Goal: Task Accomplishment & Management: Use online tool/utility

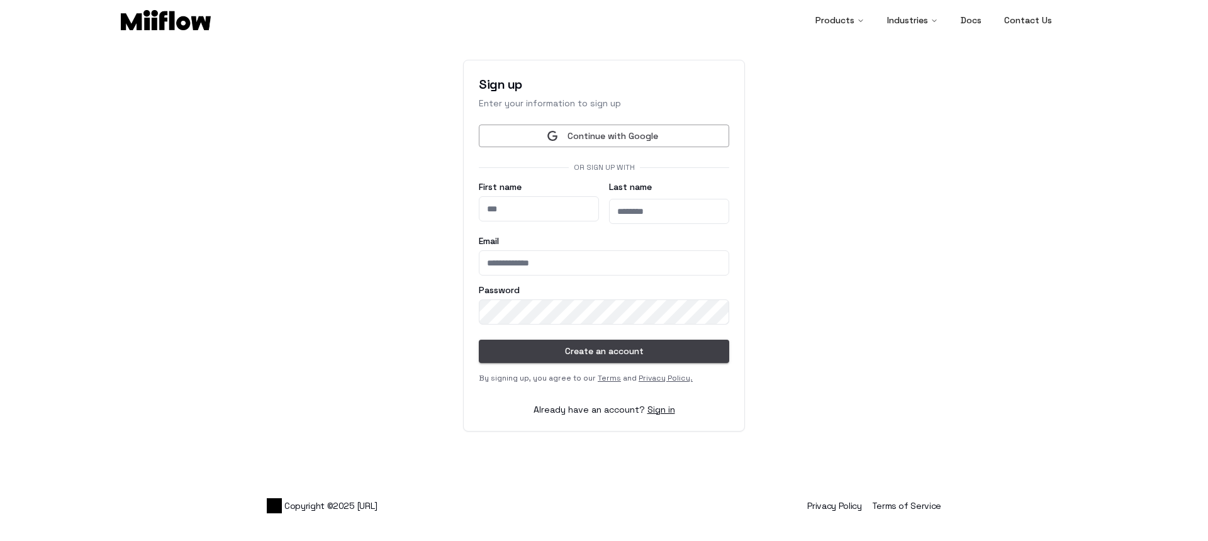
click at [529, 212] on input "First name" at bounding box center [539, 208] width 120 height 25
type input "*****"
type input "**********"
click at [396, 314] on main "**********" at bounding box center [604, 245] width 1208 height 415
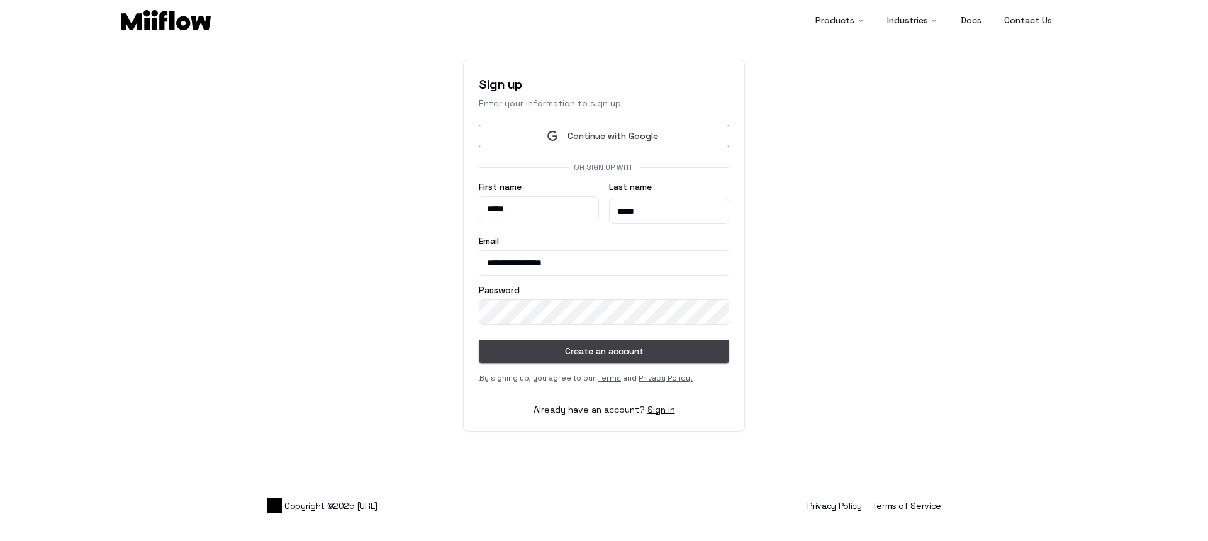
drag, startPoint x: 513, startPoint y: 211, endPoint x: 411, endPoint y: 204, distance: 102.7
click at [411, 204] on main "**********" at bounding box center [604, 245] width 1208 height 415
type input "**"
click at [339, 240] on main "**********" at bounding box center [604, 245] width 1208 height 415
click at [639, 357] on button "Create an account" at bounding box center [604, 351] width 250 height 23
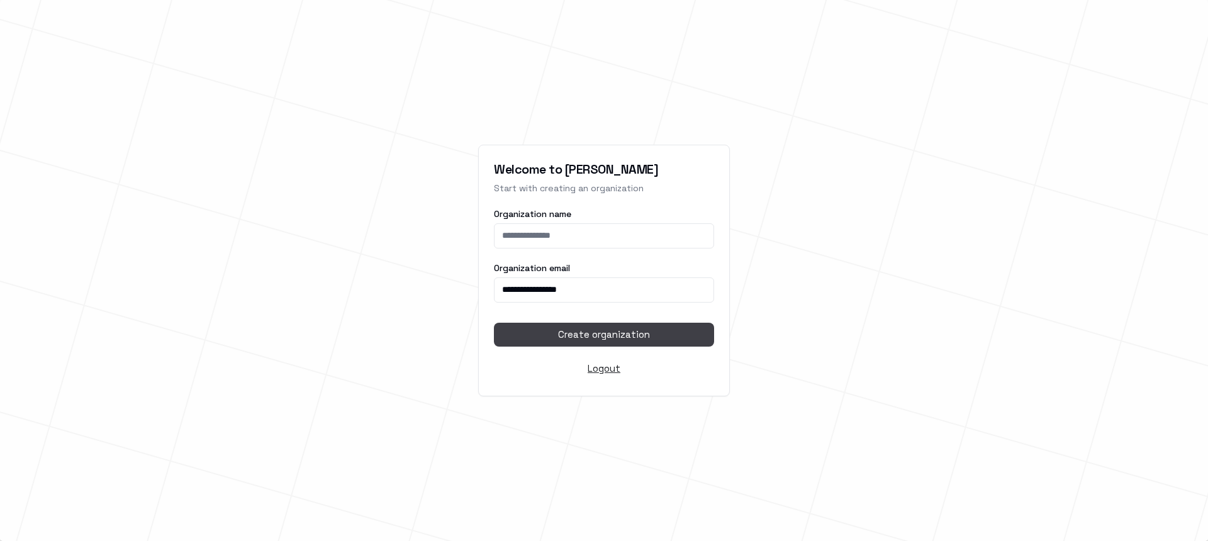
click at [608, 234] on input "Organization name" at bounding box center [604, 235] width 220 height 25
click at [405, 252] on div at bounding box center [603, 270] width 2620 height 1706
click at [552, 241] on input "Organization name" at bounding box center [604, 235] width 220 height 25
type input "***"
click at [612, 330] on button "Create organization" at bounding box center [604, 335] width 220 height 24
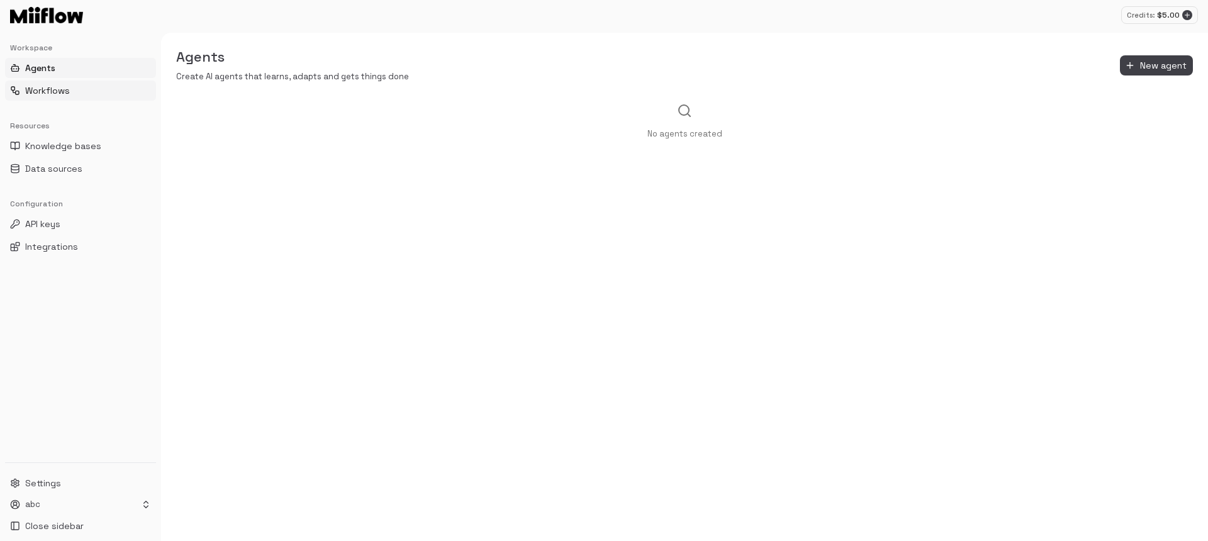
click at [60, 88] on span "Workflows" at bounding box center [47, 90] width 45 height 13
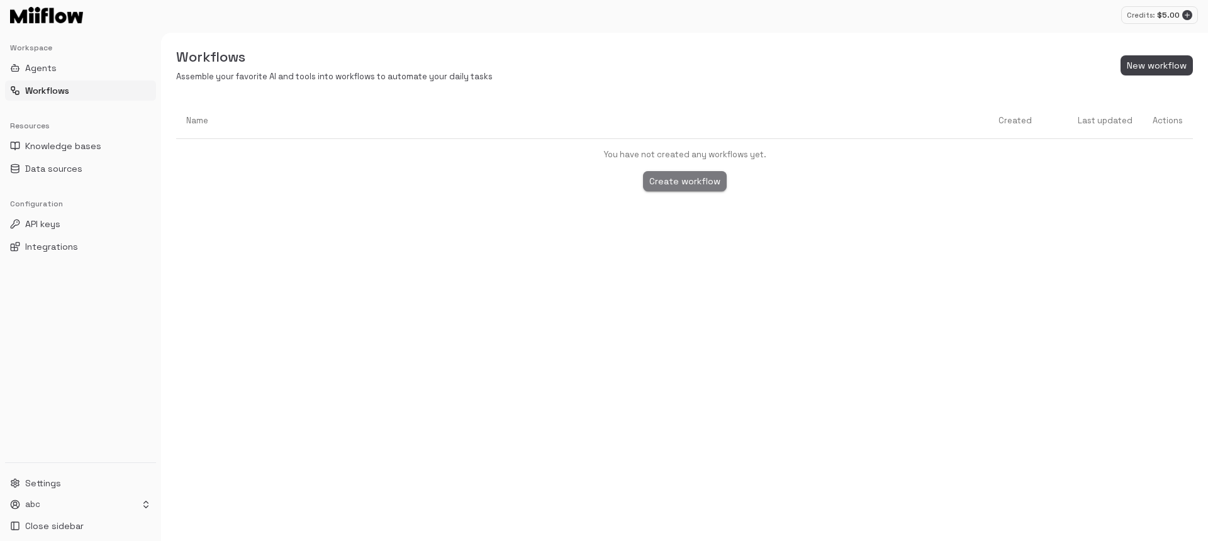
click at [691, 177] on button "Create workflow" at bounding box center [685, 181] width 84 height 21
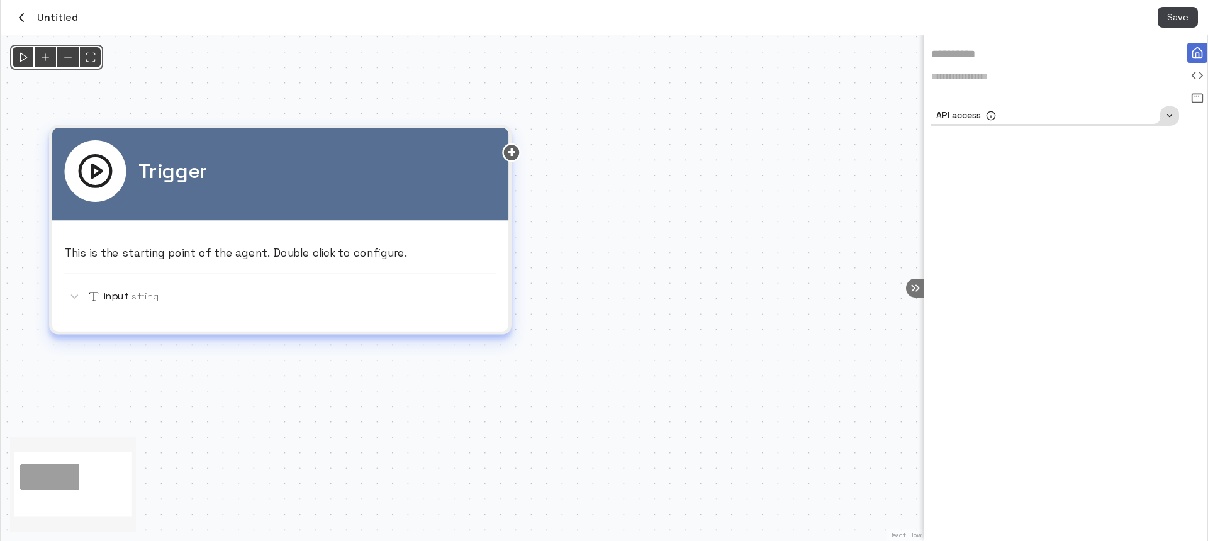
drag, startPoint x: 627, startPoint y: 309, endPoint x: 471, endPoint y: 312, distance: 156.1
click at [432, 249] on p "This is the starting point of the agent. Double click to configure." at bounding box center [281, 253] width 432 height 16
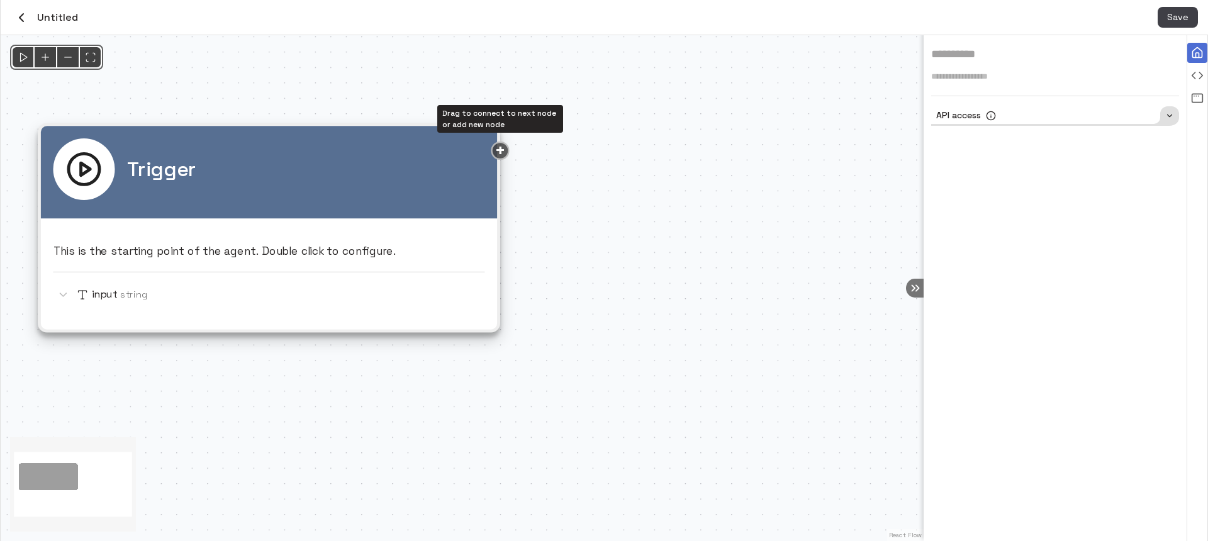
click at [501, 149] on div "Drag to connect to next node or add new node" at bounding box center [500, 151] width 18 height 18
drag, startPoint x: 502, startPoint y: 153, endPoint x: 688, endPoint y: 253, distance: 211.4
click at [688, 253] on div "Trigger This is the starting point of the agent. Double click to configure. inp…" at bounding box center [462, 288] width 923 height 506
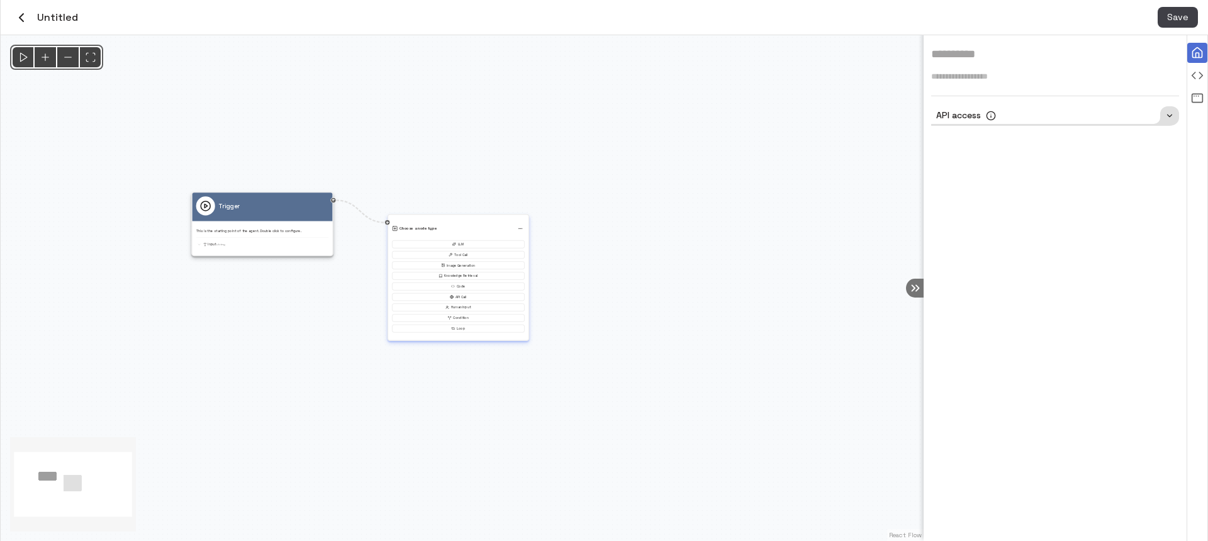
drag, startPoint x: 418, startPoint y: 259, endPoint x: 413, endPoint y: 249, distance: 10.7
click at [413, 249] on div "LLM Tool Call Image Generation Knowledge Retrieval Code API Call Human Input Co…" at bounding box center [458, 286] width 133 height 92
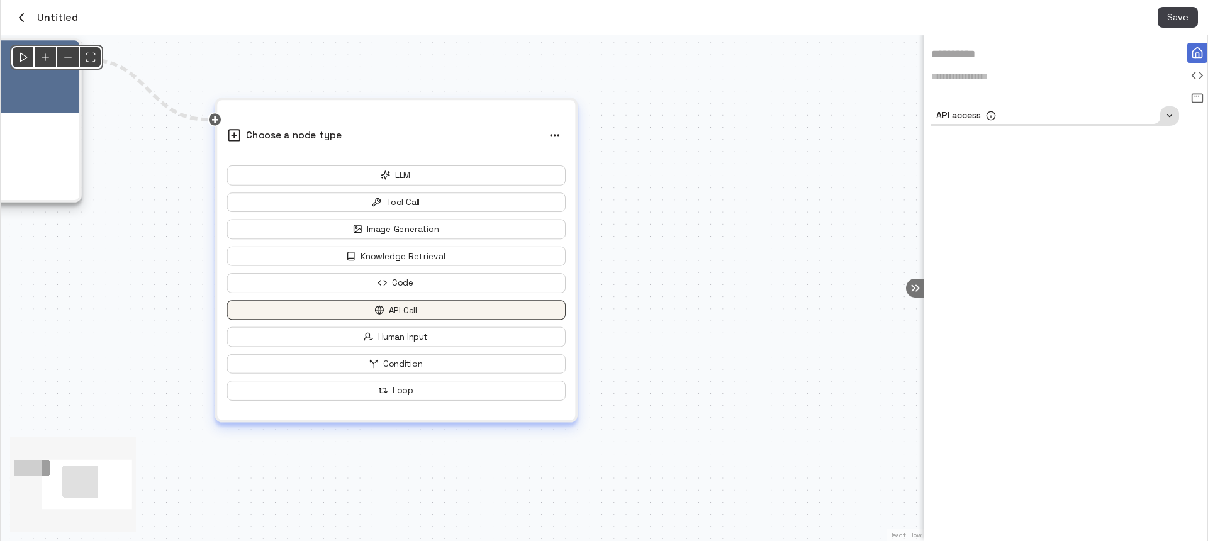
click at [461, 308] on button "API Call" at bounding box center [396, 310] width 338 height 20
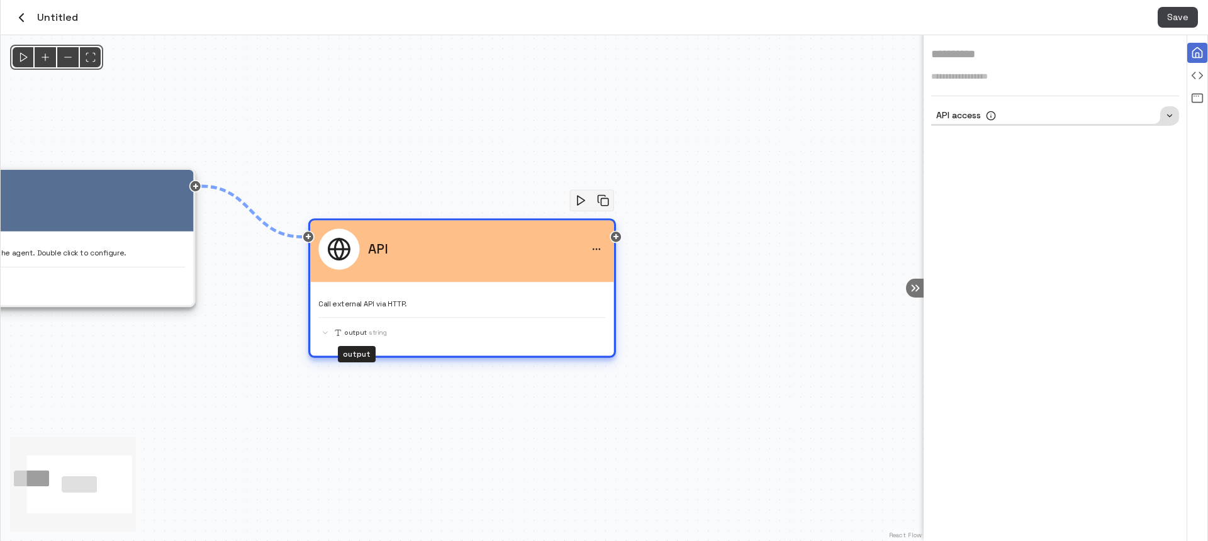
click at [362, 331] on p "output" at bounding box center [355, 332] width 23 height 9
click at [383, 308] on p "Call external API via HTTP." at bounding box center [461, 303] width 287 height 11
click at [359, 338] on div "output String" at bounding box center [461, 332] width 287 height 13
click at [348, 255] on circle at bounding box center [339, 250] width 20 height 20
click at [1163, 109] on div at bounding box center [1169, 115] width 19 height 19
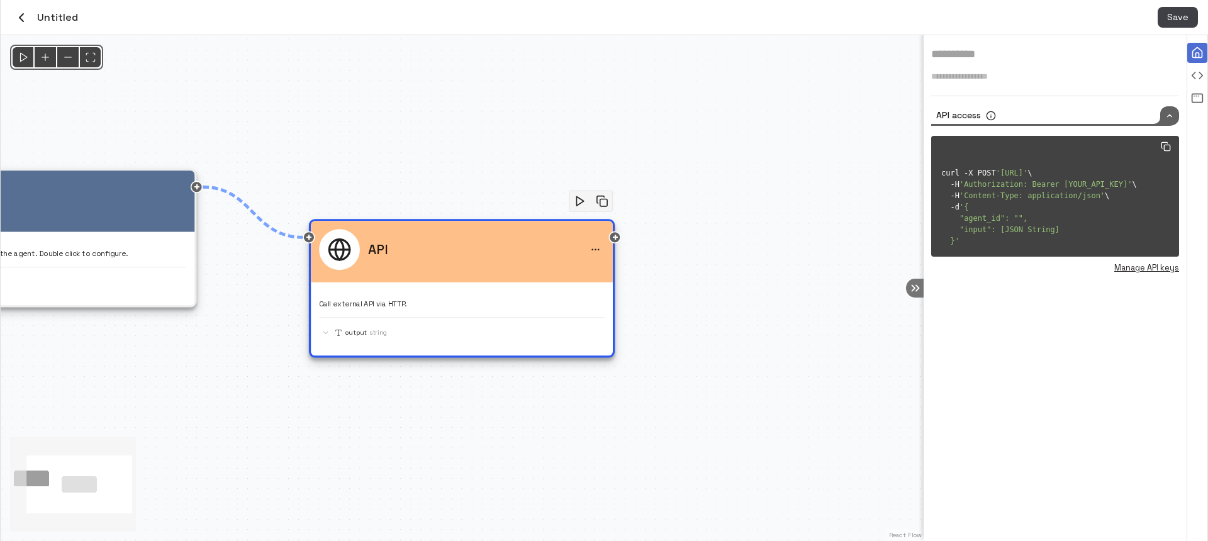
click at [1014, 204] on textarea "**********" at bounding box center [1068, 206] width 275 height 99
click at [1168, 117] on icon at bounding box center [1169, 116] width 9 height 16
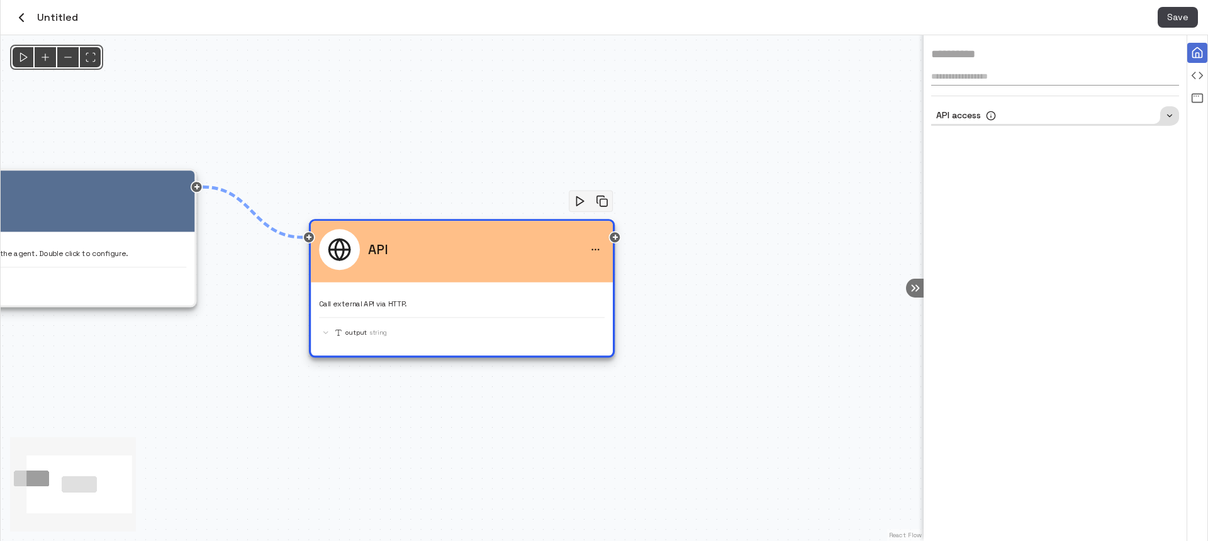
click at [1007, 81] on textarea at bounding box center [1055, 76] width 248 height 11
click at [618, 235] on div "Drag to connect to next node or add new node" at bounding box center [615, 238] width 12 height 12
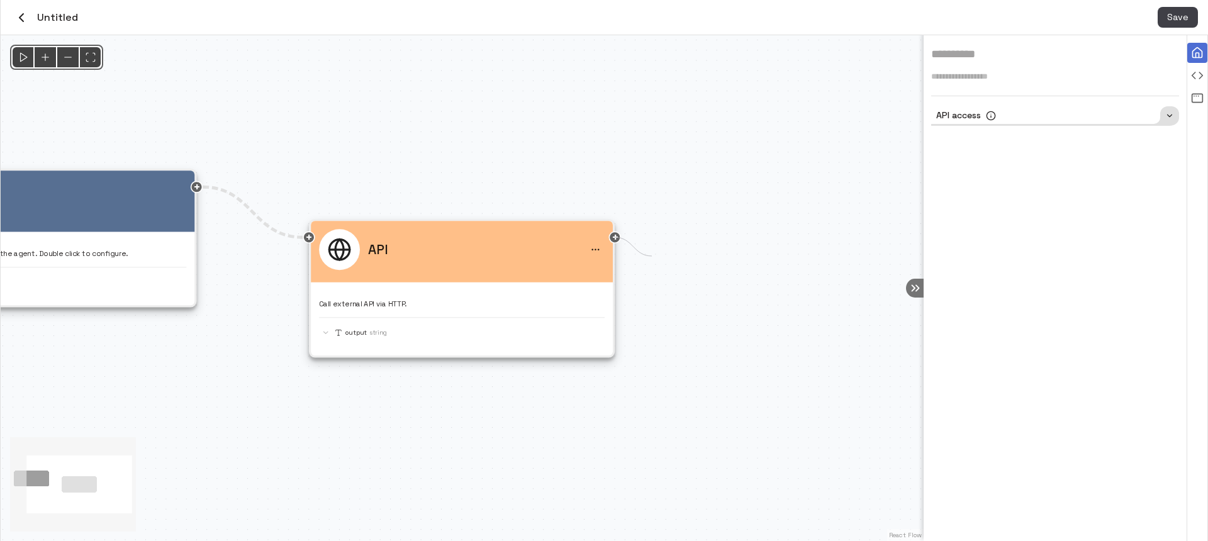
drag, startPoint x: 618, startPoint y: 239, endPoint x: 754, endPoint y: 301, distance: 149.5
click at [754, 301] on div "@keyframes flowAnimation { from { stroke-dashoffset: 36; } to { stroke-dashoffs…" at bounding box center [462, 288] width 923 height 506
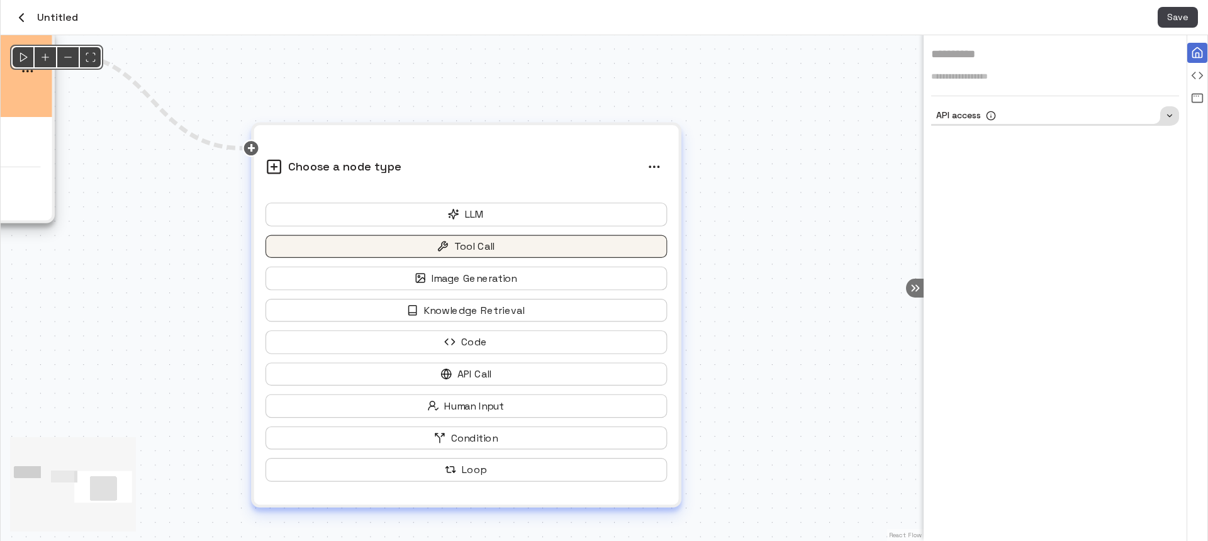
click at [477, 249] on button "Tool Call" at bounding box center [465, 246] width 401 height 23
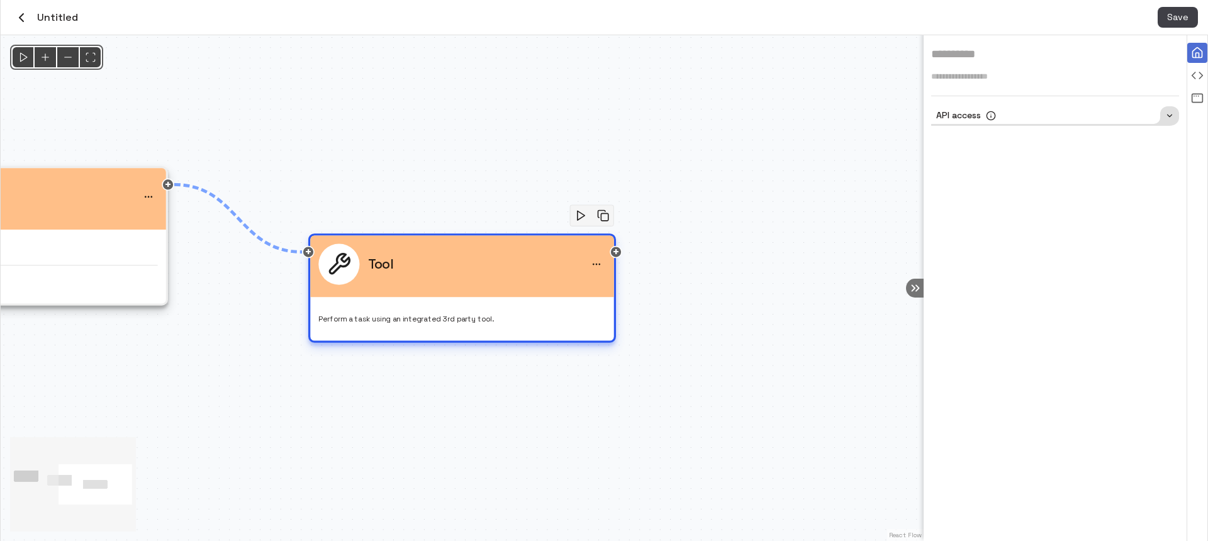
click at [410, 317] on p "Perform a task using an integrated 3rd party tool." at bounding box center [461, 318] width 287 height 11
click at [591, 259] on icon "menu" at bounding box center [596, 264] width 10 height 10
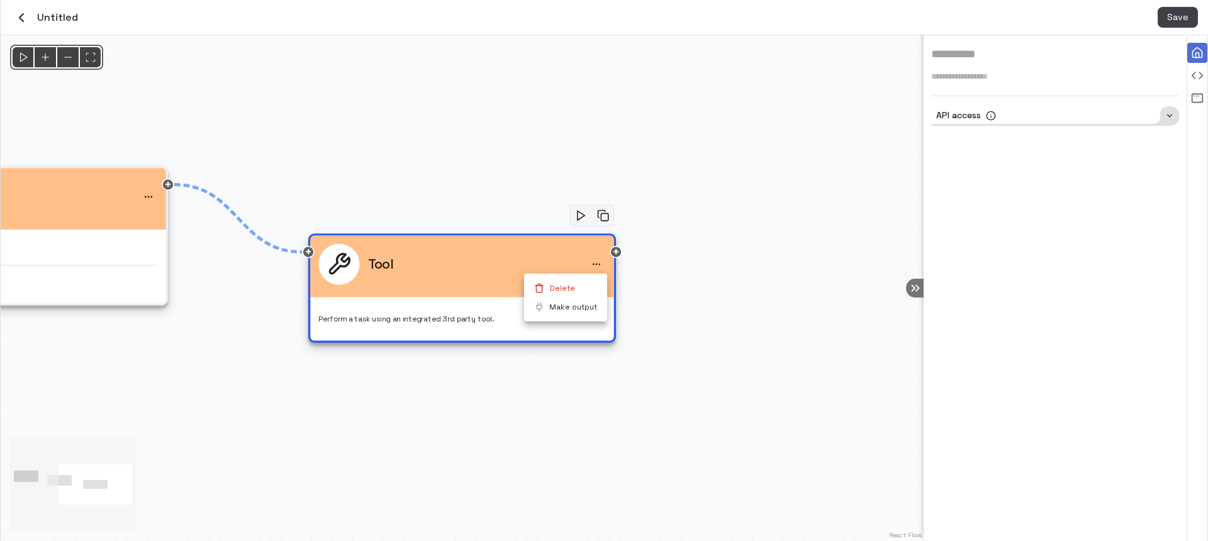
click at [585, 304] on li "Make output" at bounding box center [565, 307] width 83 height 19
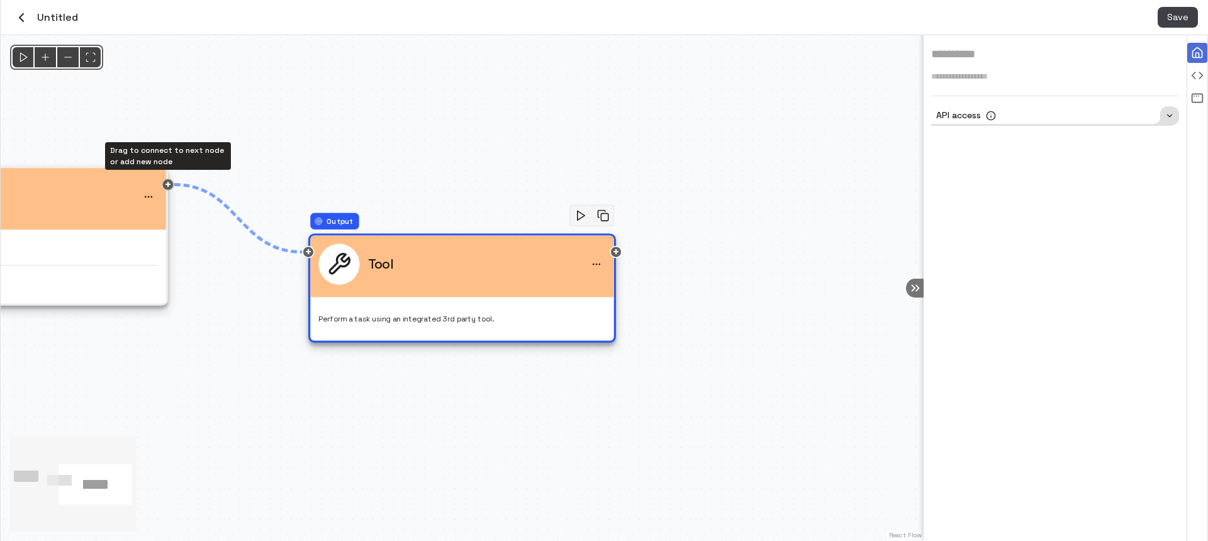
click at [166, 184] on div "Drag to connect to next node or add new node" at bounding box center [168, 185] width 13 height 13
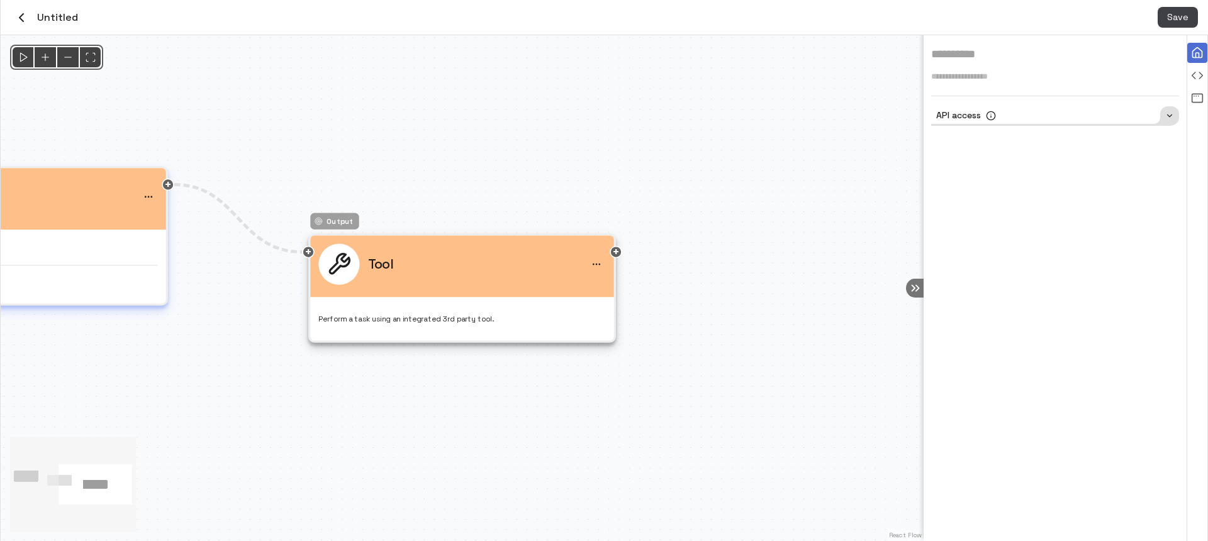
click at [151, 198] on icon "menu" at bounding box center [148, 197] width 10 height 10
click at [136, 233] on li "Make output" at bounding box center [117, 239] width 83 height 19
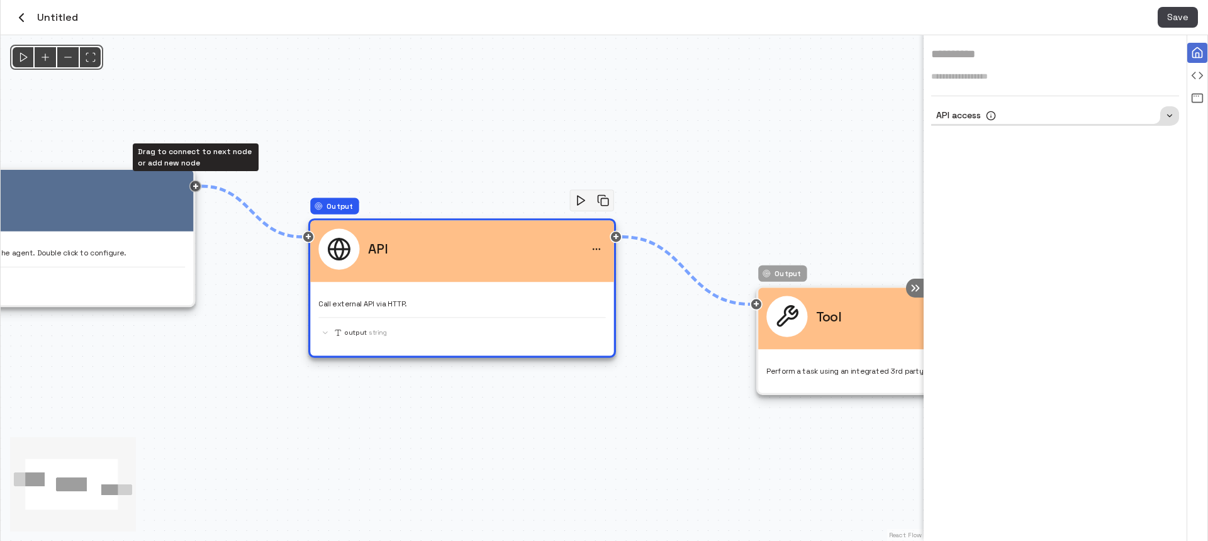
click at [194, 187] on div "Drag to connect to next node or add new node" at bounding box center [195, 186] width 13 height 13
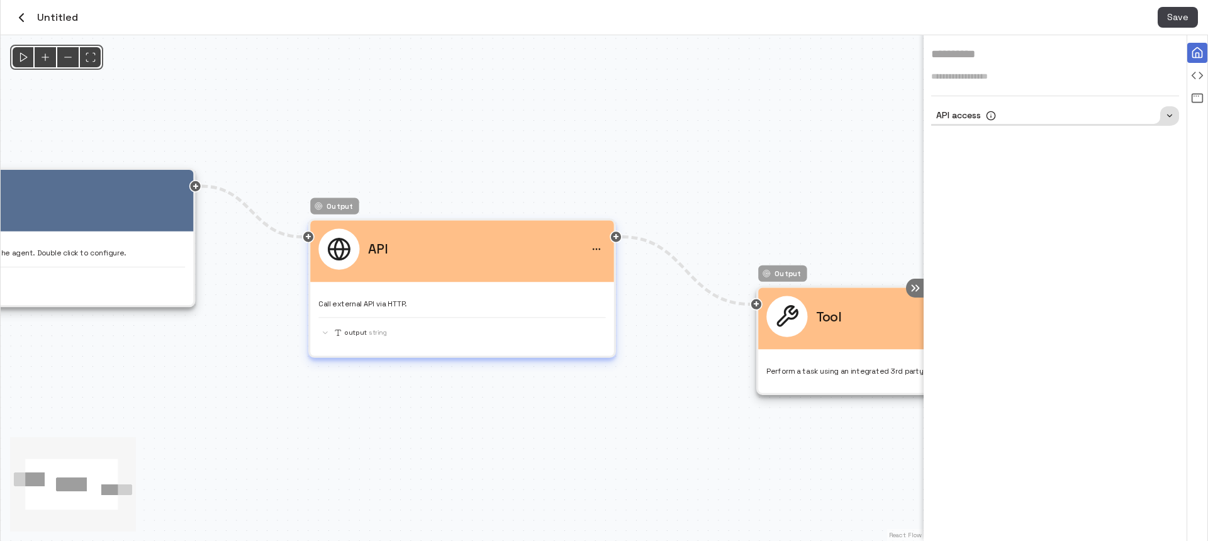
click at [457, 306] on p "Call external API via HTTP." at bounding box center [461, 303] width 287 height 11
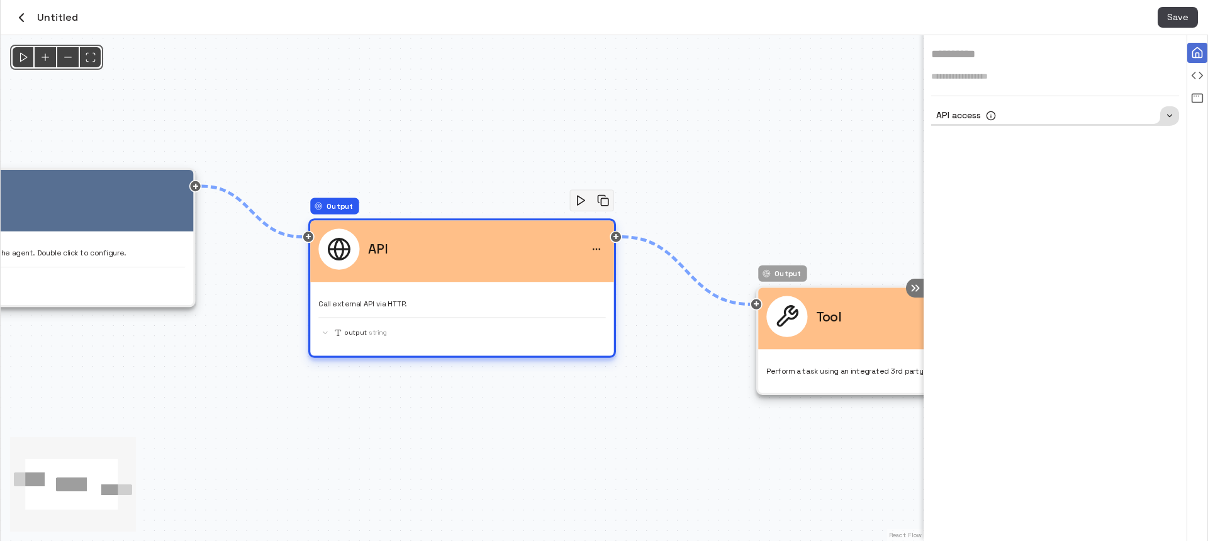
click at [394, 320] on div "output String" at bounding box center [461, 328] width 287 height 22
click at [371, 333] on span "String" at bounding box center [378, 332] width 18 height 11
click at [329, 337] on div "output String" at bounding box center [461, 332] width 287 height 13
click at [598, 247] on icon "menu" at bounding box center [596, 249] width 10 height 10
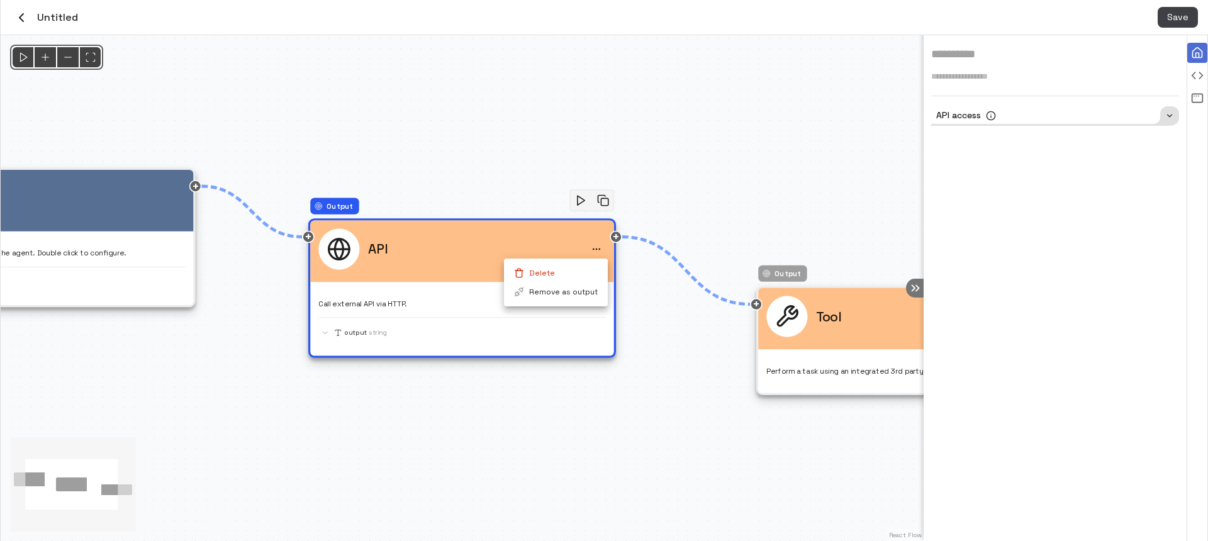
click at [444, 290] on div at bounding box center [604, 270] width 1208 height 541
click at [355, 257] on div at bounding box center [338, 248] width 41 height 41
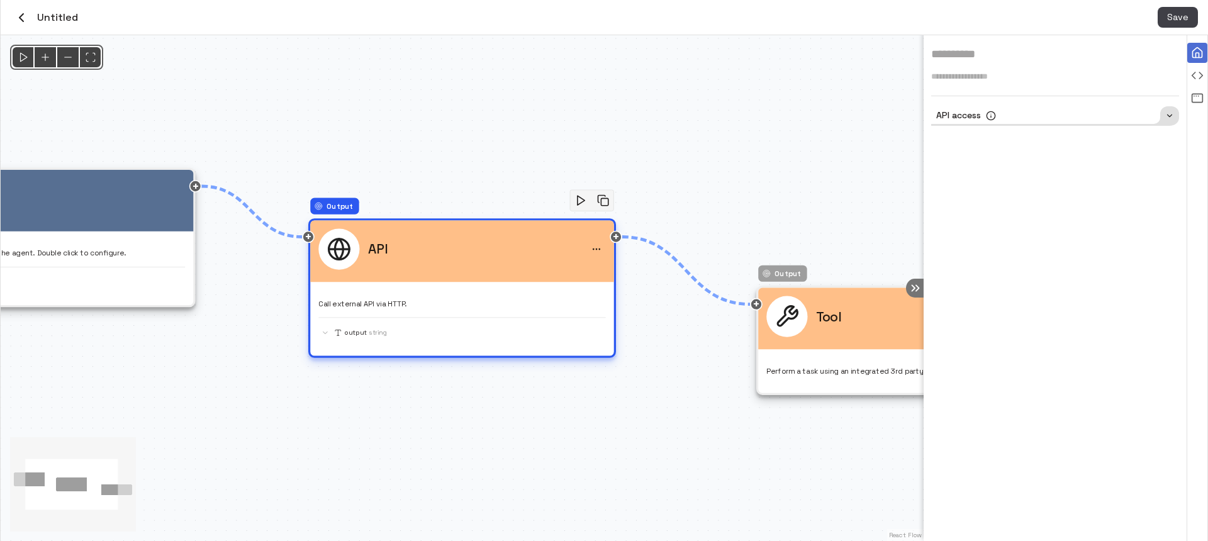
click at [342, 249] on icon at bounding box center [339, 249] width 21 height 0
click at [1172, 113] on icon at bounding box center [1169, 116] width 9 height 16
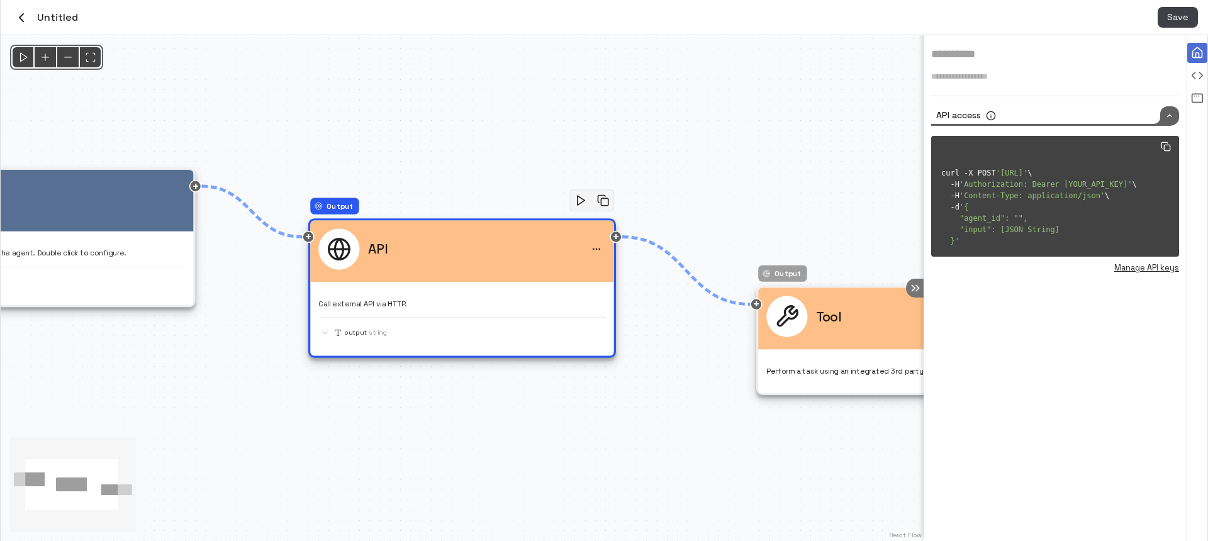
click at [1081, 168] on textarea "**********" at bounding box center [1068, 206] width 275 height 99
click at [1204, 76] on div "Configure a node" at bounding box center [1197, 75] width 20 height 20
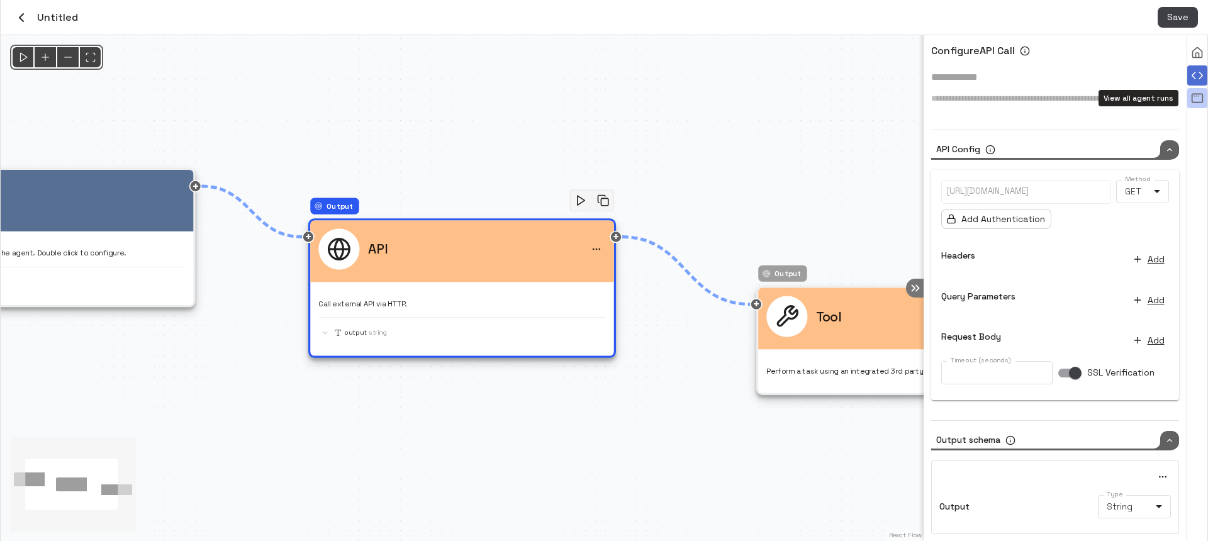
click at [1197, 96] on icon "View all agent runs" at bounding box center [1197, 98] width 13 height 13
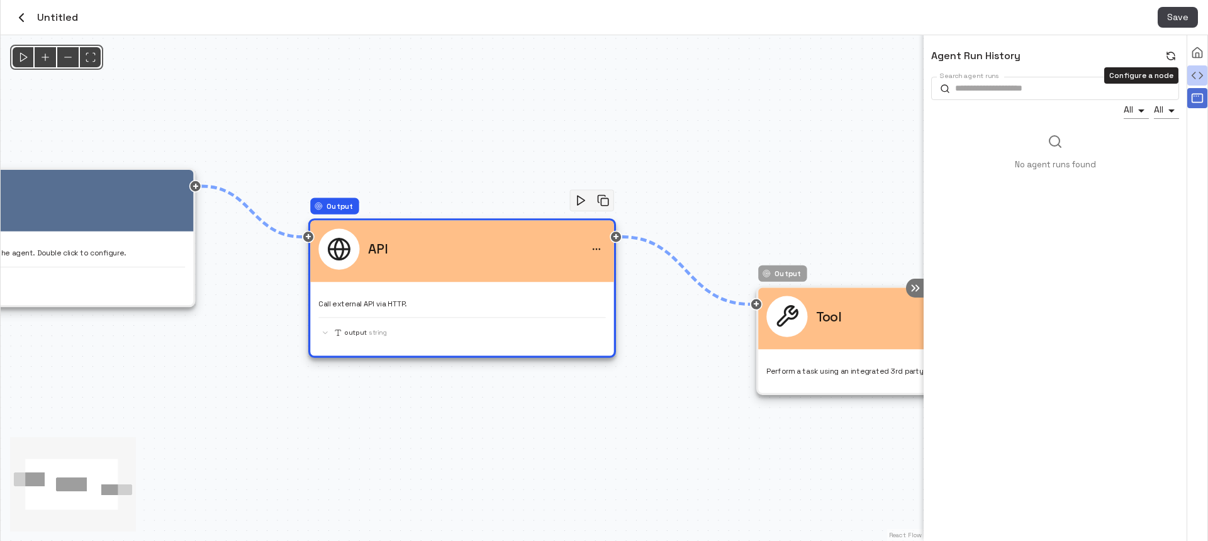
click at [1195, 72] on icon "Configure a node" at bounding box center [1193, 75] width 3 height 6
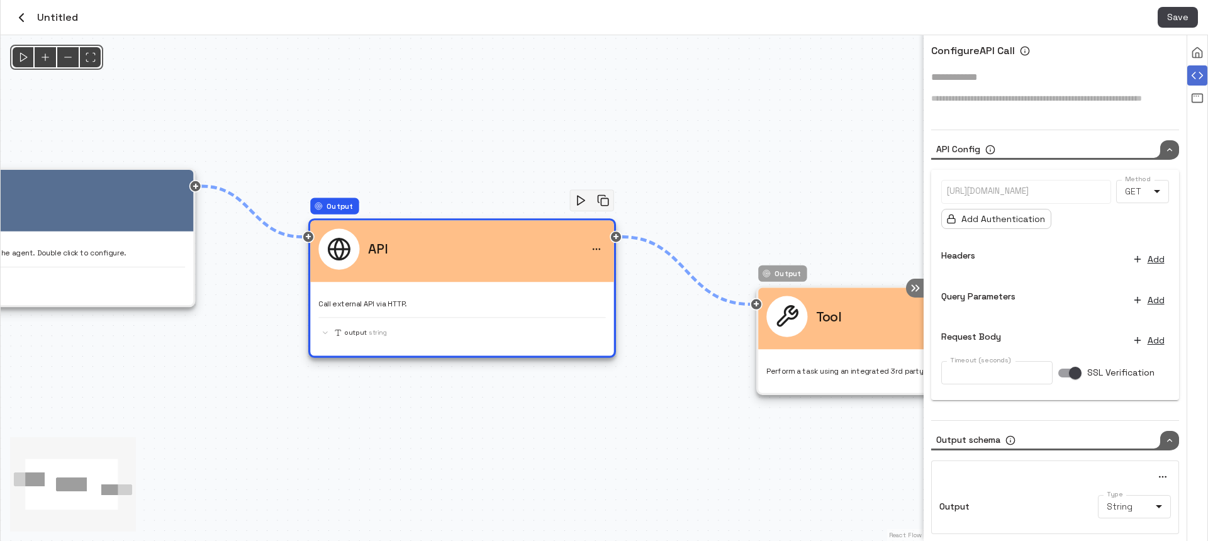
click at [976, 183] on div "https://api.example.com/endpoint" at bounding box center [1026, 192] width 169 height 23
click at [978, 190] on p at bounding box center [1026, 192] width 159 height 12
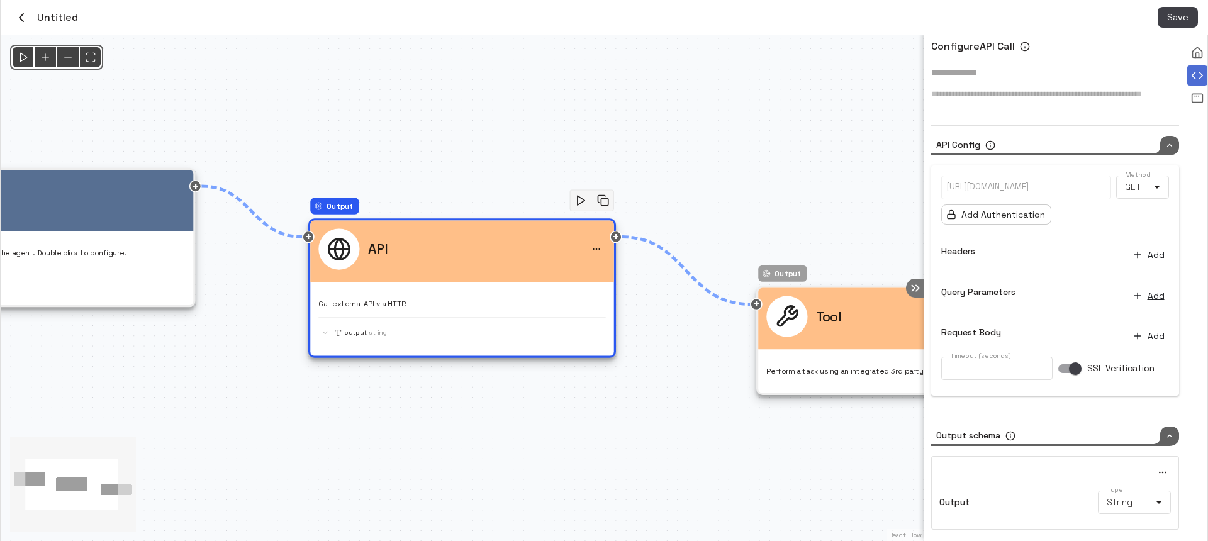
scroll to position [11, 0]
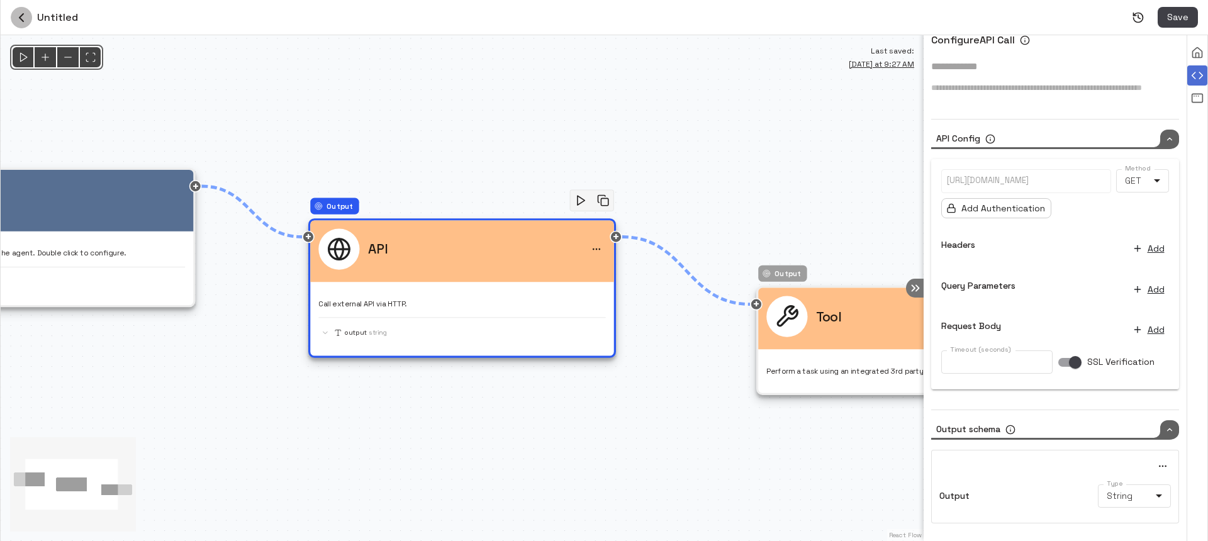
click at [14, 14] on icon "button" at bounding box center [21, 17] width 15 height 15
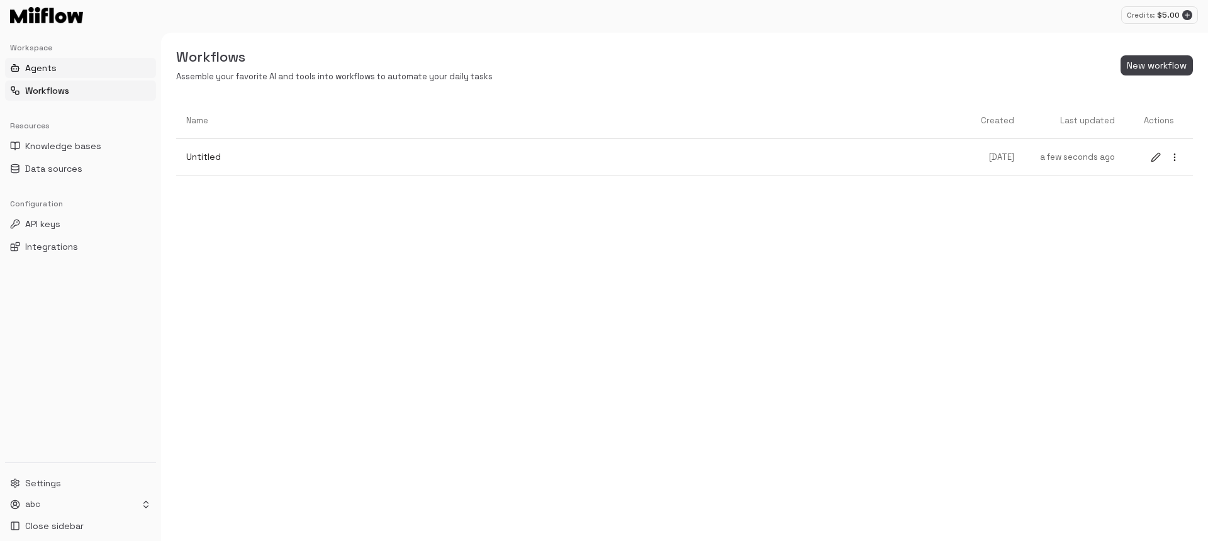
click at [48, 69] on span "Agents" at bounding box center [40, 68] width 31 height 13
click at [1167, 69] on button "New agent" at bounding box center [1156, 65] width 73 height 21
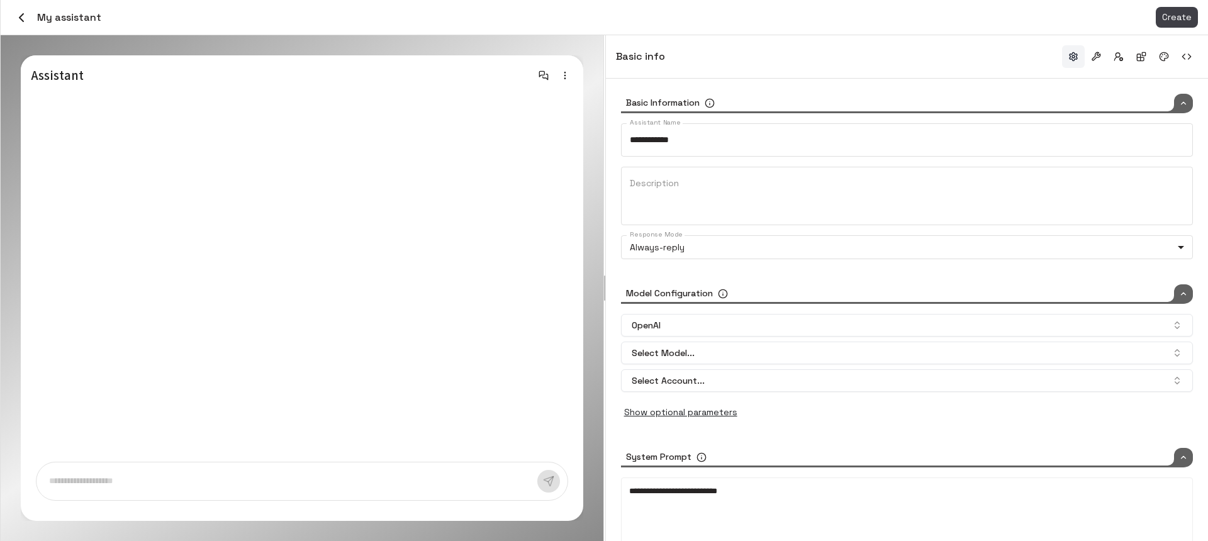
type input "*****"
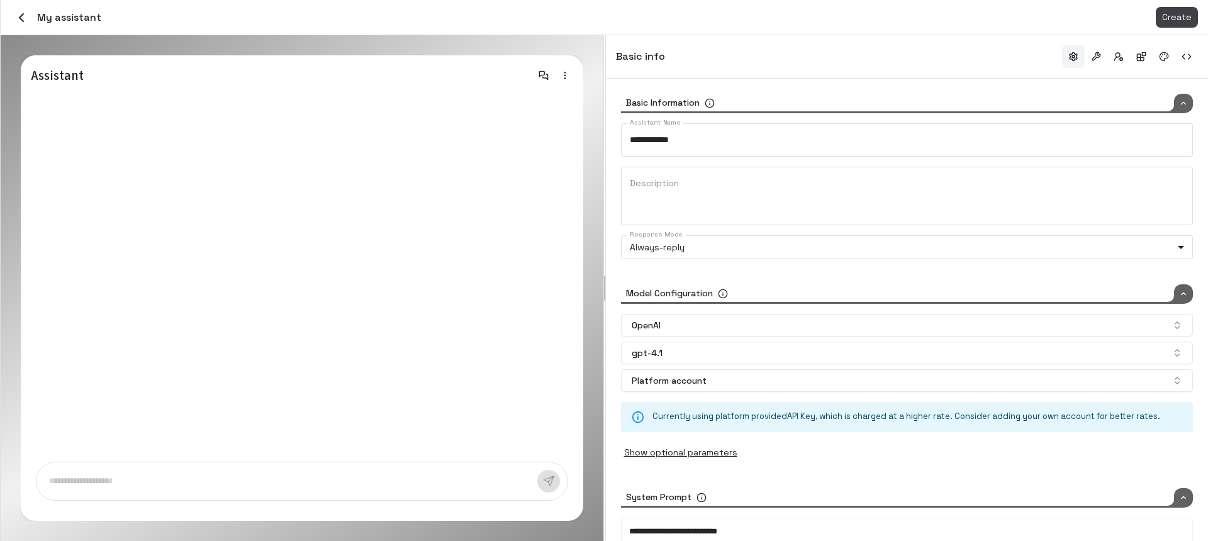
click at [715, 259] on div "**********" at bounding box center [907, 182] width 572 height 176
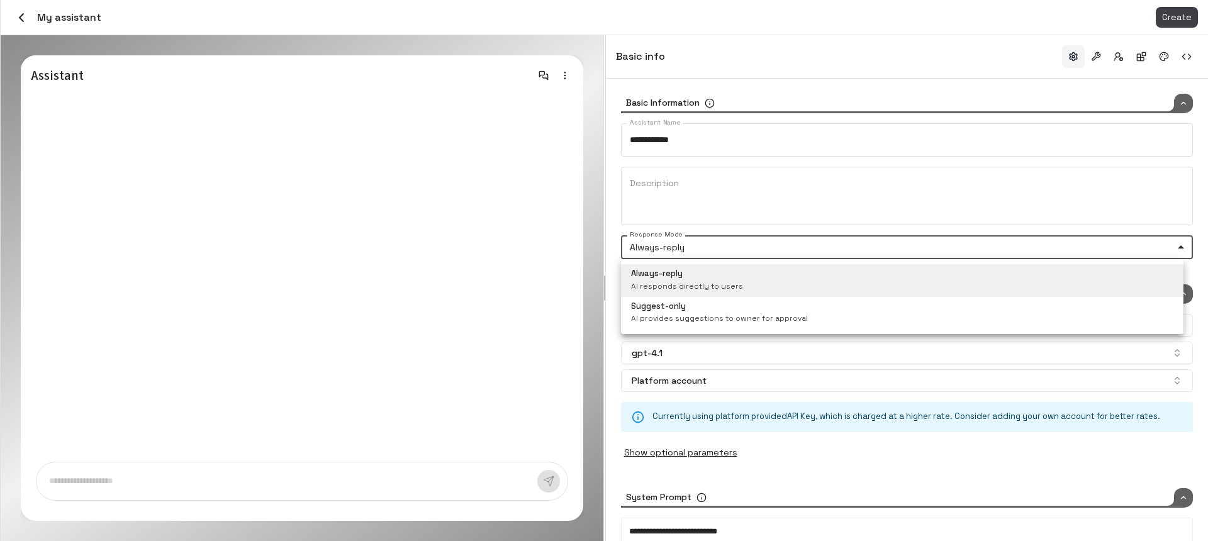
click at [716, 248] on body "**********" at bounding box center [604, 270] width 1208 height 541
click at [617, 167] on div at bounding box center [604, 270] width 1208 height 541
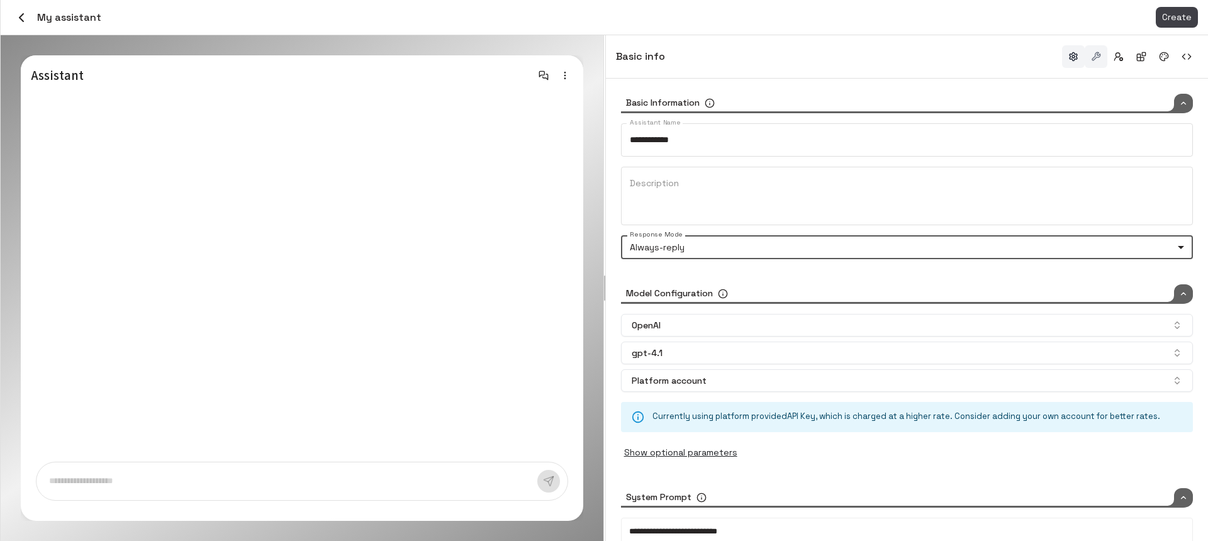
click at [1095, 56] on button "button" at bounding box center [1096, 56] width 23 height 23
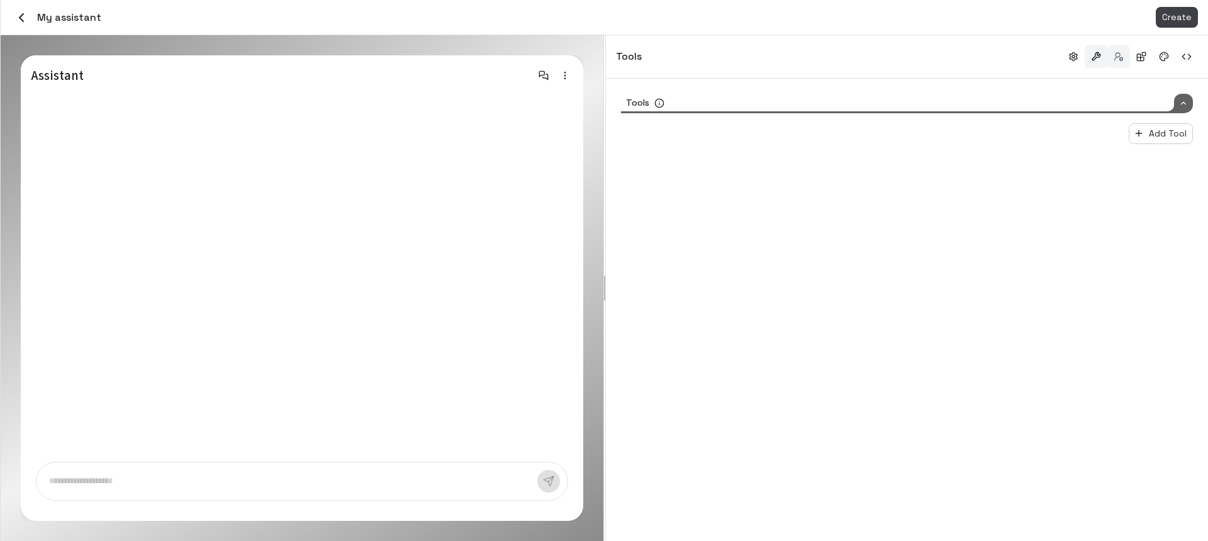
click at [1117, 53] on button "button" at bounding box center [1118, 56] width 23 height 23
click at [1134, 55] on button "button" at bounding box center [1141, 56] width 23 height 23
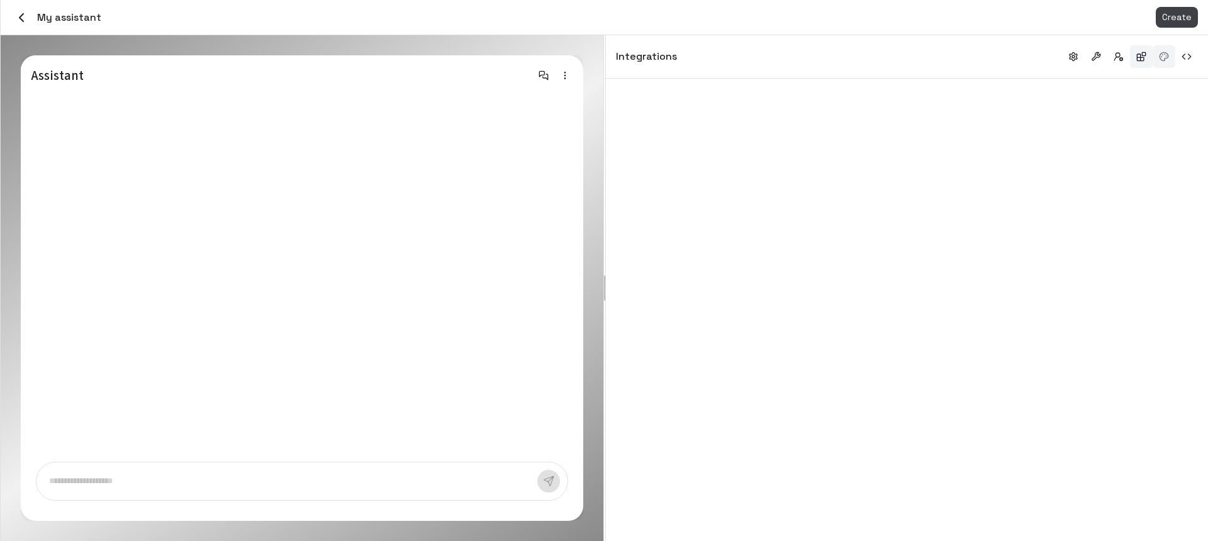
click at [1163, 60] on button "button" at bounding box center [1164, 56] width 23 height 23
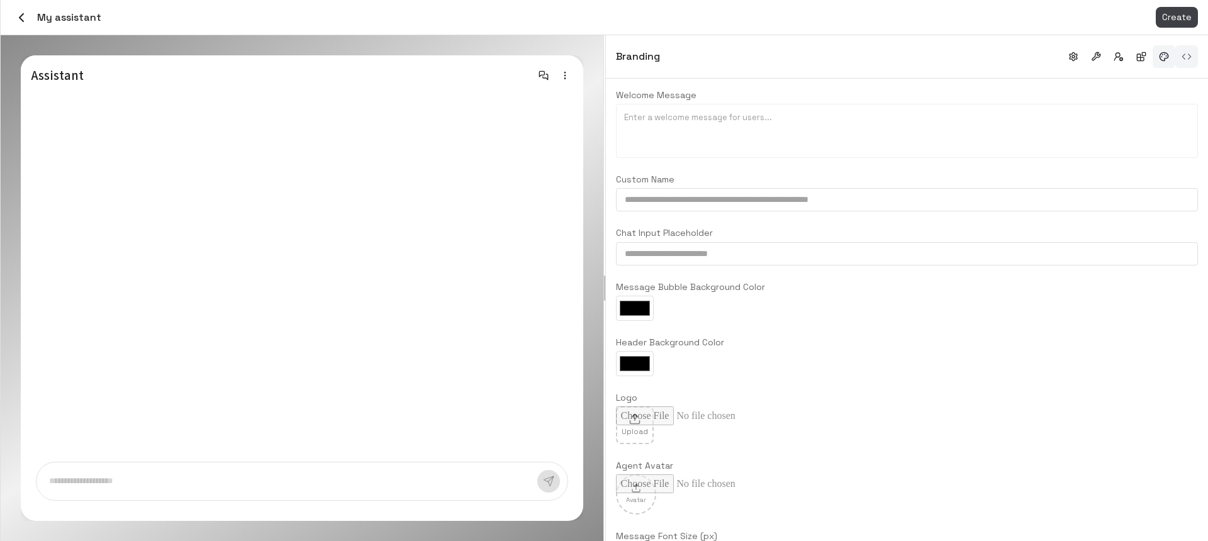
click at [1188, 60] on button "button" at bounding box center [1186, 56] width 23 height 23
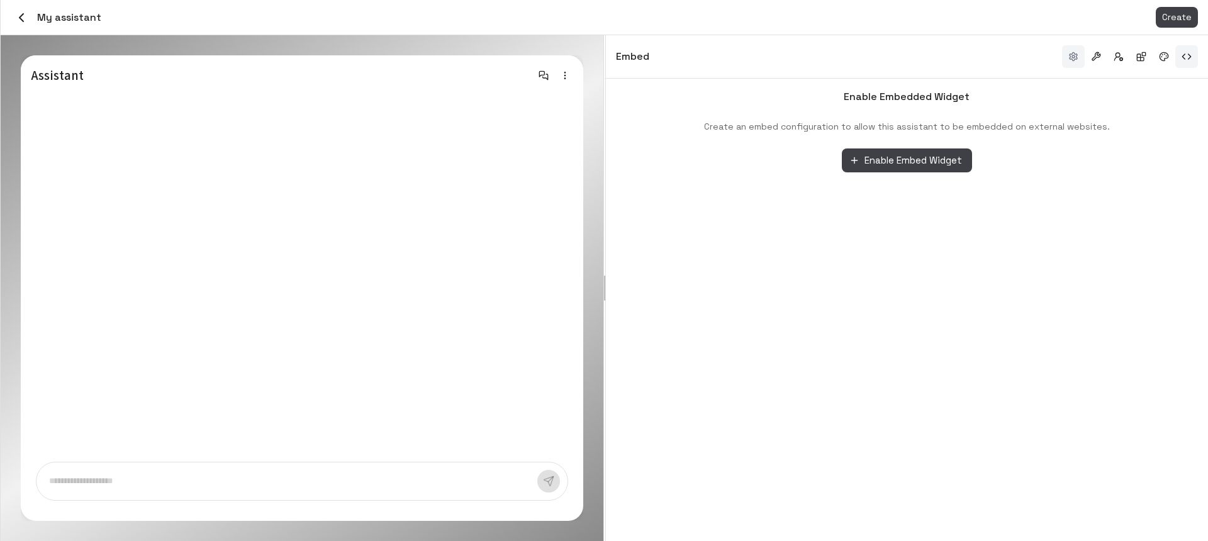
click at [1075, 58] on button "button" at bounding box center [1073, 56] width 23 height 23
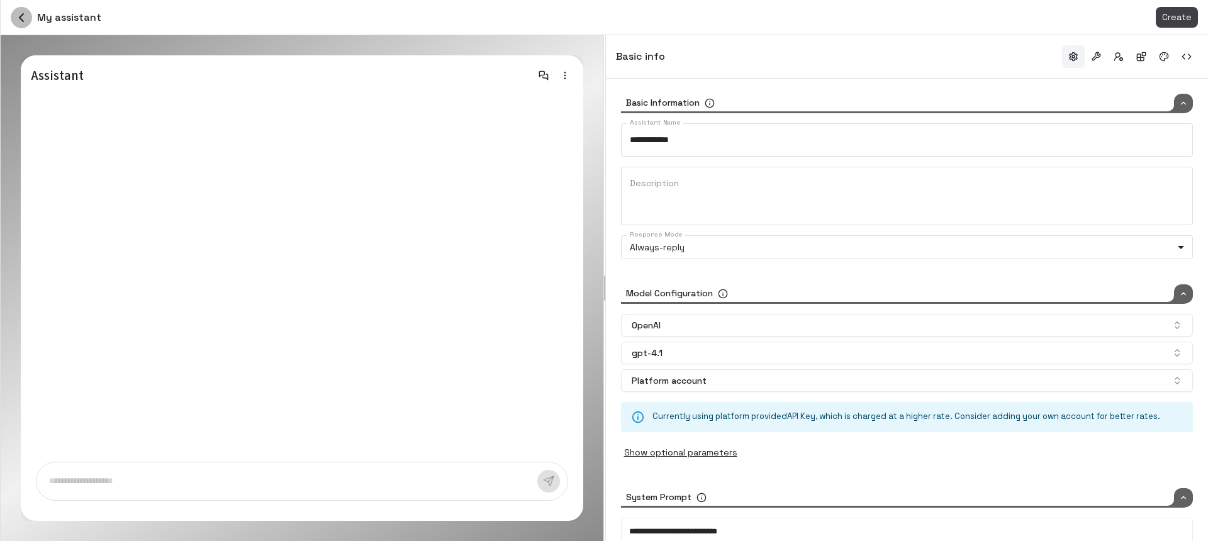
click at [16, 18] on icon "button" at bounding box center [21, 17] width 15 height 15
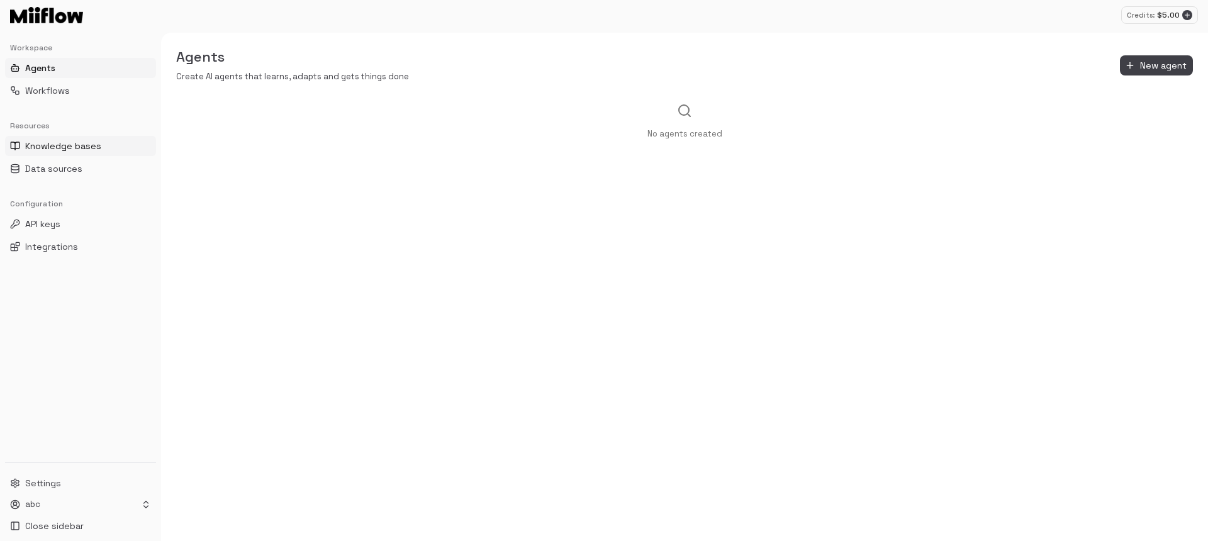
click at [72, 148] on span "Knowledge bases" at bounding box center [63, 146] width 76 height 13
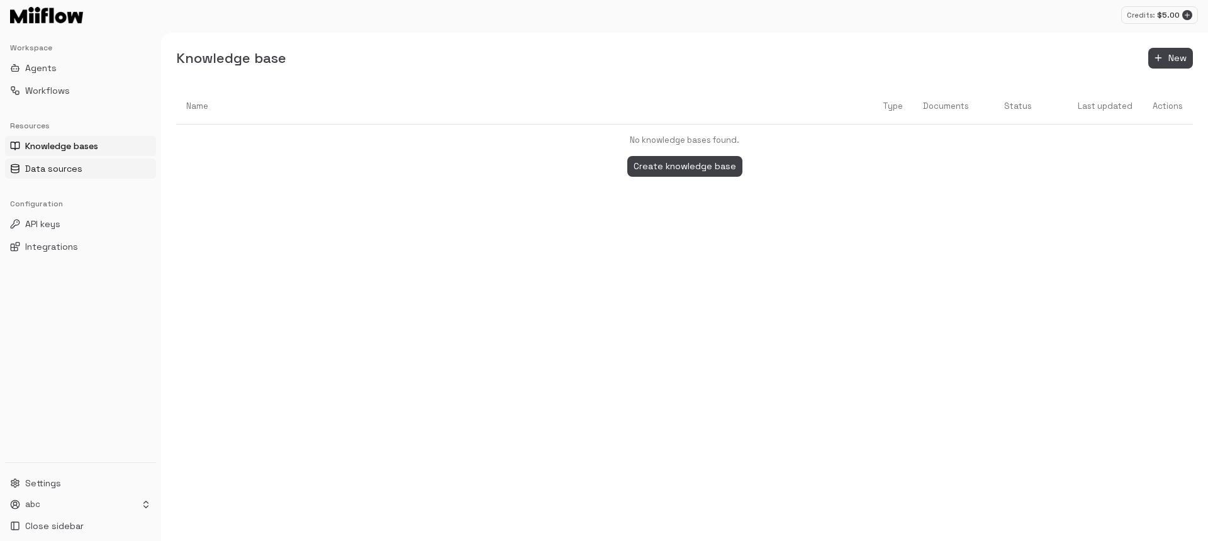
click at [62, 164] on span "Data sources" at bounding box center [53, 168] width 57 height 13
click at [686, 162] on button "Connect data source" at bounding box center [685, 166] width 104 height 21
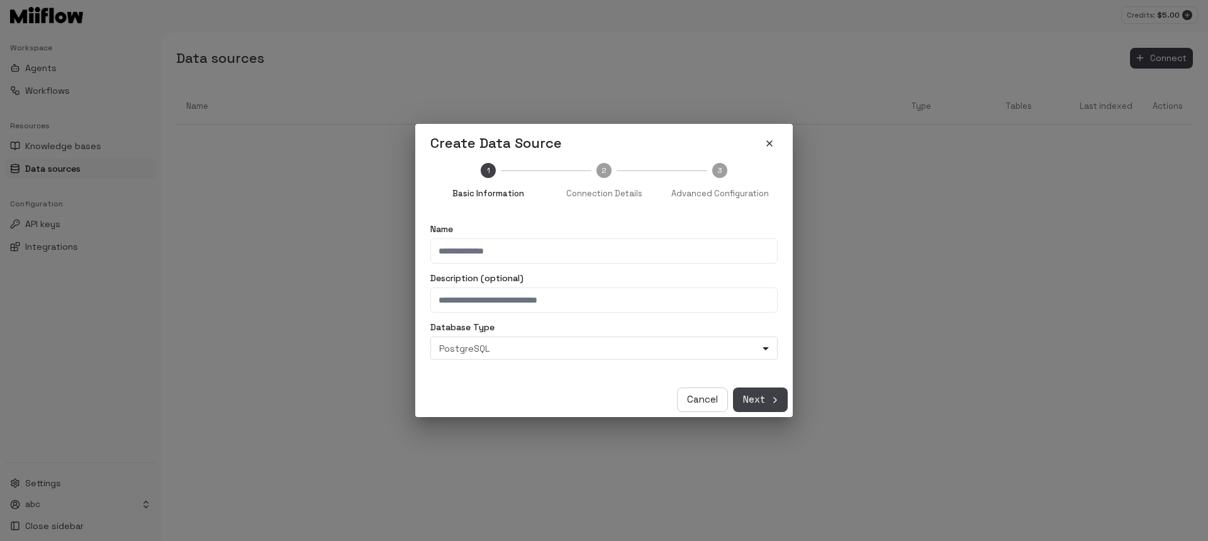
click at [510, 252] on input "Name" at bounding box center [603, 250] width 347 height 25
click at [444, 211] on div "**********" at bounding box center [603, 273] width 377 height 220
click at [569, 348] on body "**********" at bounding box center [604, 270] width 1208 height 541
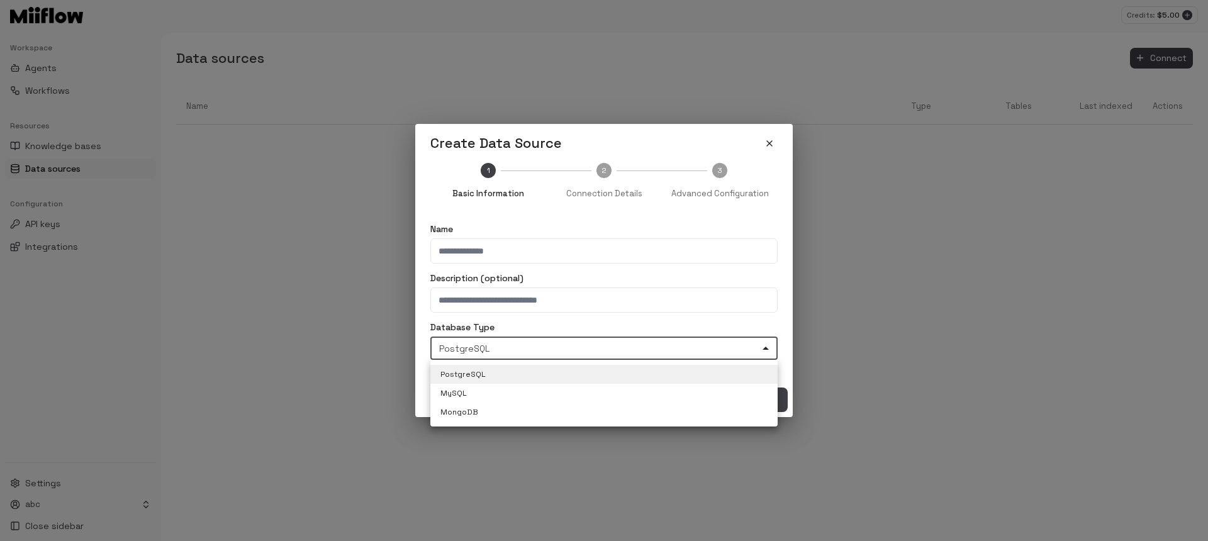
click at [642, 325] on div at bounding box center [604, 270] width 1208 height 541
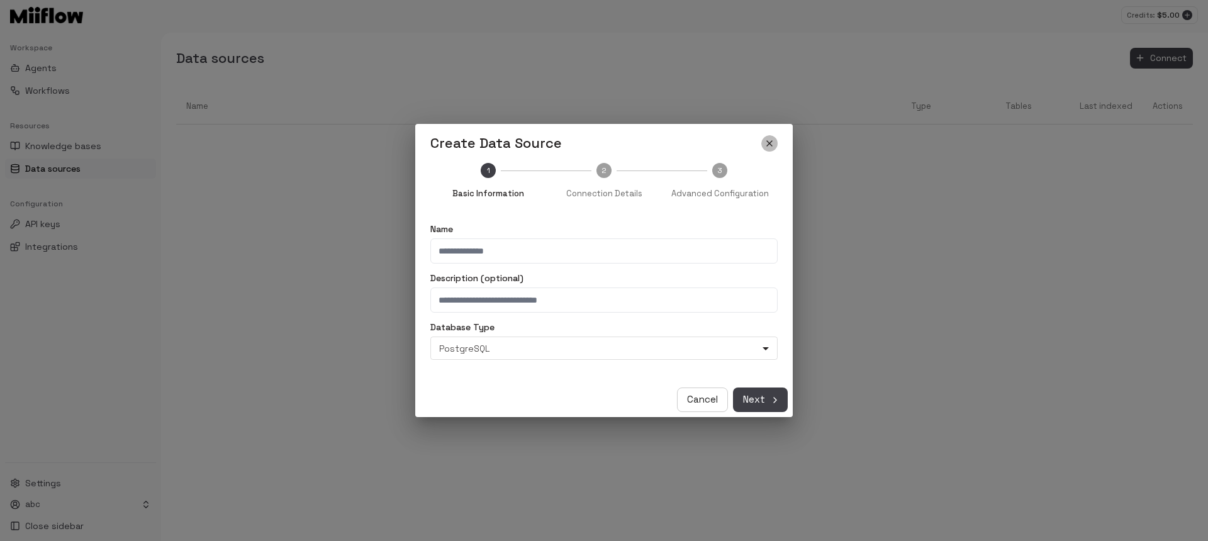
click at [771, 143] on icon "close" at bounding box center [769, 143] width 10 height 10
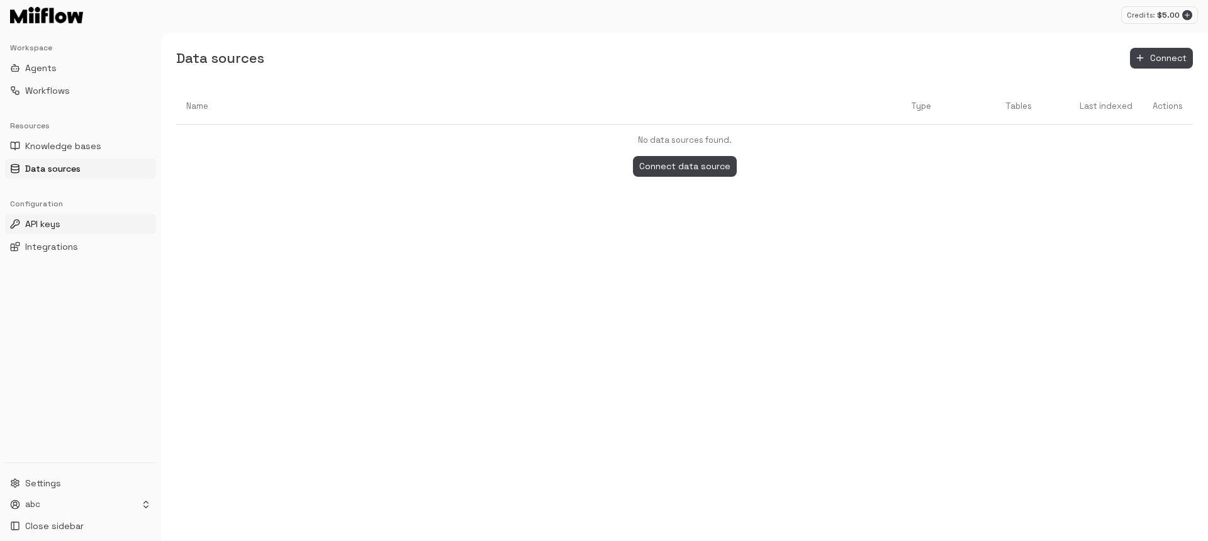
click at [62, 222] on button "API keys" at bounding box center [80, 224] width 151 height 20
click at [61, 251] on span "Integrations" at bounding box center [51, 246] width 53 height 13
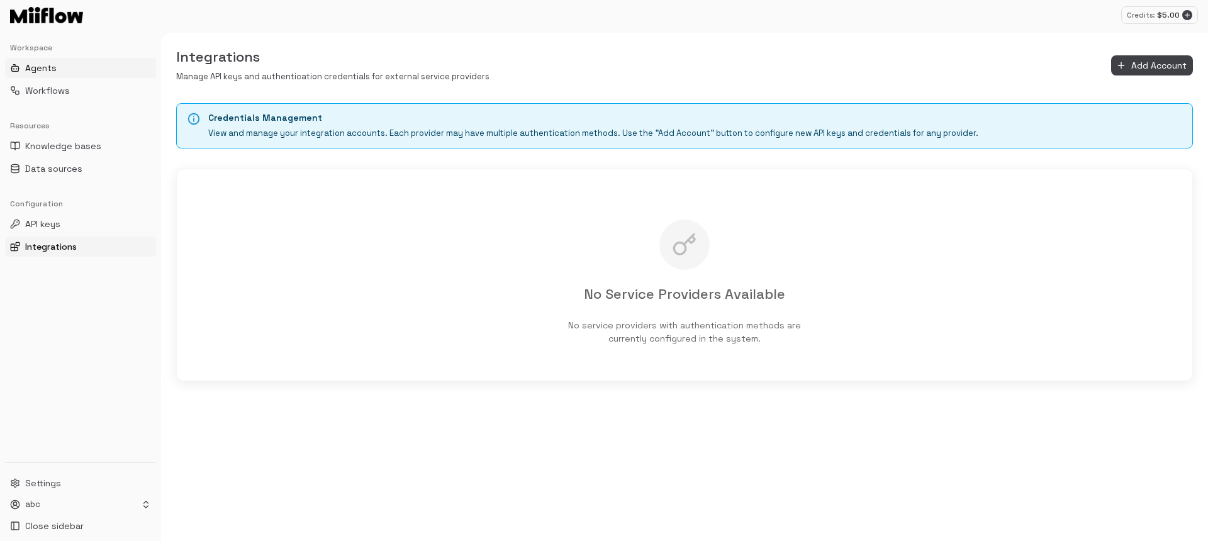
click at [26, 62] on span "Agents" at bounding box center [40, 68] width 31 height 13
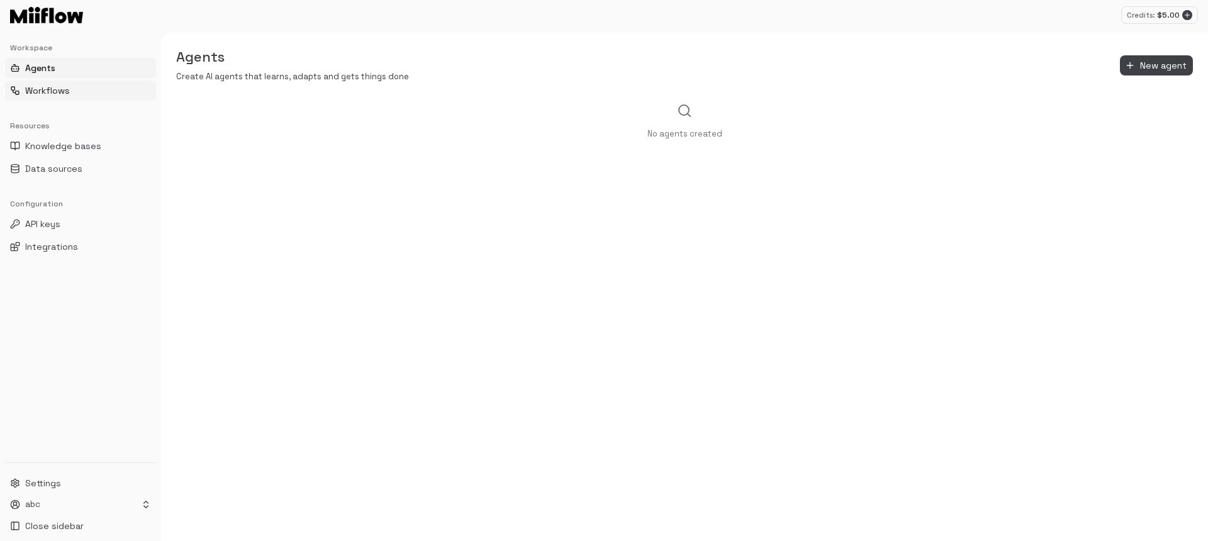
click at [39, 96] on span "Workflows" at bounding box center [47, 90] width 45 height 13
click at [69, 146] on span "Knowledge bases" at bounding box center [63, 146] width 76 height 13
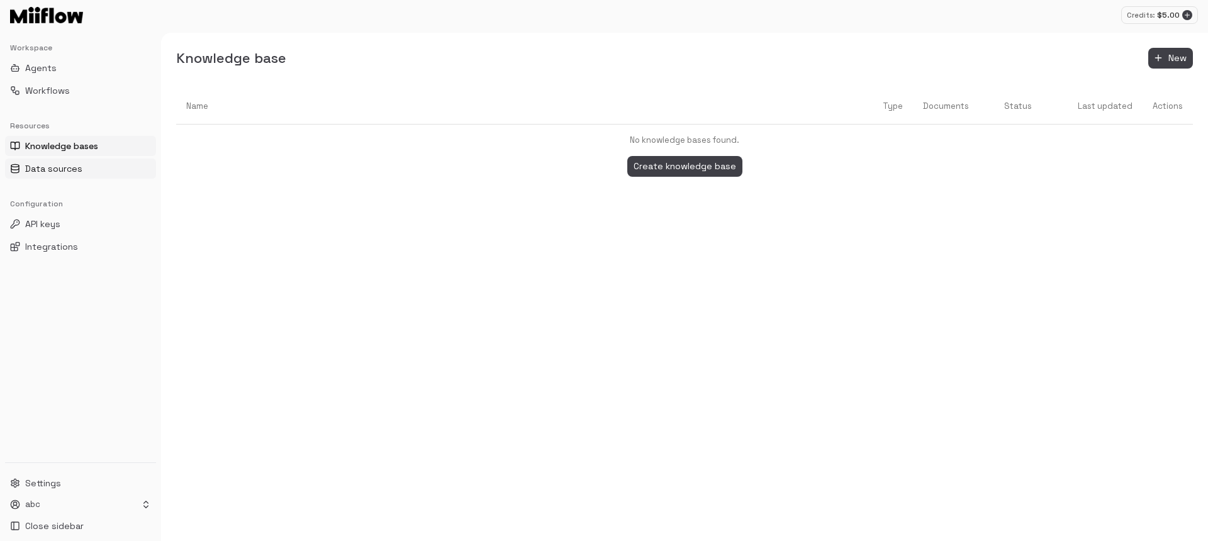
click at [68, 169] on span "Data sources" at bounding box center [53, 168] width 57 height 13
click at [57, 72] on button "Agents" at bounding box center [80, 68] width 151 height 20
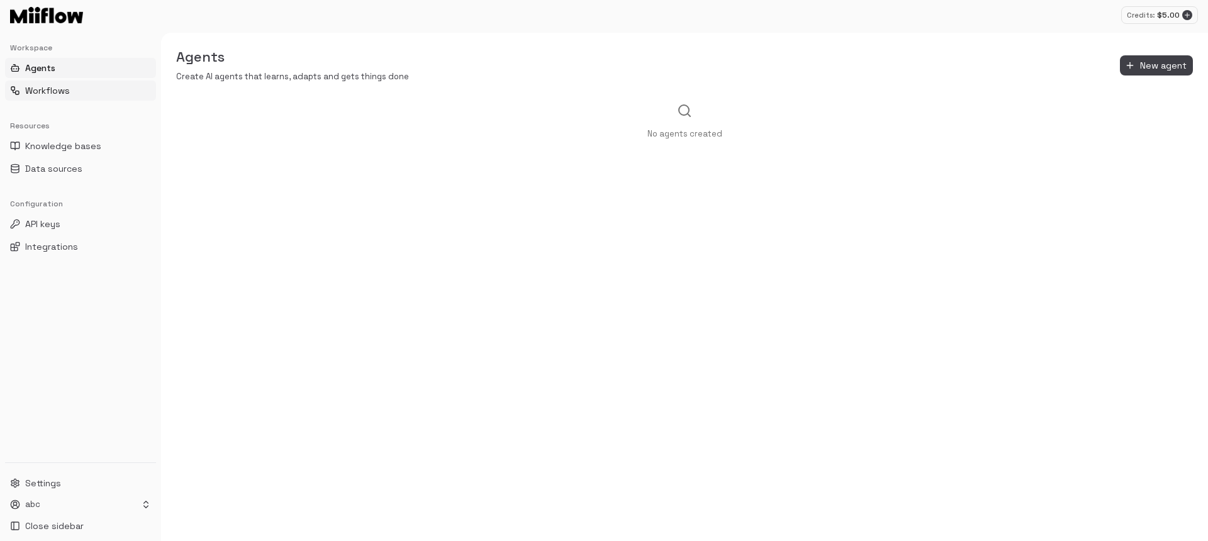
click at [65, 86] on span "Workflows" at bounding box center [47, 90] width 45 height 13
click at [67, 73] on button "Agents" at bounding box center [80, 68] width 151 height 20
click at [771, 66] on div "Agents Create AI agents that learns, adapts and gets things done New agent" at bounding box center [684, 65] width 1047 height 35
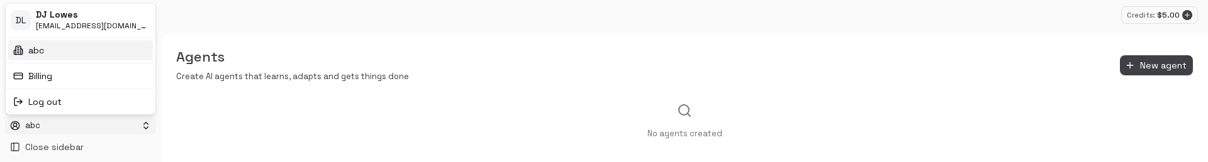
click at [131, 128] on html "Credits: $ 5.00 Workspace Agents Workflows Resources Knowledge bases Data sourc…" at bounding box center [604, 81] width 1208 height 162
click at [255, 123] on html "Credits: $ 5.00 Workspace Agents Workflows Resources Knowledge bases Data sourc…" at bounding box center [604, 81] width 1208 height 162
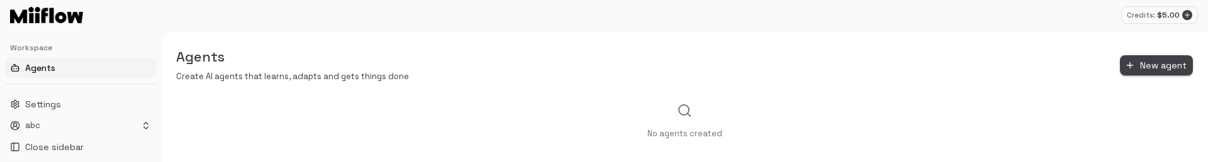
click at [1159, 67] on button "New agent" at bounding box center [1156, 65] width 73 height 21
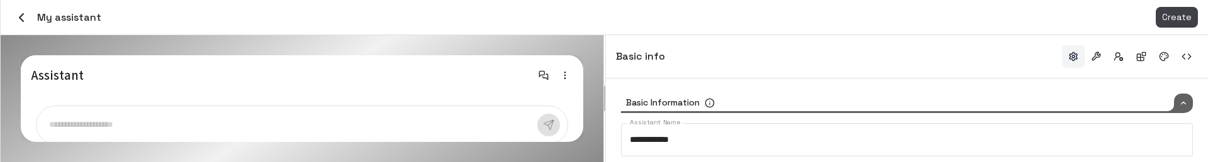
type input "*****"
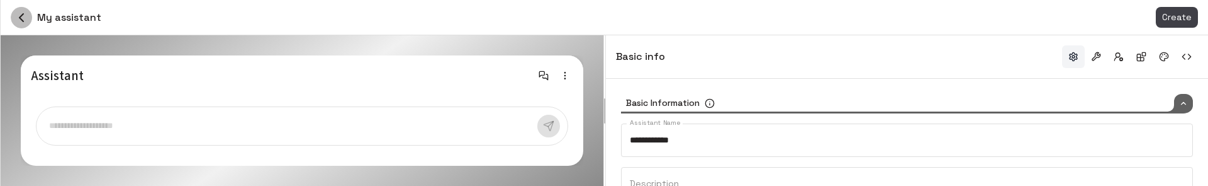
click at [20, 18] on icon "button" at bounding box center [22, 18] width 4 height 8
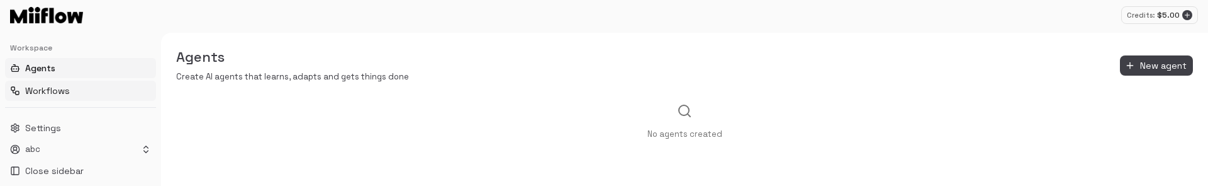
click at [64, 91] on span "Workflows" at bounding box center [47, 90] width 45 height 13
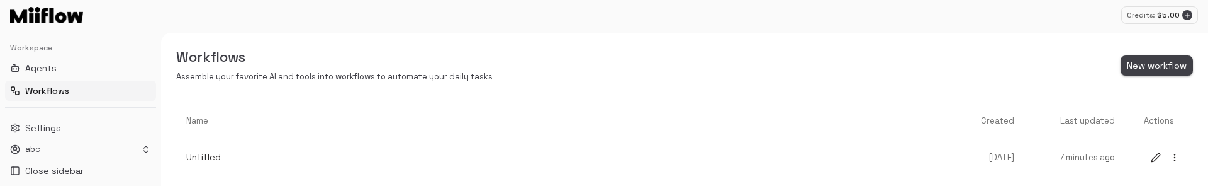
click at [1170, 70] on button "New workflow" at bounding box center [1156, 65] width 72 height 21
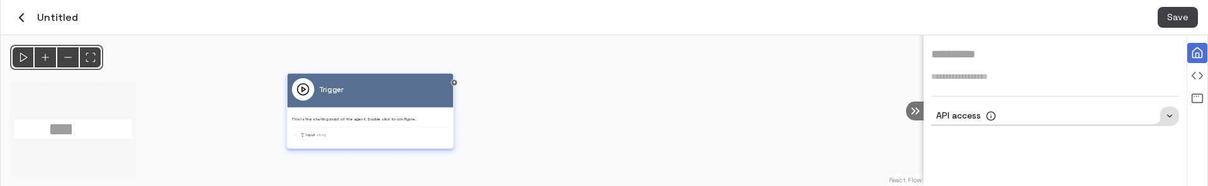
drag, startPoint x: 459, startPoint y: 109, endPoint x: 357, endPoint y: 109, distance: 102.5
click at [357, 109] on div "Trigger This is the starting point of the agent. Double click to configure. inp…" at bounding box center [370, 108] width 157 height 60
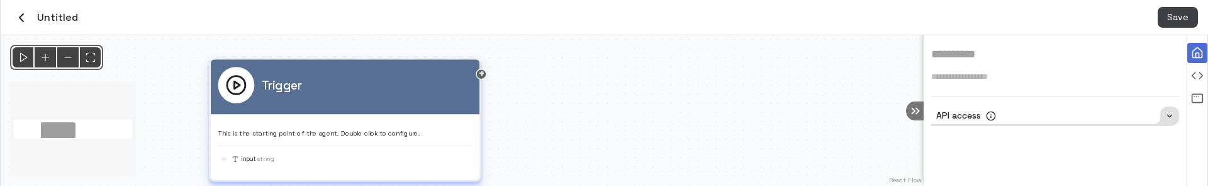
drag, startPoint x: 447, startPoint y: 122, endPoint x: 407, endPoint y: 125, distance: 40.3
click at [407, 125] on div "This is the starting point of the agent. Double click to configure. input String" at bounding box center [345, 142] width 254 height 43
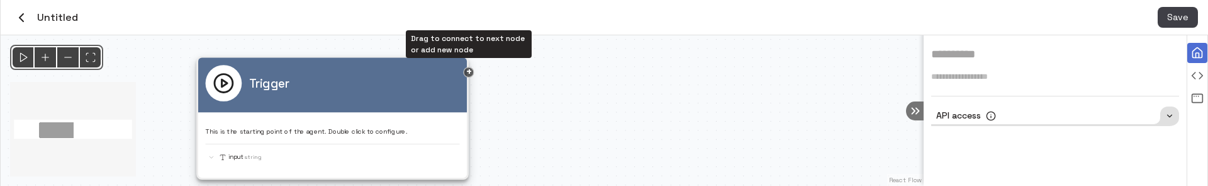
click at [469, 73] on div "Drag to connect to next node or add new node" at bounding box center [468, 72] width 11 height 11
drag, startPoint x: 470, startPoint y: 74, endPoint x: 584, endPoint y: 81, distance: 114.1
click at [584, 81] on div "Trigger This is the starting point of the agent. Double click to configure. inp…" at bounding box center [462, 110] width 923 height 150
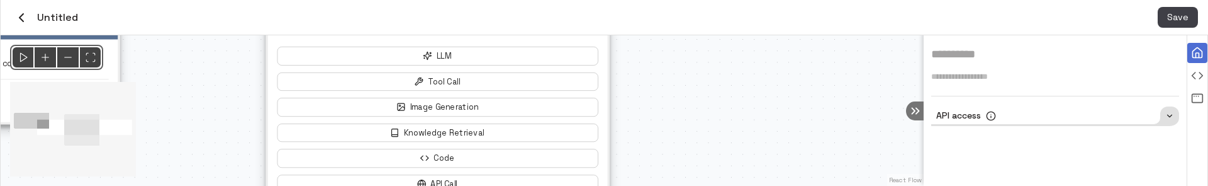
drag, startPoint x: 644, startPoint y: 77, endPoint x: 649, endPoint y: 168, distance: 91.4
click at [650, 168] on div "@keyframes flowAnimation { from { stroke-dashoffset: 36; } to { stroke-dashoffs…" at bounding box center [462, 110] width 923 height 150
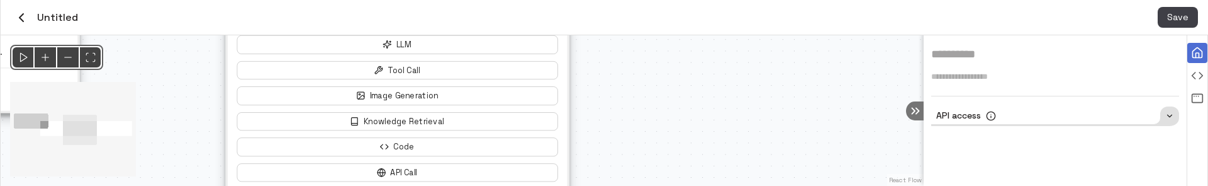
drag, startPoint x: 657, startPoint y: 97, endPoint x: 620, endPoint y: 81, distance: 41.1
click at [620, 81] on div "@keyframes flowAnimation { from { stroke-dashoffset: 36; } to { stroke-dashoffs…" at bounding box center [462, 110] width 923 height 150
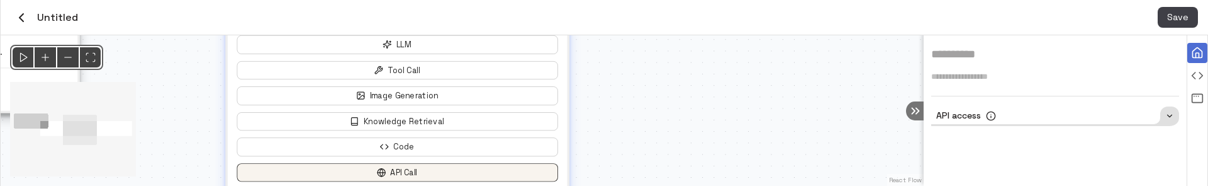
click at [474, 165] on button "API Call" at bounding box center [397, 172] width 321 height 19
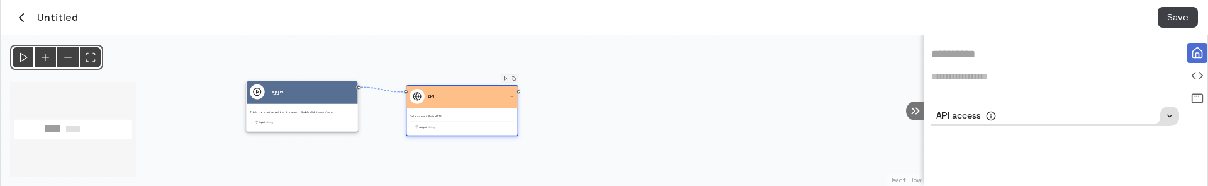
click at [470, 106] on div "API" at bounding box center [461, 97] width 111 height 23
click at [277, 111] on p "This is the starting point of the agent. Double click to configure." at bounding box center [302, 111] width 105 height 4
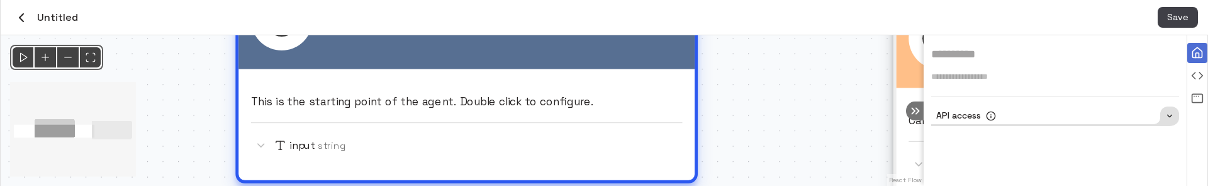
click at [316, 141] on div "input String" at bounding box center [467, 145] width 432 height 20
click at [262, 145] on div "input String" at bounding box center [466, 145] width 432 height 20
click at [331, 141] on span "String" at bounding box center [331, 145] width 28 height 16
click at [340, 114] on div "This is the starting point of the agent. Double click to configure. input String" at bounding box center [466, 118] width 432 height 74
click at [364, 98] on p "This is the starting point of the agent. Double click to configure." at bounding box center [466, 102] width 432 height 16
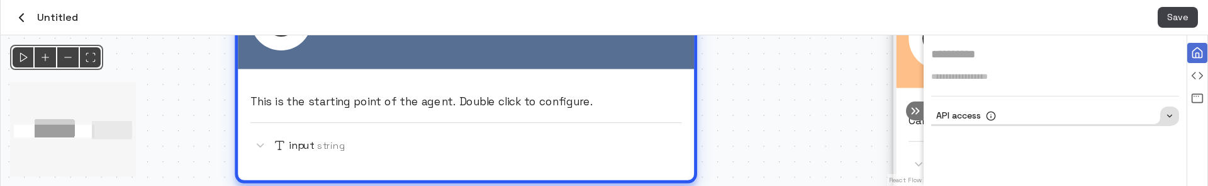
click at [364, 98] on p "This is the starting point of the agent. Double click to configure." at bounding box center [466, 102] width 432 height 16
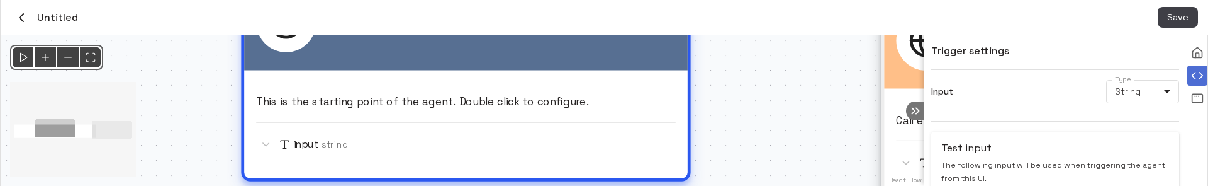
click at [364, 98] on div "Trigger This is the starting point of the agent. Double click to configure. inp…" at bounding box center [465, 79] width 449 height 204
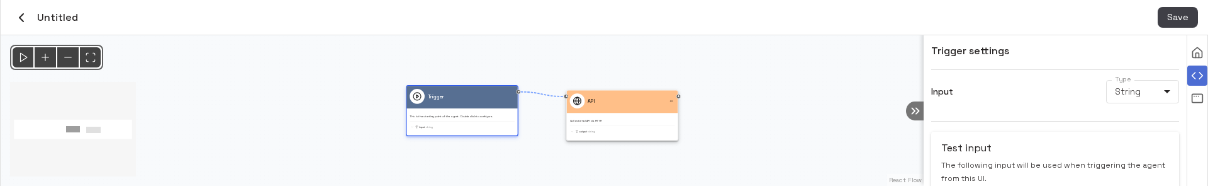
click at [449, 99] on div "Trigger" at bounding box center [462, 96] width 105 height 15
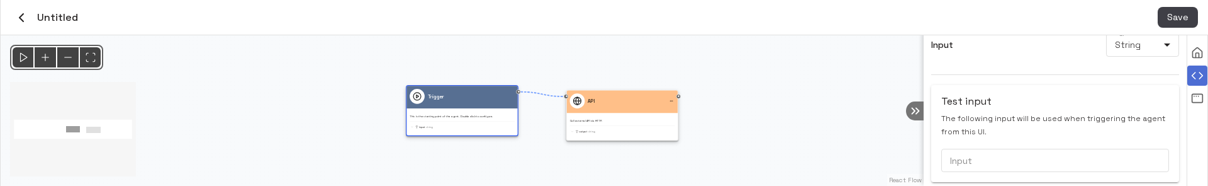
scroll to position [50, 0]
click at [1029, 150] on input "Input" at bounding box center [1055, 156] width 228 height 23
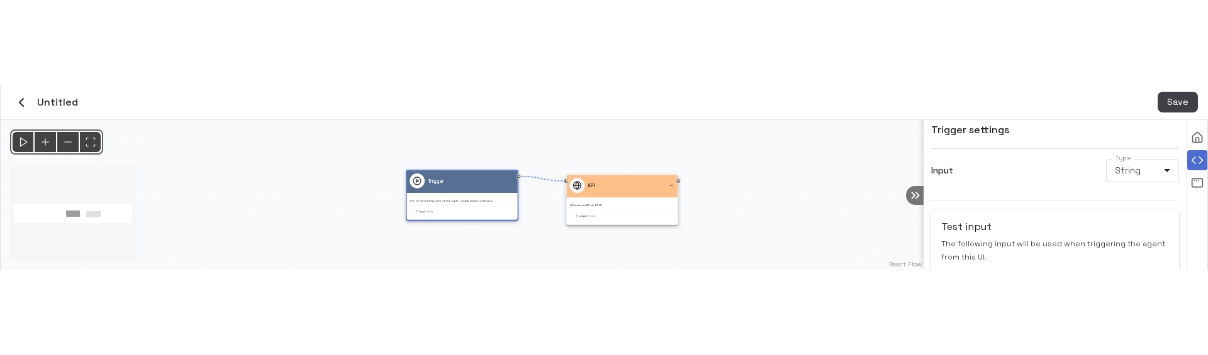
scroll to position [0, 0]
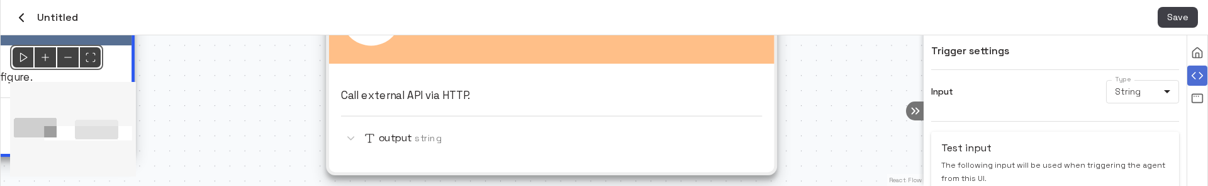
drag, startPoint x: 863, startPoint y: 106, endPoint x: 848, endPoint y: 47, distance: 61.0
click at [848, 47] on div "@keyframes flowAnimation { from { stroke-dashoffset: 36; } to { stroke-dashoffs…" at bounding box center [462, 110] width 923 height 150
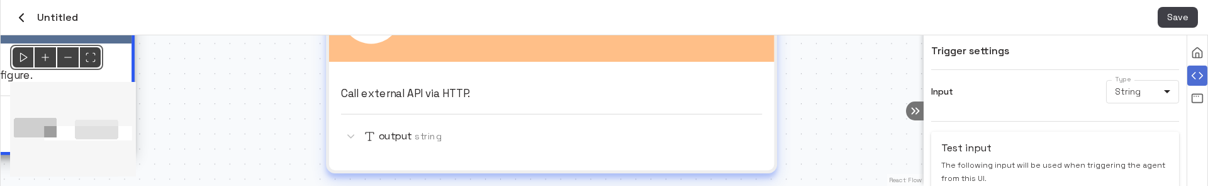
click at [412, 142] on div "output String" at bounding box center [551, 136] width 421 height 20
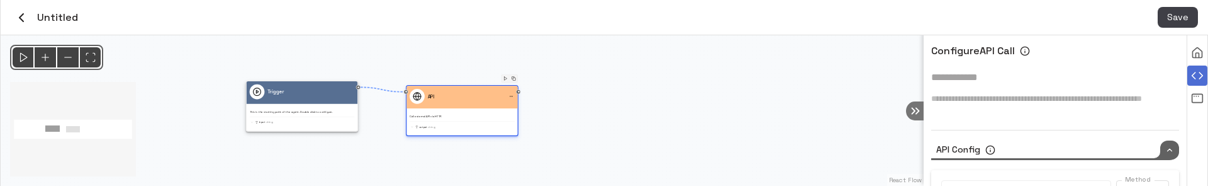
click at [437, 109] on div "API Call external API via HTTP. output String" at bounding box center [462, 109] width 105 height 40
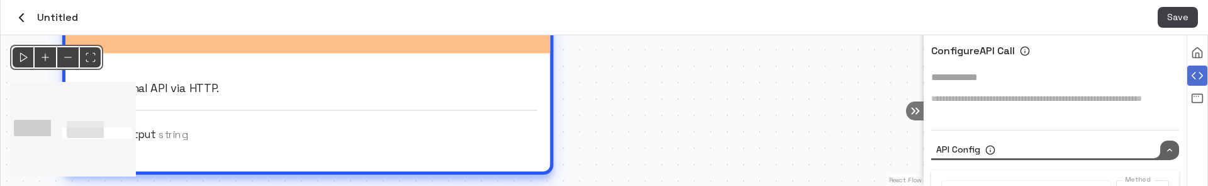
click at [420, 96] on div "Call external API via HTTP. output String" at bounding box center [308, 105] width 459 height 79
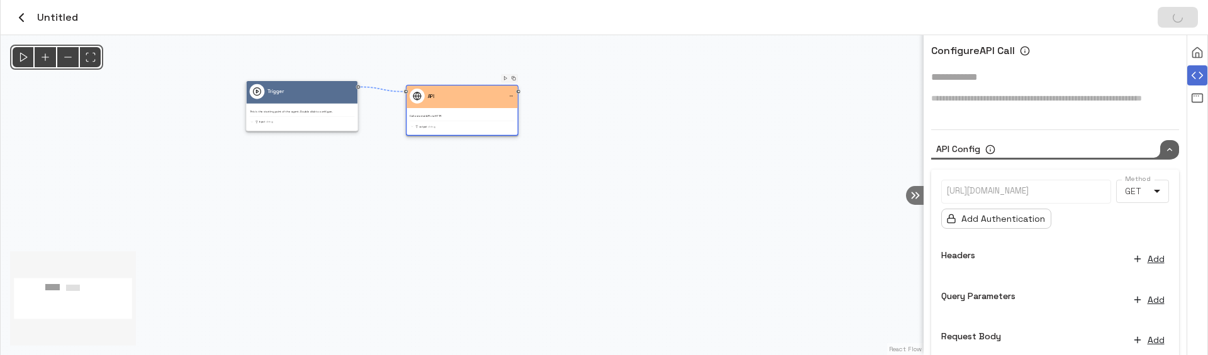
click at [1015, 189] on p at bounding box center [1026, 192] width 159 height 12
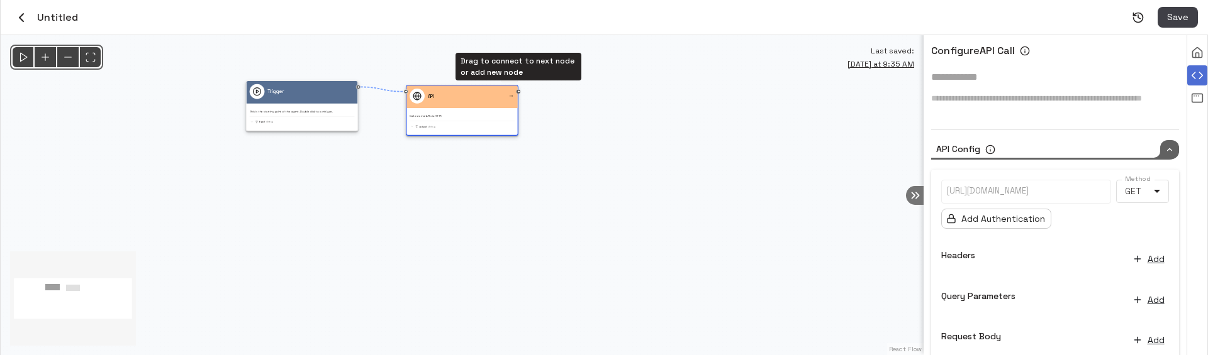
click at [520, 91] on div "Drag to connect to next node or add new node" at bounding box center [518, 91] width 4 height 4
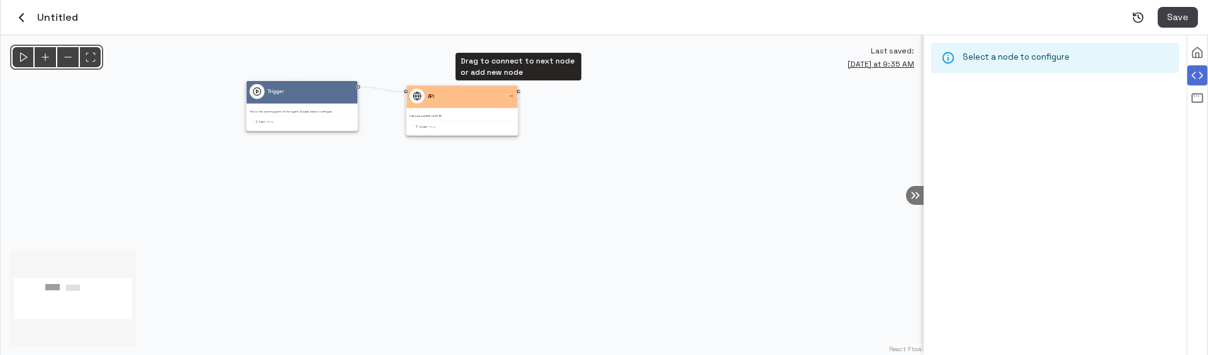
drag, startPoint x: 518, startPoint y: 93, endPoint x: 625, endPoint y: 132, distance: 114.4
click at [625, 132] on div "@keyframes flowAnimation { from { stroke-dashoffset: 36; } to { stroke-dashoffs…" at bounding box center [462, 195] width 923 height 320
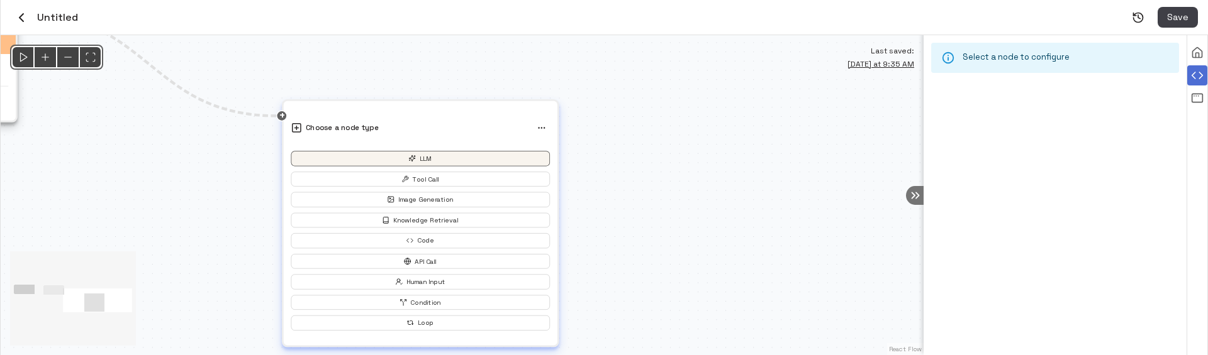
click at [444, 159] on button "LLM" at bounding box center [420, 158] width 259 height 15
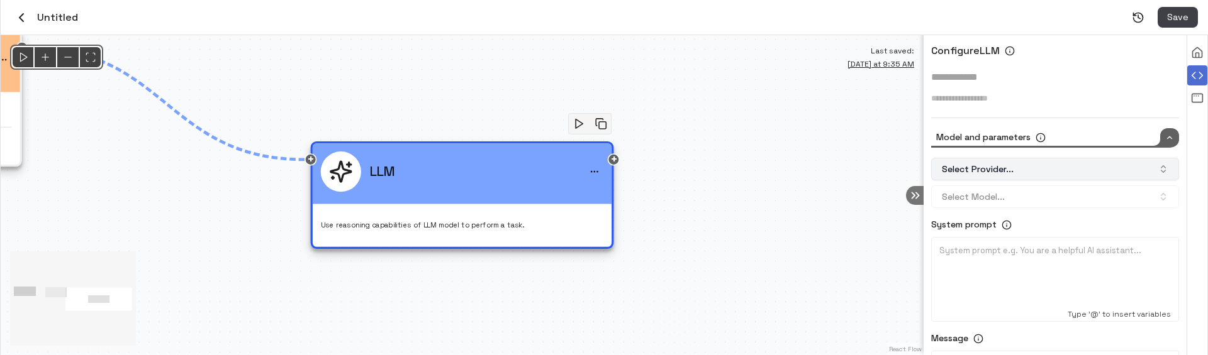
click at [1000, 167] on button "Select Provider..." at bounding box center [1055, 169] width 248 height 23
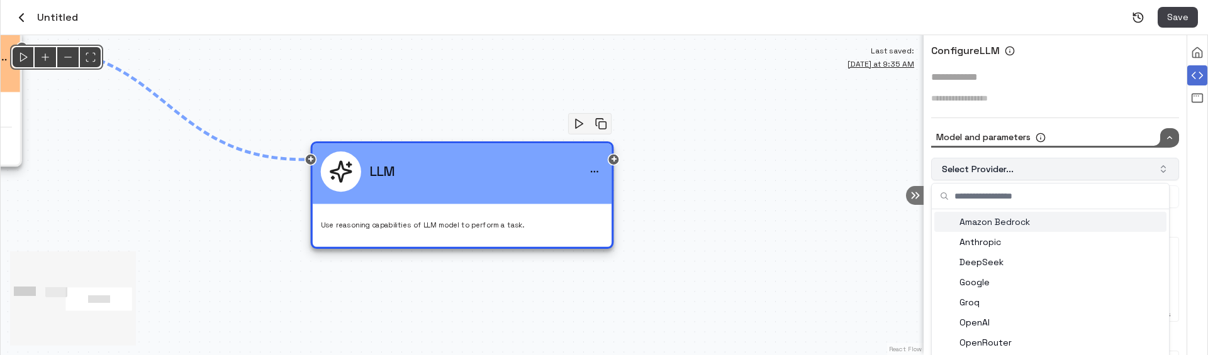
click at [1000, 167] on button "Select Provider..." at bounding box center [1055, 169] width 248 height 23
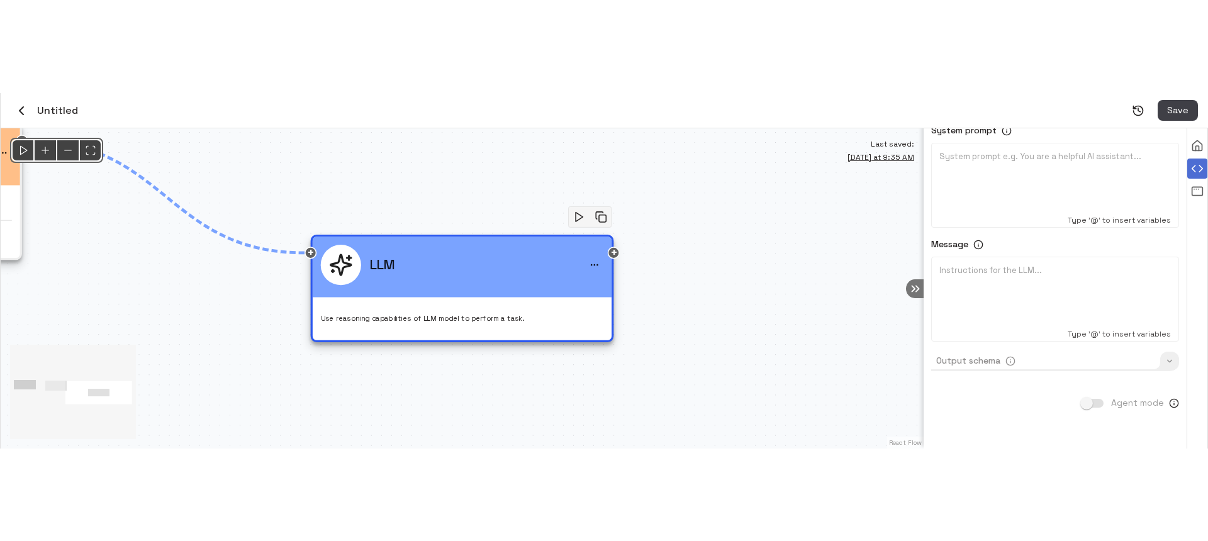
scroll to position [202, 0]
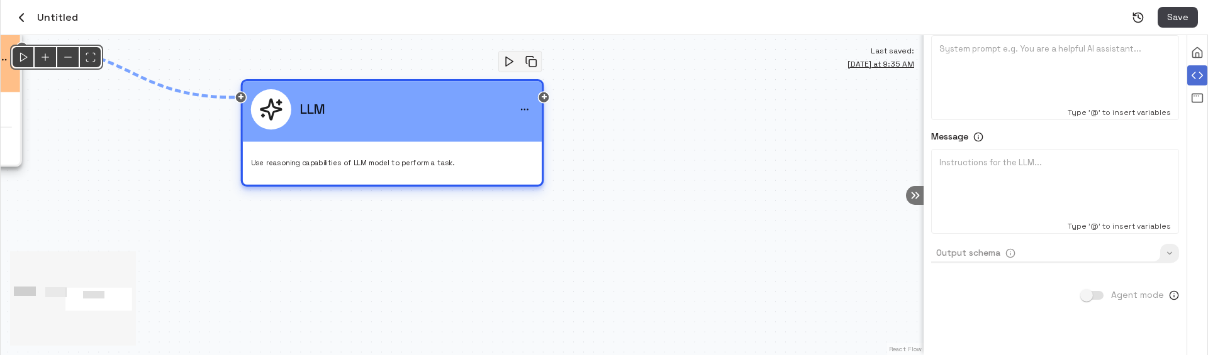
drag, startPoint x: 425, startPoint y: 204, endPoint x: 349, endPoint y: 142, distance: 98.0
click at [351, 142] on div "LLM Use reasoning capabilities of LLM model to perform a task." at bounding box center [392, 128] width 283 height 79
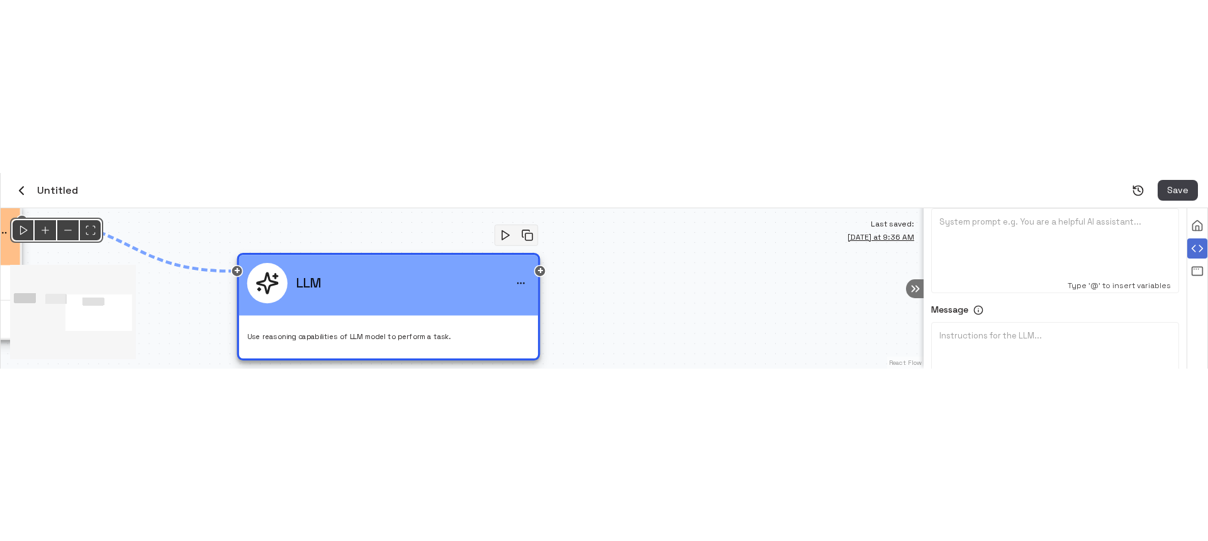
scroll to position [16, 0]
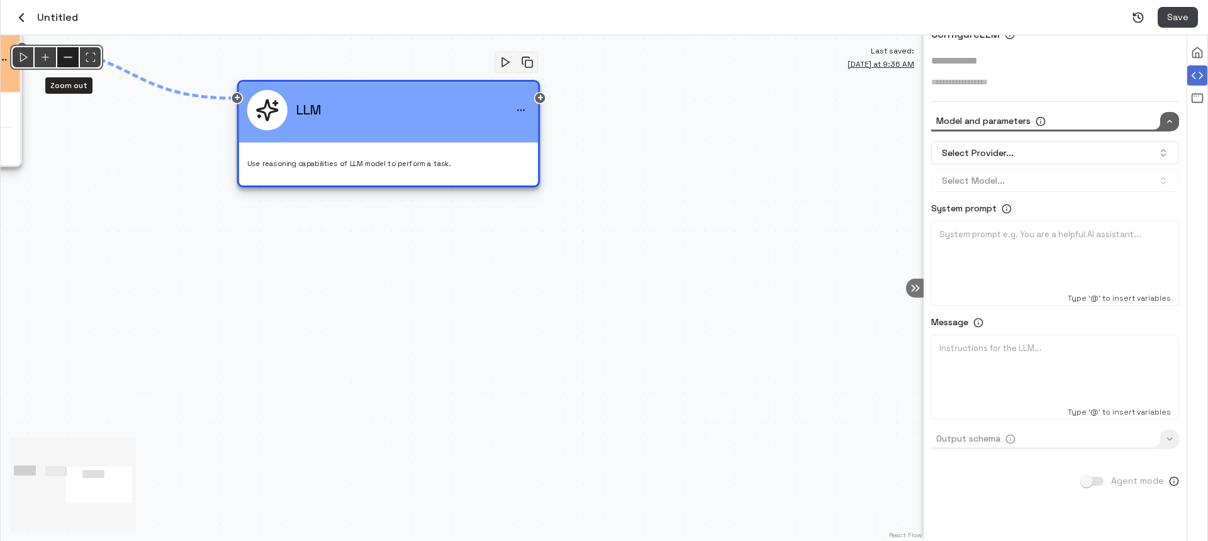
click at [70, 54] on icon "Zoom out" at bounding box center [68, 57] width 13 height 13
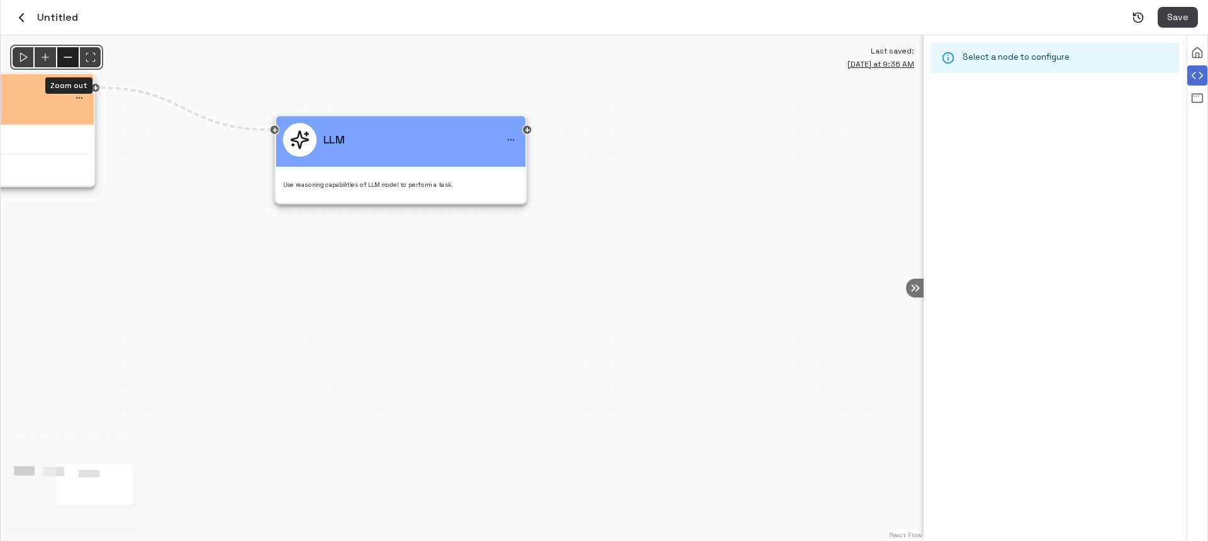
click at [70, 54] on icon "Zoom out" at bounding box center [68, 57] width 13 height 13
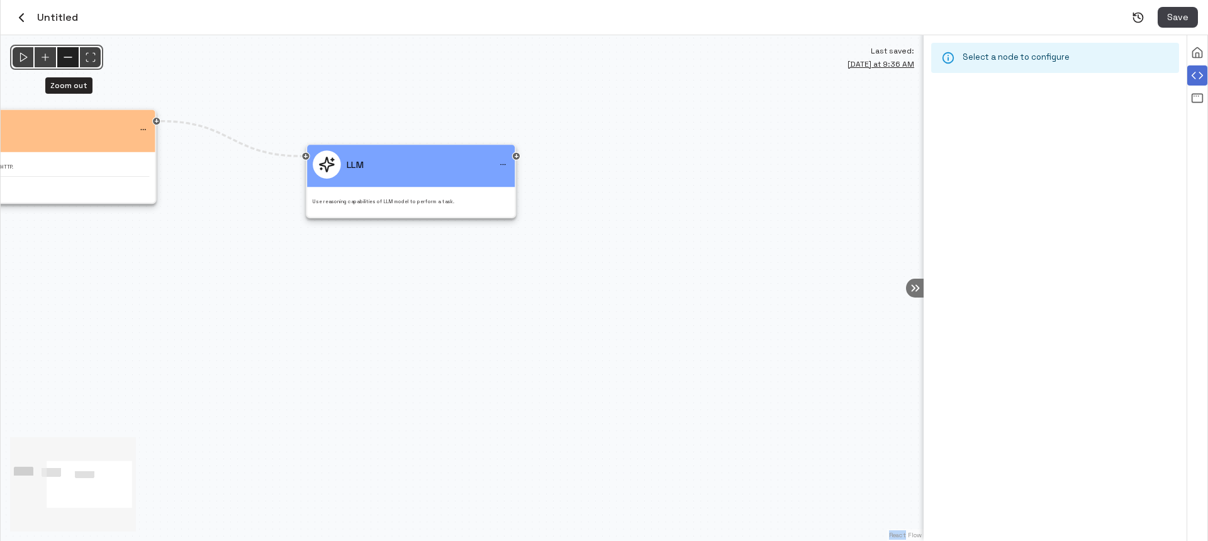
click at [70, 54] on icon "Zoom out" at bounding box center [68, 57] width 13 height 13
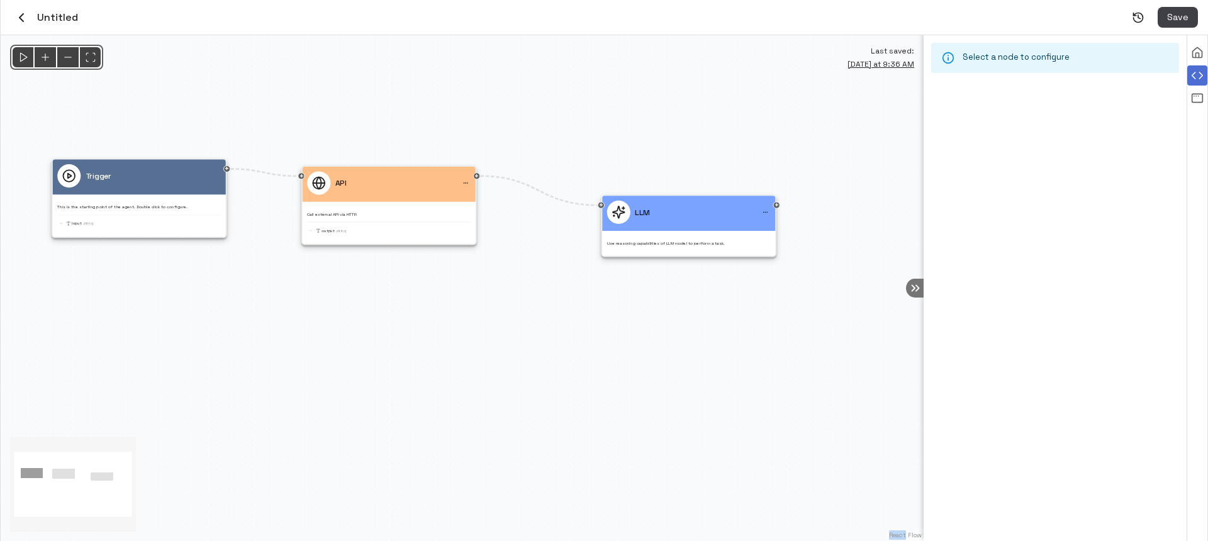
drag, startPoint x: 191, startPoint y: 257, endPoint x: 455, endPoint y: 282, distance: 265.4
click at [455, 282] on div "@keyframes flowAnimation { from { stroke-dashoffset: 36; } to { stroke-dashoffs…" at bounding box center [462, 288] width 923 height 506
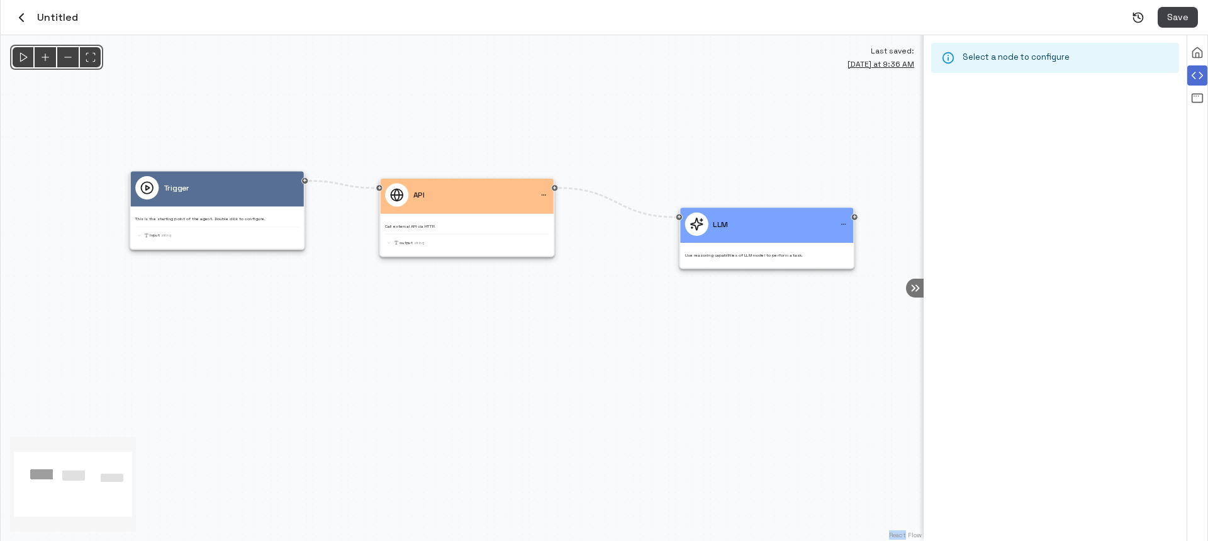
drag, startPoint x: 216, startPoint y: 286, endPoint x: 294, endPoint y: 298, distance: 78.9
click at [294, 298] on div "@keyframes flowAnimation { from { stroke-dashoffset: 36; } to { stroke-dashoffs…" at bounding box center [462, 288] width 923 height 506
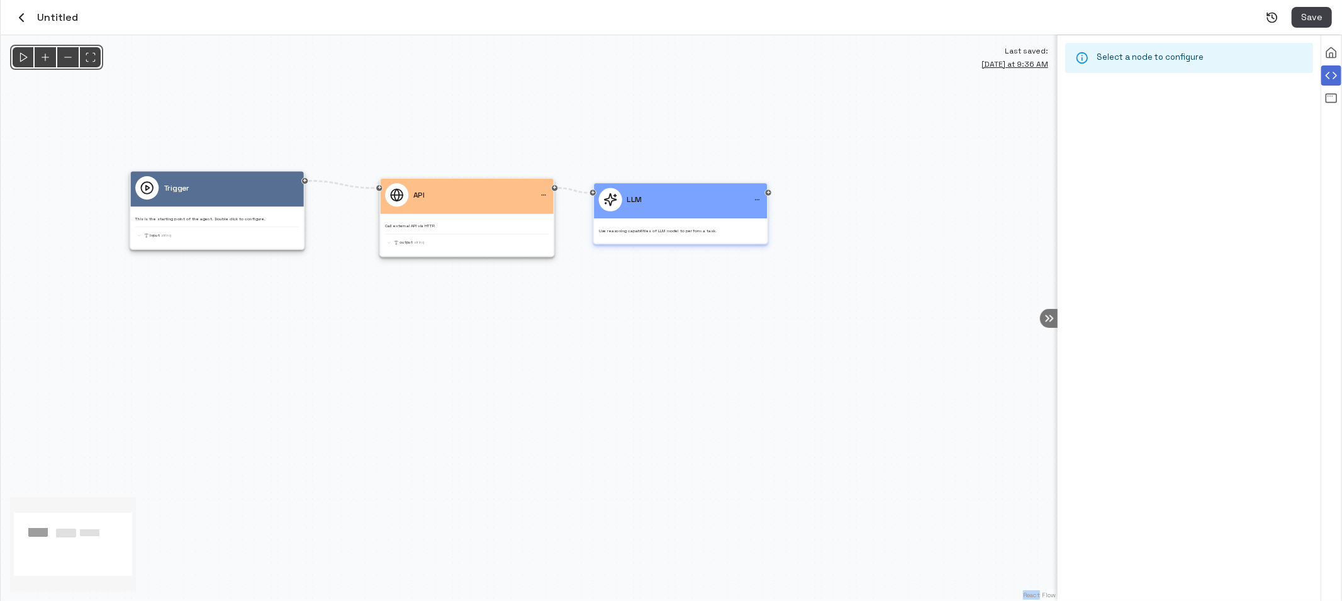
drag, startPoint x: 740, startPoint y: 247, endPoint x: 654, endPoint y: 222, distance: 89.8
click at [654, 223] on div "Use reasoning capabilities of LLM model to perform a task." at bounding box center [681, 228] width 164 height 11
click at [23, 16] on icon "button" at bounding box center [21, 17] width 15 height 15
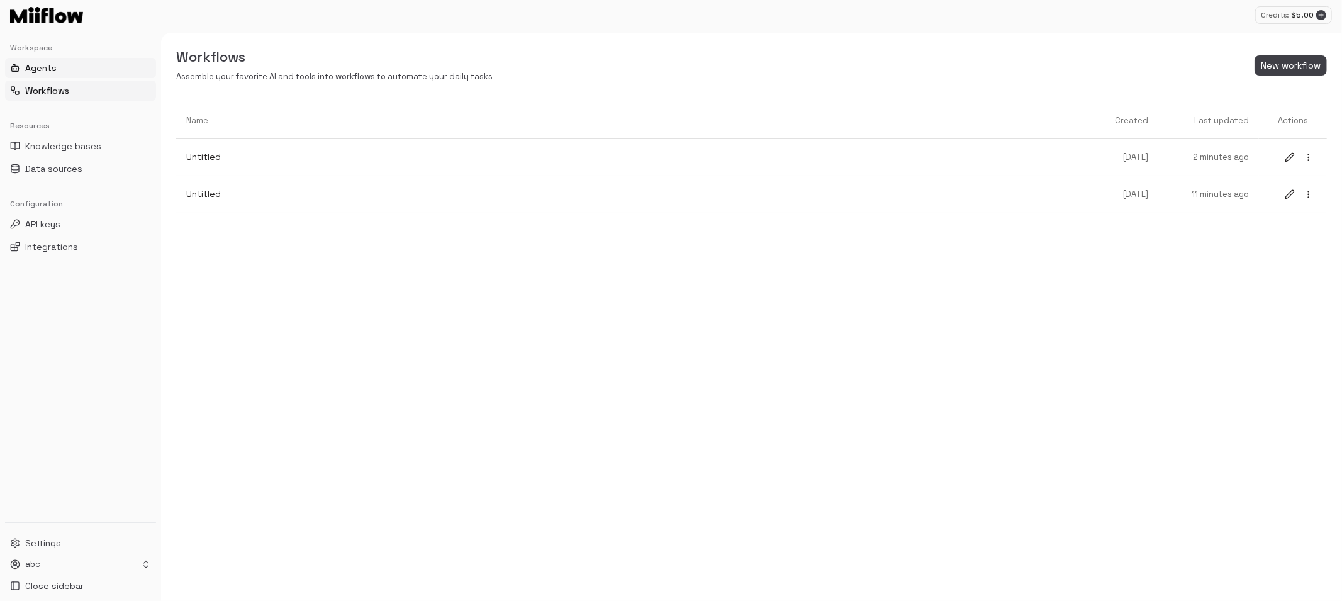
click at [45, 66] on span "Agents" at bounding box center [40, 68] width 31 height 13
click at [54, 68] on span "Agents" at bounding box center [40, 68] width 30 height 13
click at [1207, 70] on button "New agent" at bounding box center [1290, 65] width 73 height 21
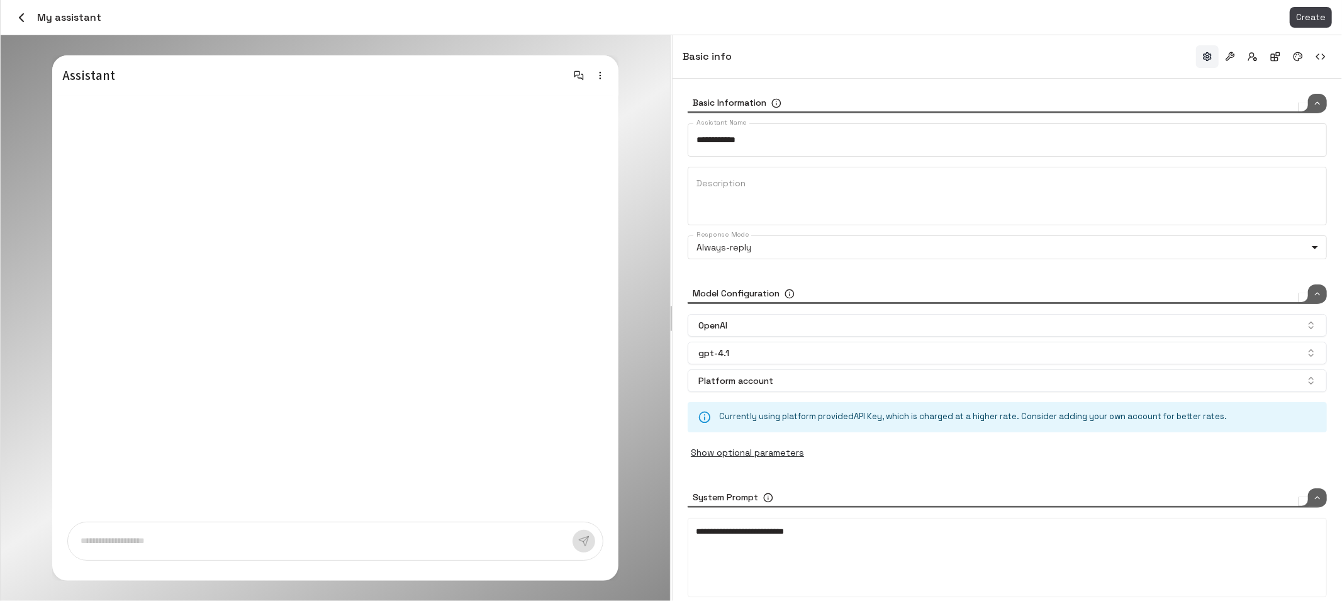
click at [24, 17] on icon "button" at bounding box center [21, 17] width 15 height 15
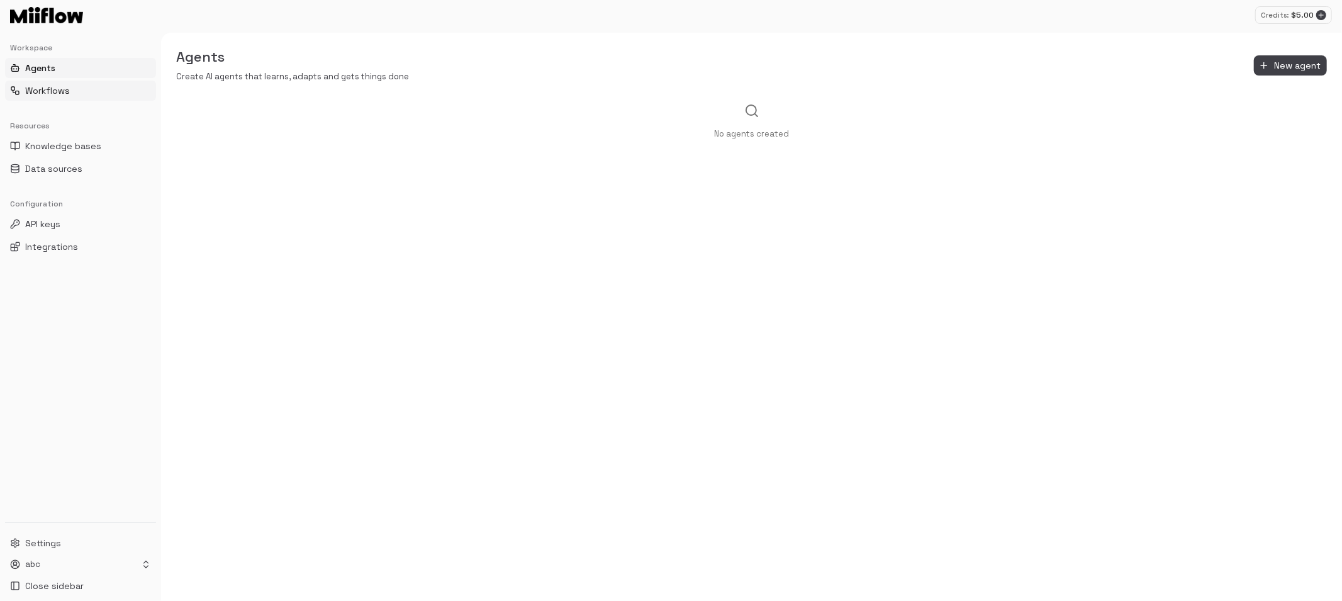
click at [76, 92] on button "Workflows" at bounding box center [80, 91] width 151 height 20
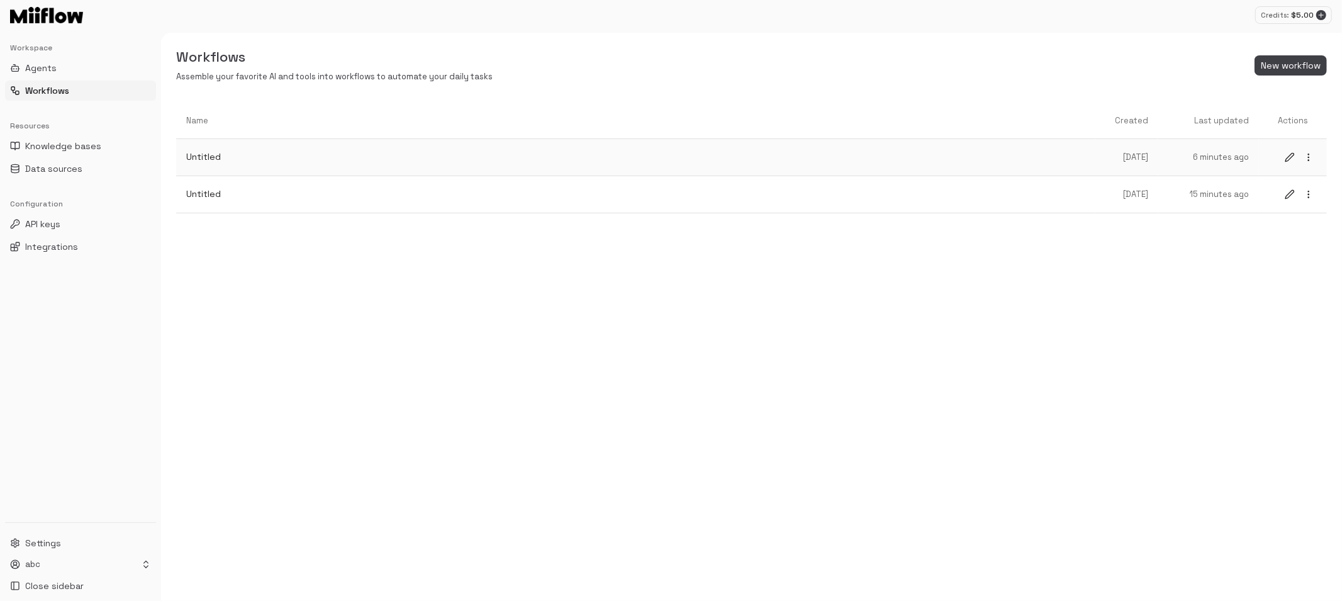
click at [249, 163] on p "Untitled" at bounding box center [635, 156] width 899 height 13
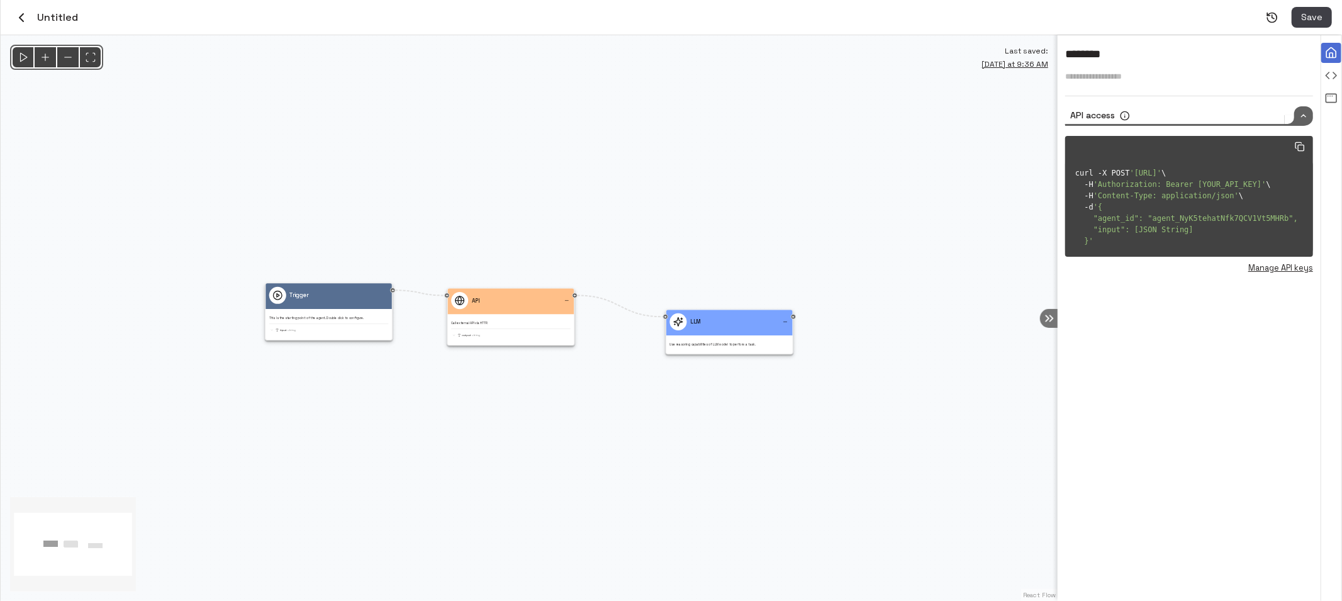
click at [20, 17] on icon "button" at bounding box center [22, 18] width 4 height 8
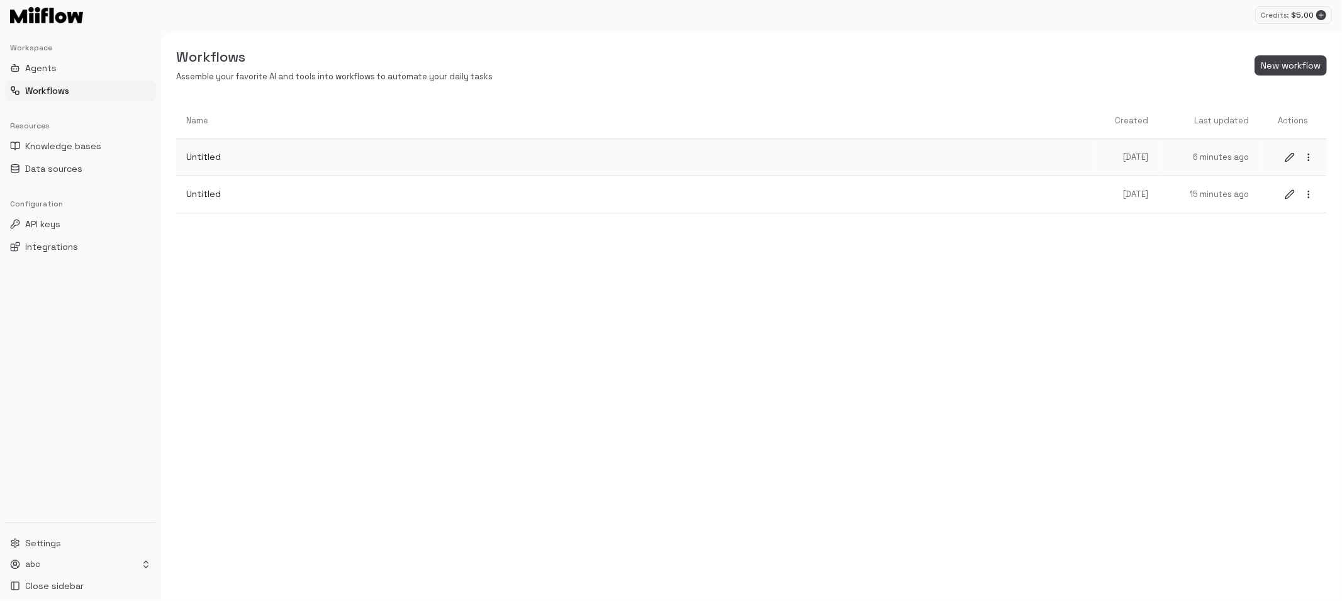
click at [241, 166] on link "Untitled" at bounding box center [635, 156] width 919 height 33
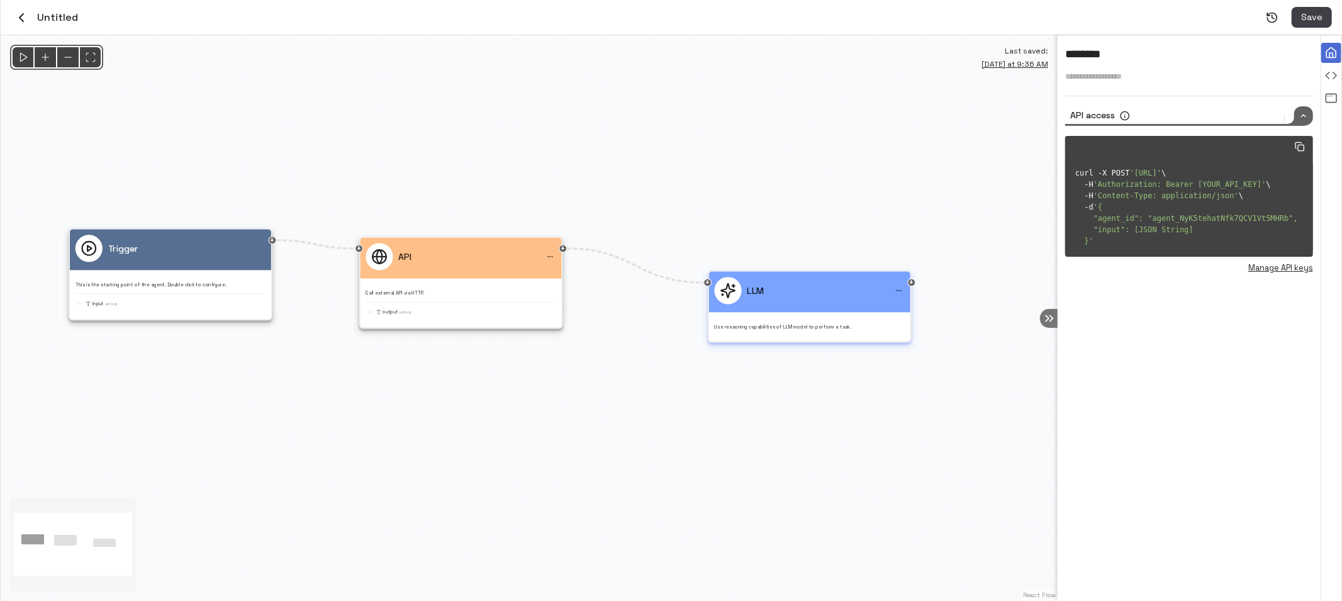
click at [856, 305] on div "LLM" at bounding box center [809, 292] width 201 height 41
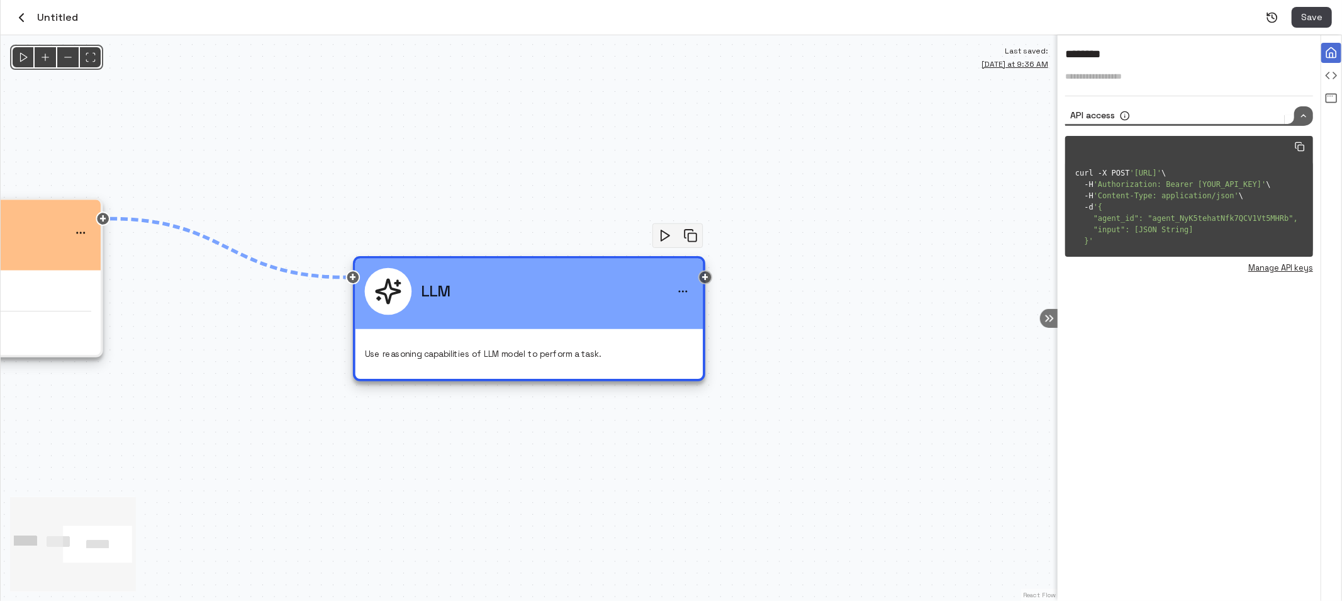
click at [700, 276] on div "Drag to connect to next node or add new node" at bounding box center [705, 277] width 14 height 14
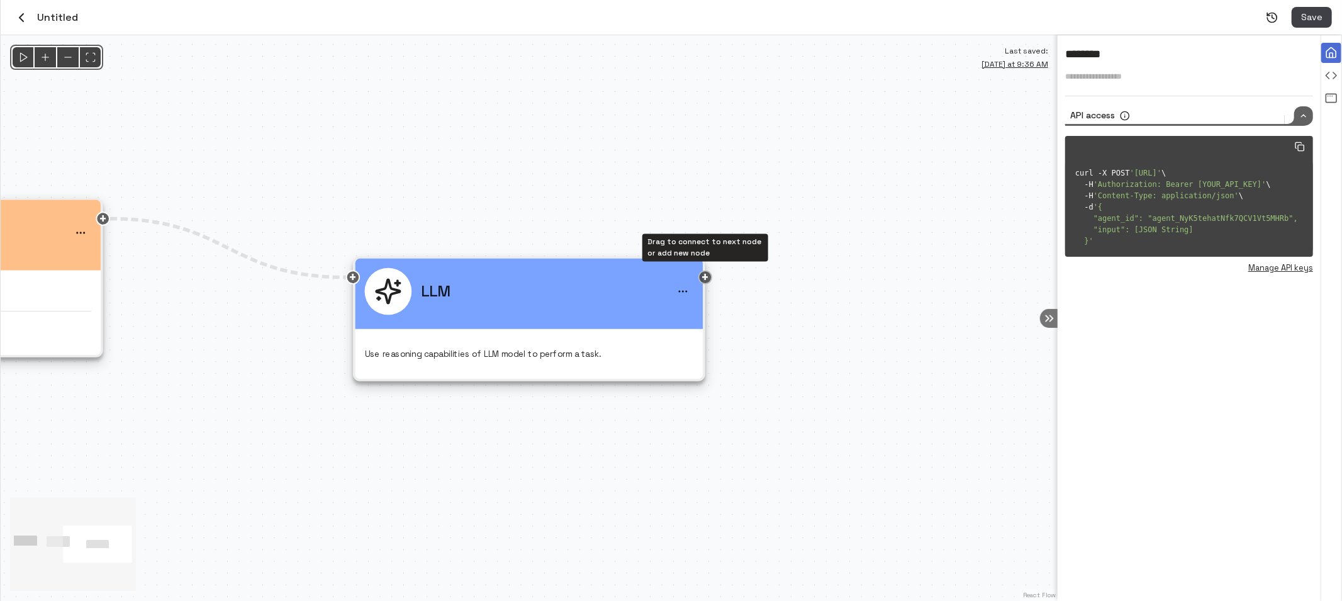
click at [705, 278] on div "Drag to connect to next node or add new node" at bounding box center [705, 277] width 14 height 14
drag, startPoint x: 707, startPoint y: 277, endPoint x: 755, endPoint y: 282, distance: 48.1
click at [755, 282] on div "@keyframes flowAnimation { from { stroke-dashoffset: 36; } to { stroke-dashoffs…" at bounding box center [529, 318] width 1057 height 566
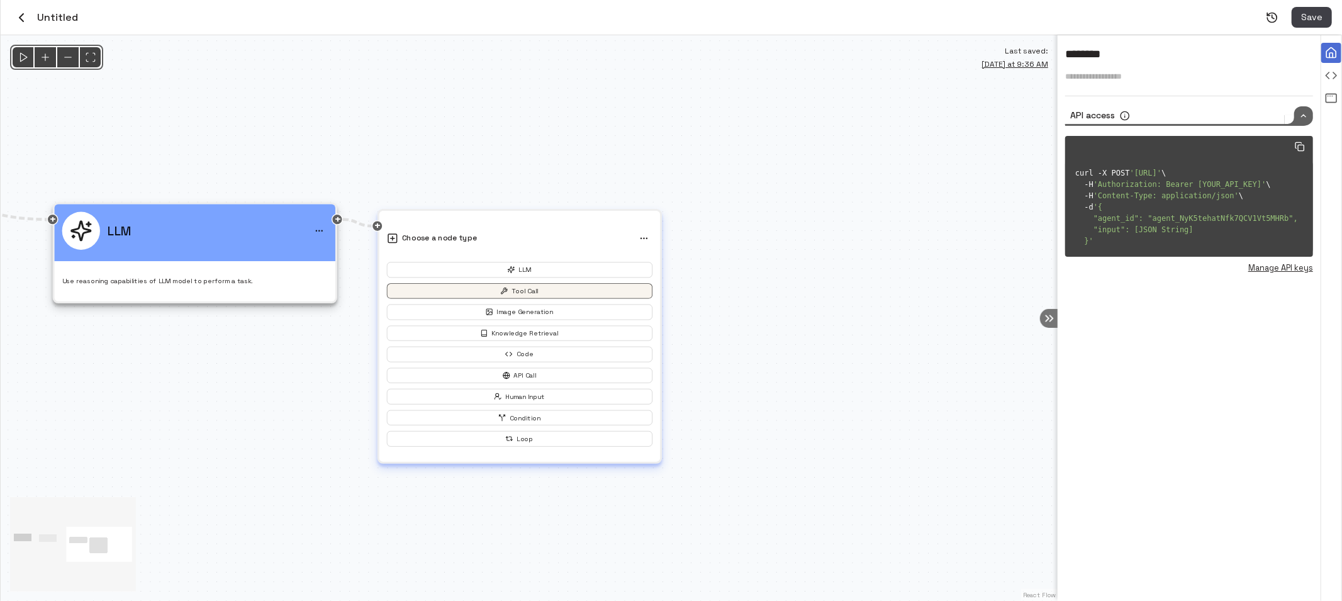
click at [545, 290] on button "Tool Call" at bounding box center [519, 291] width 265 height 16
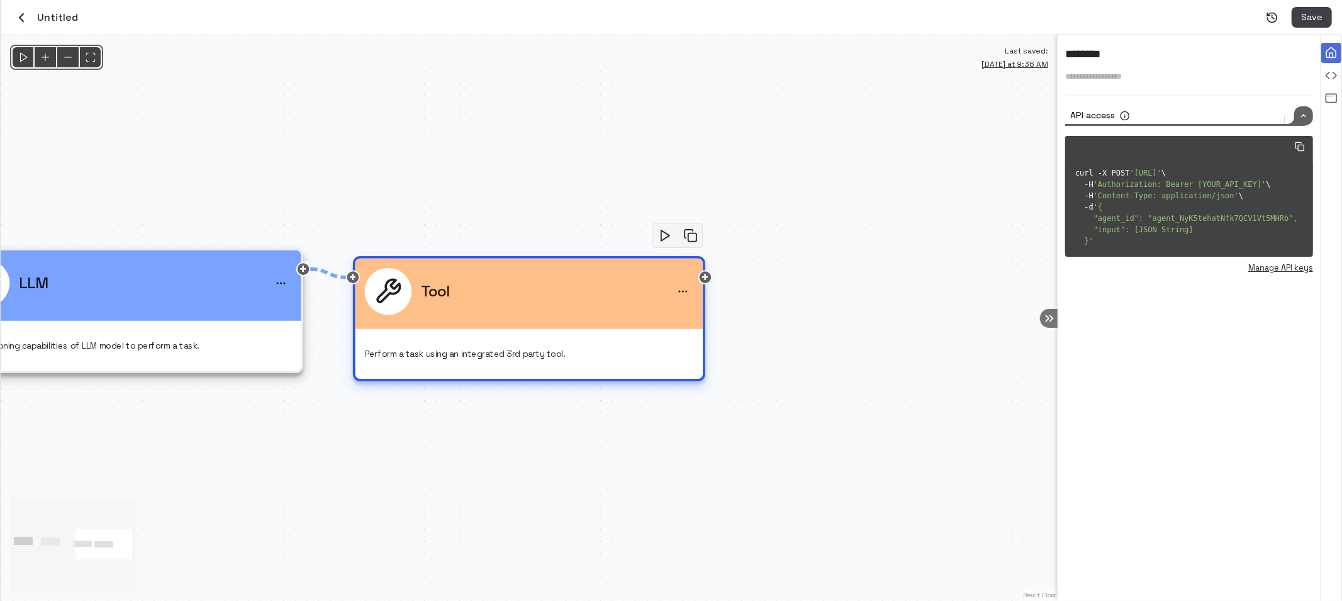
click at [685, 291] on icon "menu" at bounding box center [683, 292] width 12 height 12
drag, startPoint x: 606, startPoint y: 293, endPoint x: 598, endPoint y: 295, distance: 7.8
click at [606, 293] on div at bounding box center [671, 300] width 1342 height 601
click at [547, 308] on div "Tool" at bounding box center [529, 291] width 329 height 47
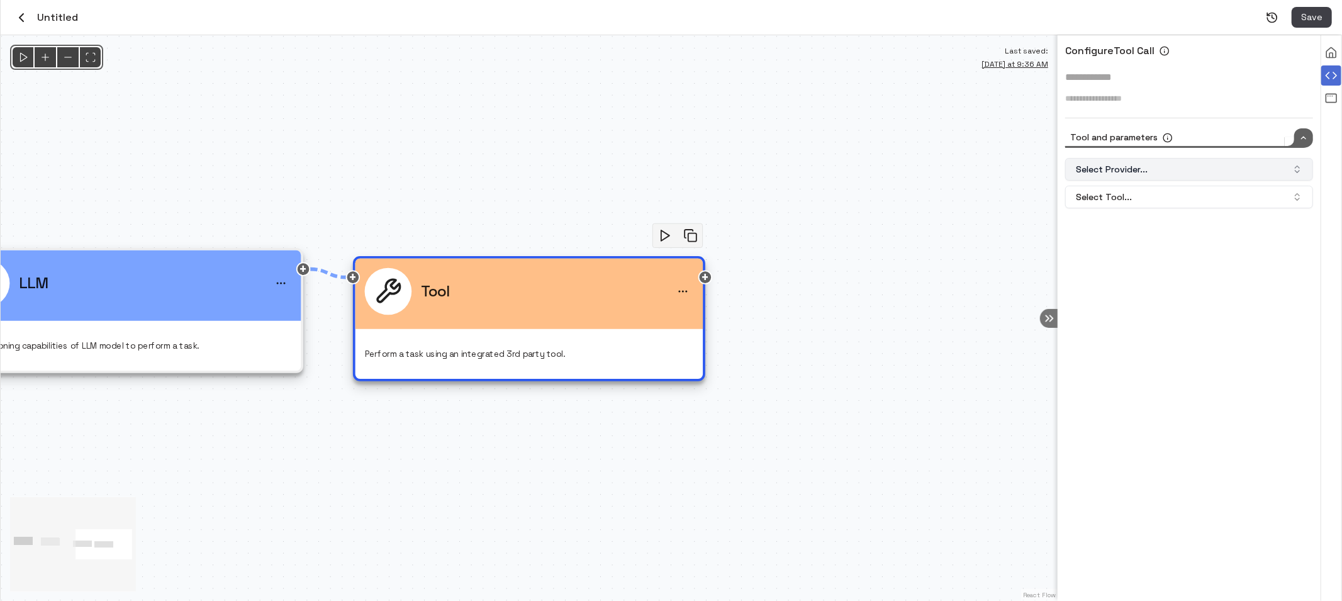
click at [1162, 168] on button "Select Provider..." at bounding box center [1189, 169] width 248 height 23
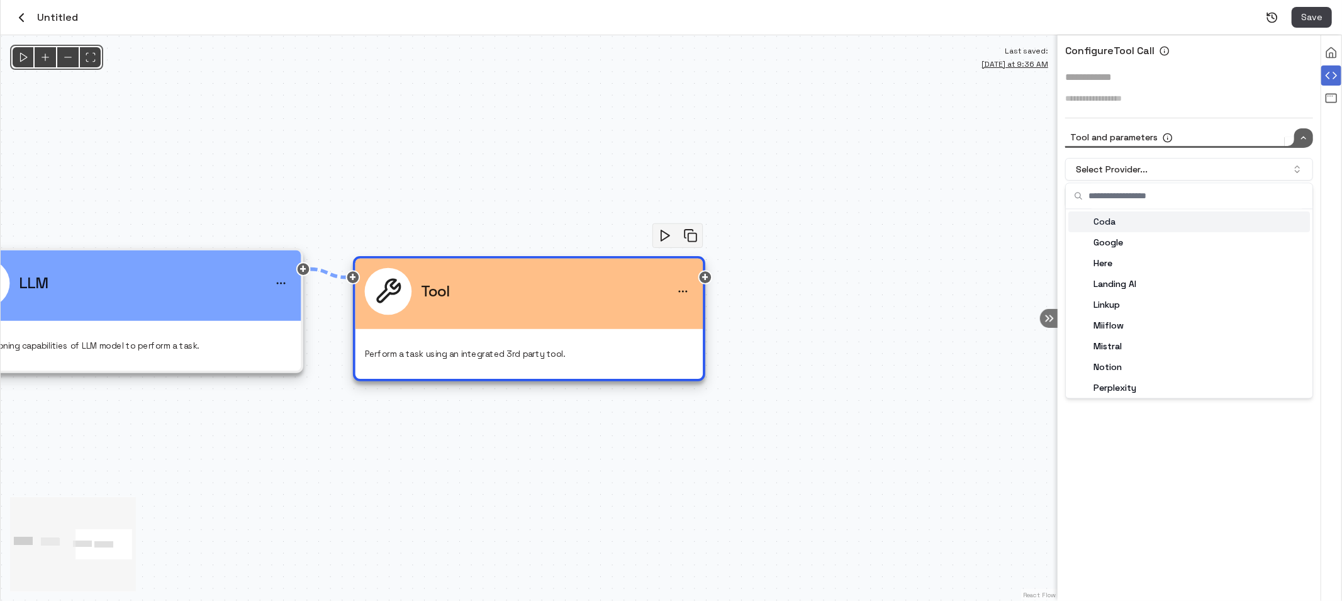
click at [1149, 196] on input "text" at bounding box center [1196, 195] width 216 height 25
click at [1177, 133] on div "Tool and parameters" at bounding box center [1125, 137] width 120 height 19
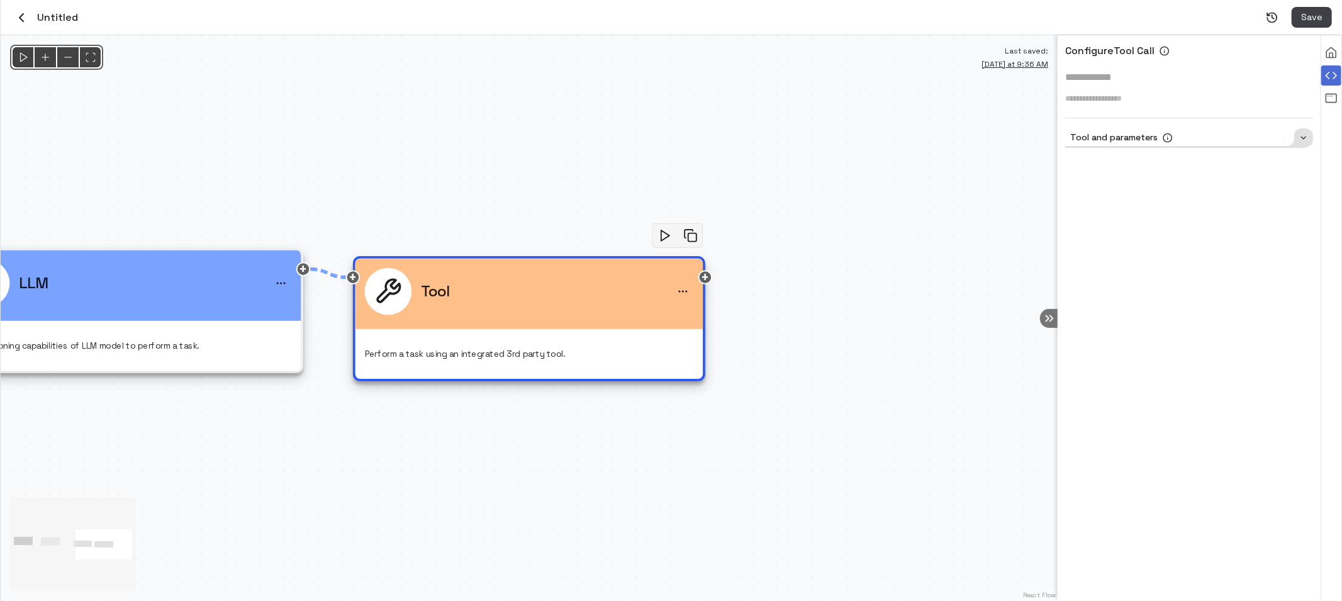
click at [1169, 138] on icon at bounding box center [1168, 138] width 10 height 10
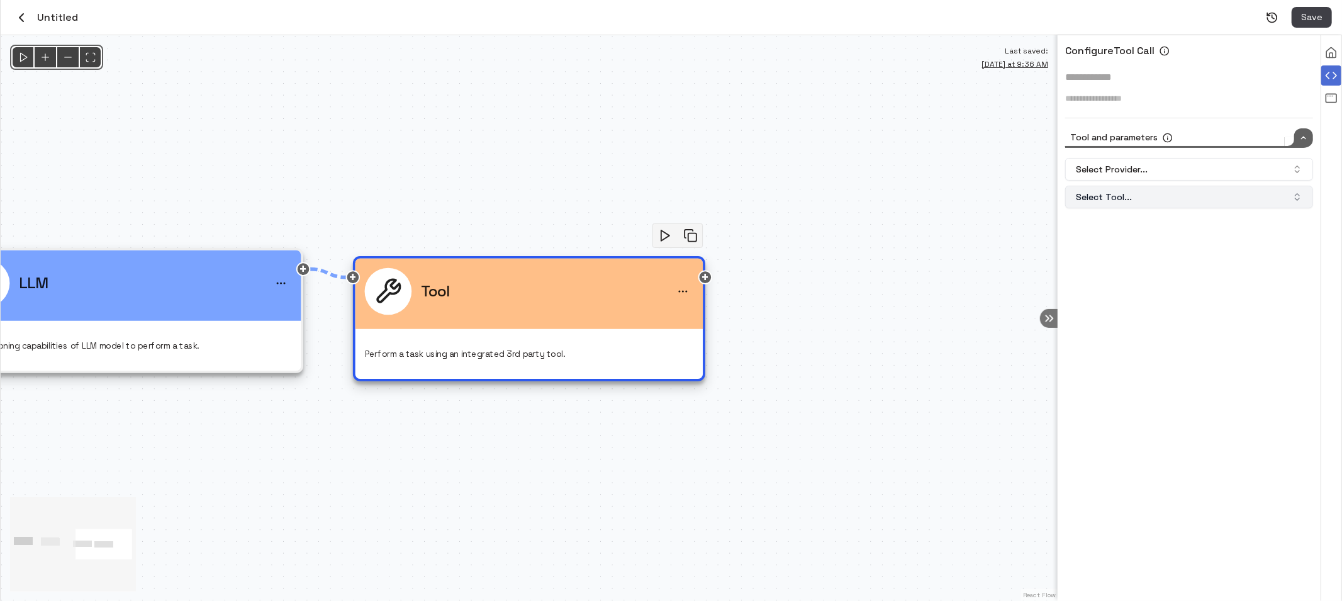
click at [1142, 196] on button "Select Tool..." at bounding box center [1189, 197] width 248 height 23
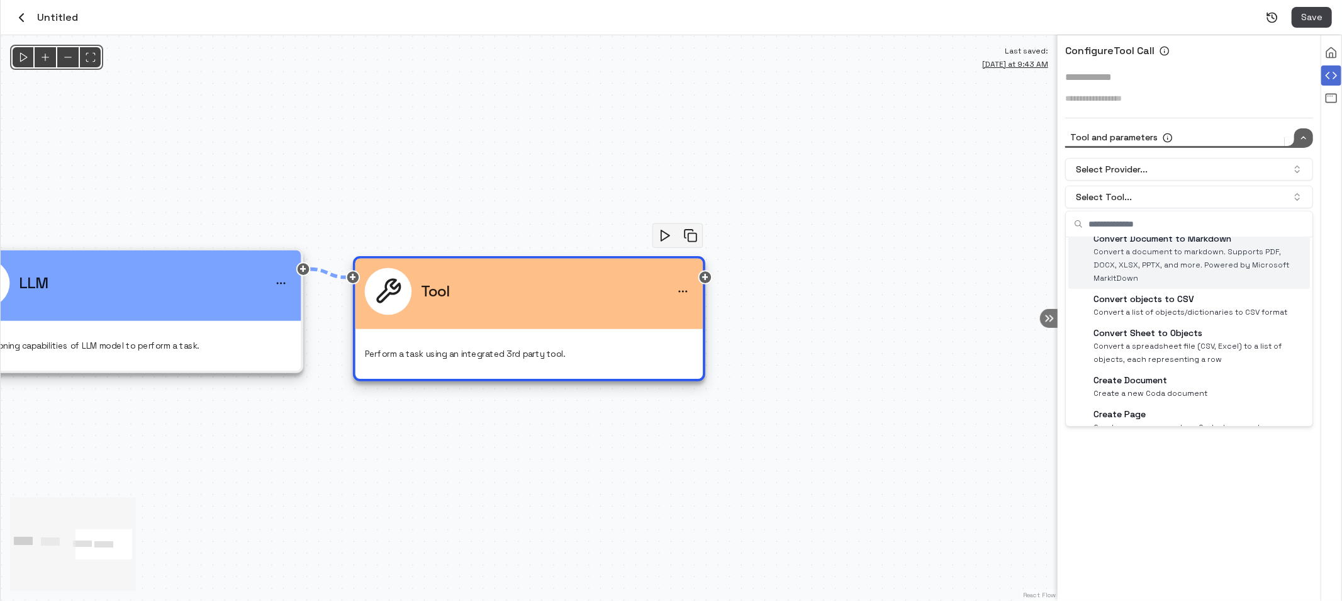
scroll to position [55, 0]
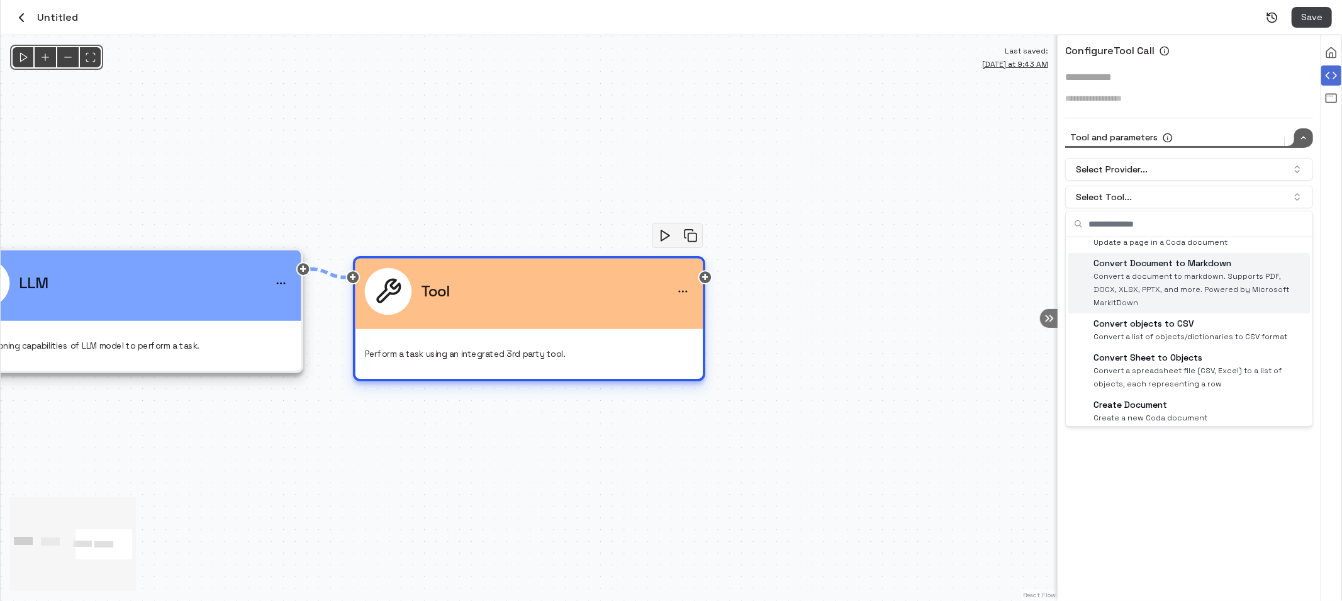
click at [679, 281] on button "menu" at bounding box center [683, 291] width 21 height 21
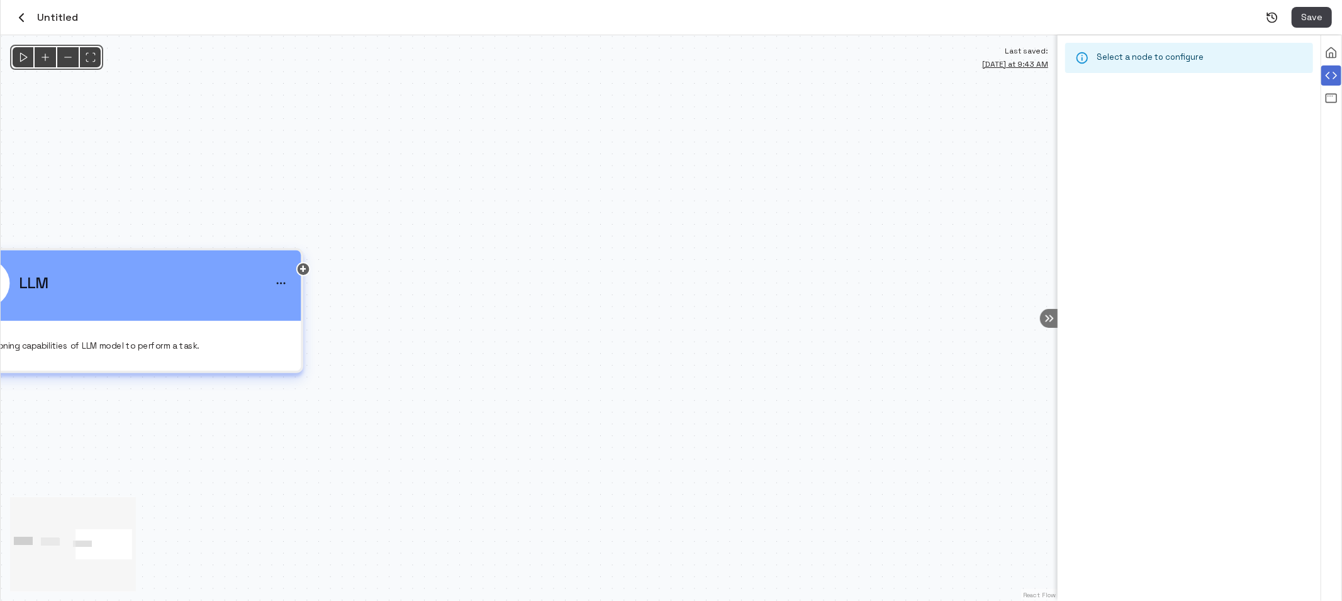
click at [181, 289] on div "LLM" at bounding box center [127, 283] width 329 height 47
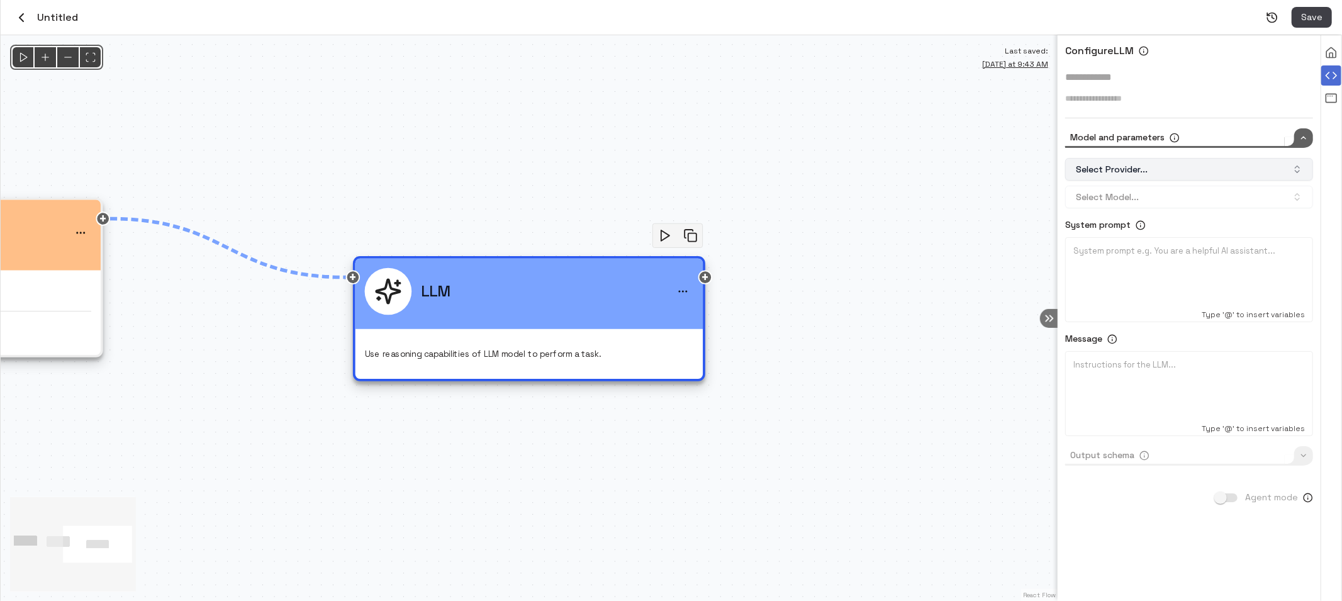
click at [1145, 166] on button "Select Provider..." at bounding box center [1189, 169] width 248 height 23
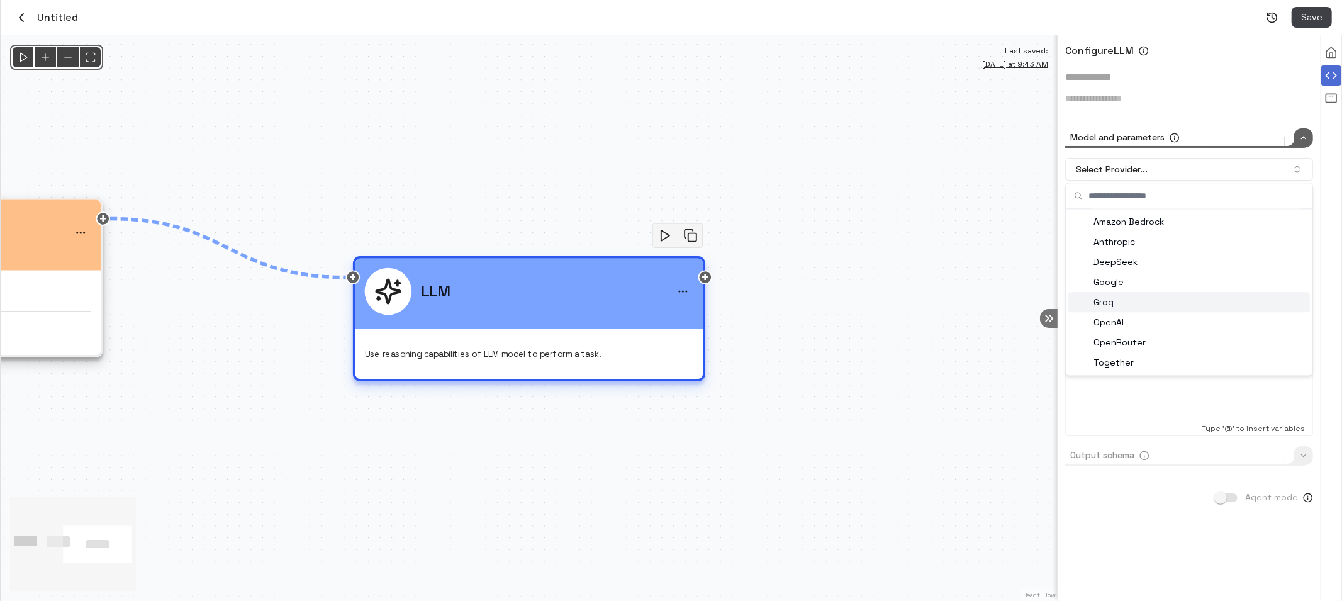
click at [654, 310] on div "LLM" at bounding box center [529, 291] width 329 height 47
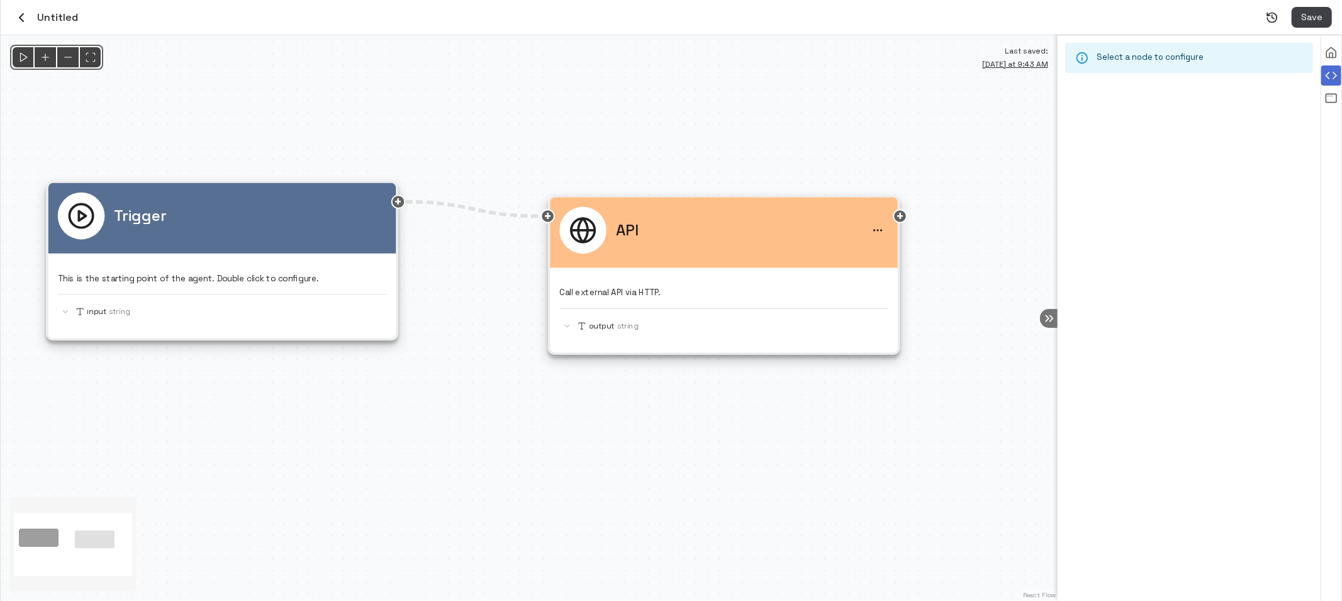
drag, startPoint x: 187, startPoint y: 337, endPoint x: 995, endPoint y: 335, distance: 808.4
click at [995, 335] on div "@keyframes flowAnimation { from { stroke-dashoffset: 36; } to { stroke-dashoffs…" at bounding box center [529, 318] width 1057 height 566
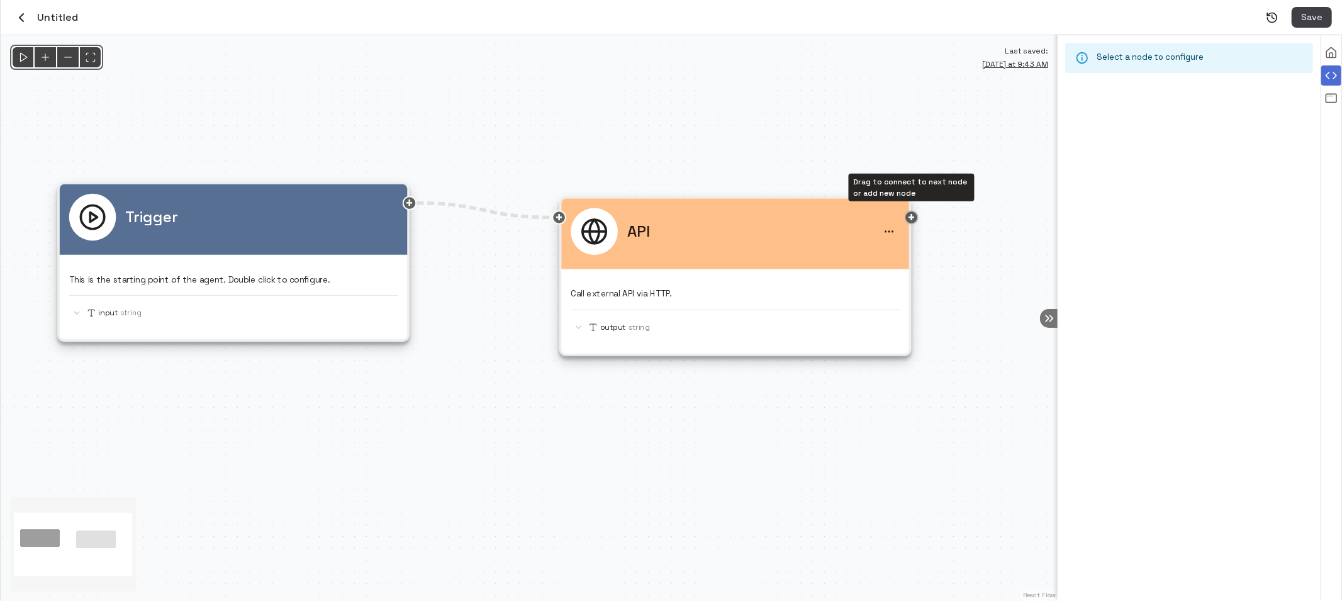
click at [915, 213] on div "Drag to connect to next node or add new node" at bounding box center [912, 217] width 14 height 14
click at [913, 221] on div "Drag to connect to next node or add new node" at bounding box center [912, 217] width 14 height 14
drag, startPoint x: 920, startPoint y: 220, endPoint x: 959, endPoint y: 220, distance: 38.4
click at [959, 220] on div "@keyframes flowAnimation { from { stroke-dashoffset: 36; } to { stroke-dashoffs…" at bounding box center [529, 318] width 1057 height 566
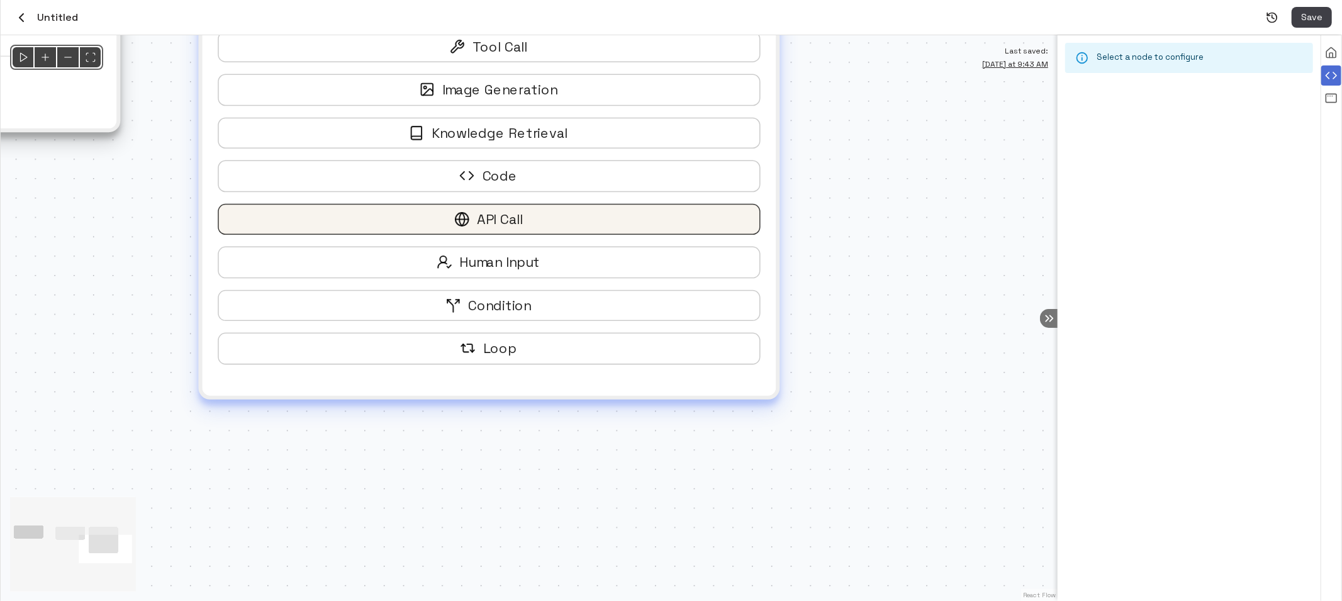
click at [536, 222] on button "API Call" at bounding box center [489, 218] width 542 height 31
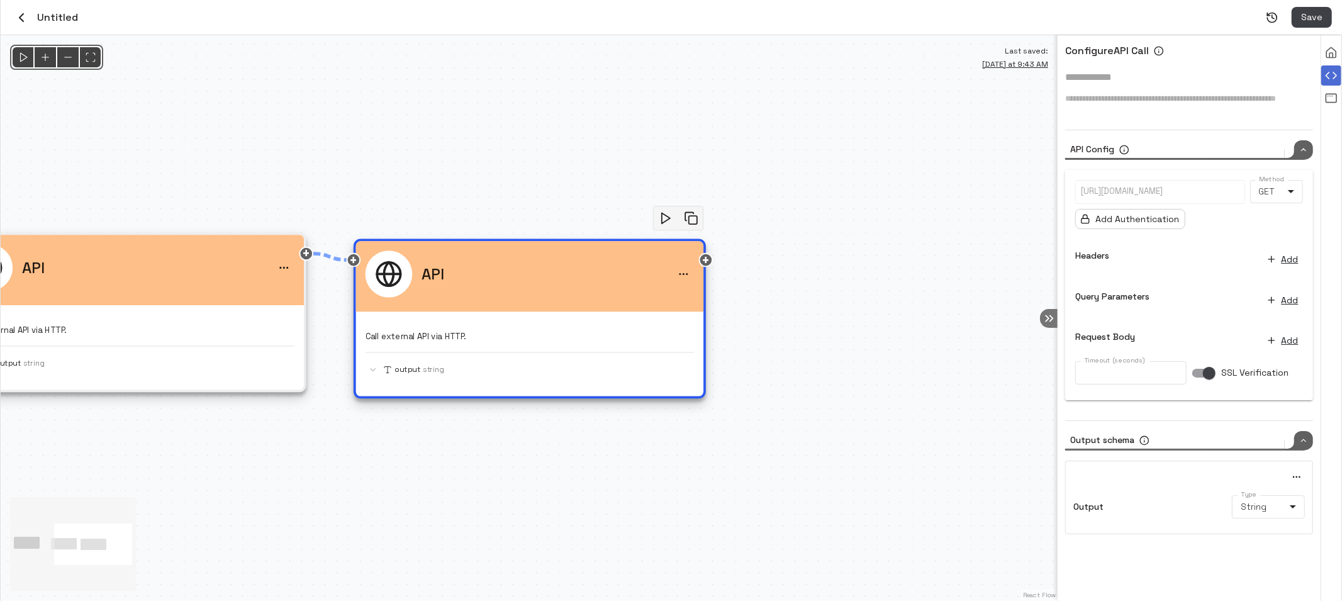
click at [1183, 188] on p at bounding box center [1160, 192] width 159 height 12
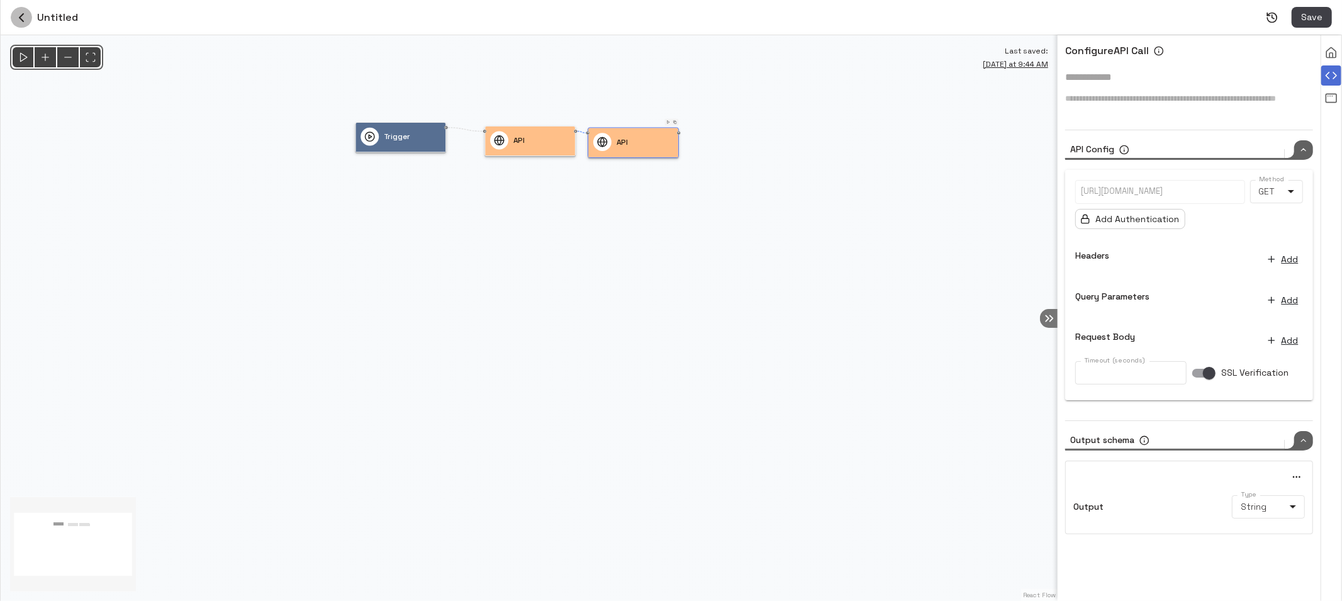
click at [20, 20] on icon "button" at bounding box center [21, 17] width 15 height 15
